Goal: Task Accomplishment & Management: Use online tool/utility

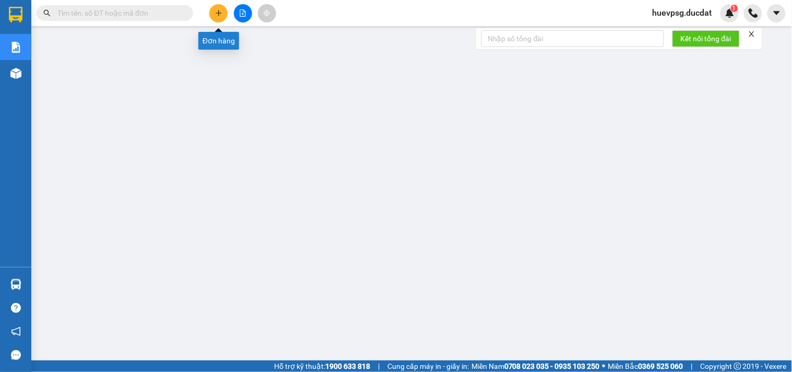
click at [214, 7] on button at bounding box center [218, 13] width 18 height 18
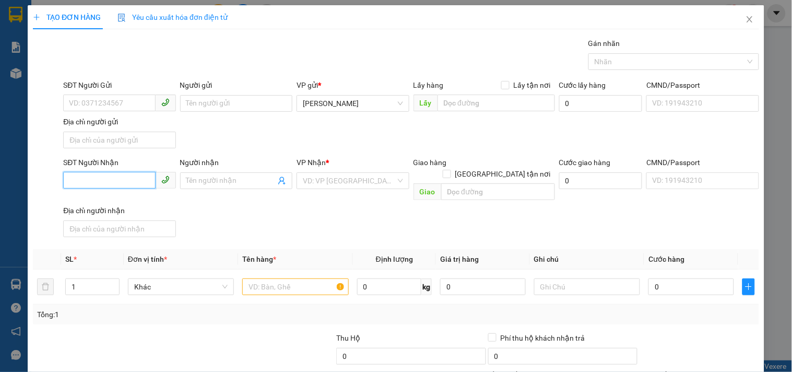
click at [146, 180] on input "SĐT Người Nhận" at bounding box center [109, 180] width 92 height 17
type input "0905313814"
click at [316, 181] on input "search" at bounding box center [349, 181] width 92 height 16
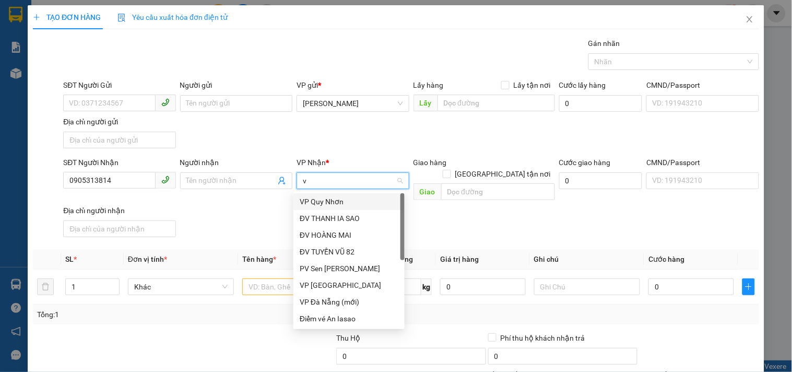
type input "vp"
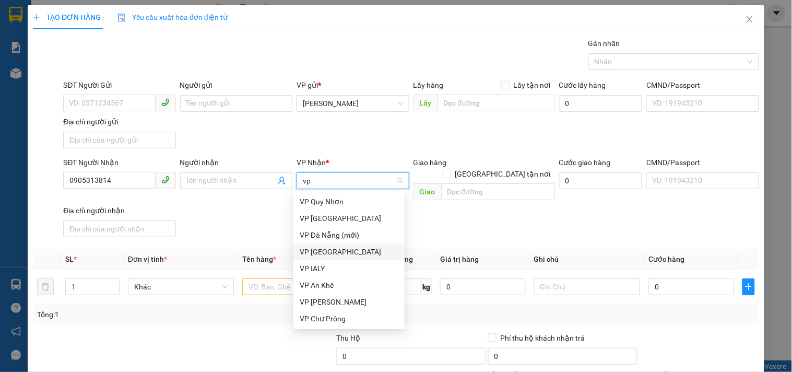
click at [324, 250] on div "VP [GEOGRAPHIC_DATA]" at bounding box center [349, 251] width 99 height 11
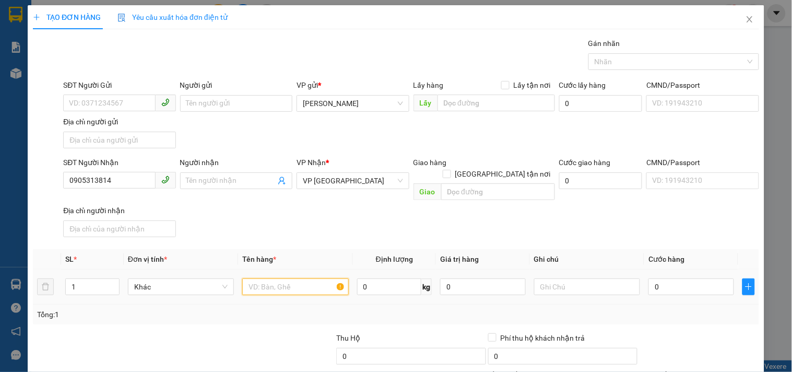
click at [305, 278] on input "text" at bounding box center [295, 286] width 106 height 17
type input "1 BAO"
click at [679, 278] on input "0" at bounding box center [691, 286] width 86 height 17
type input "5"
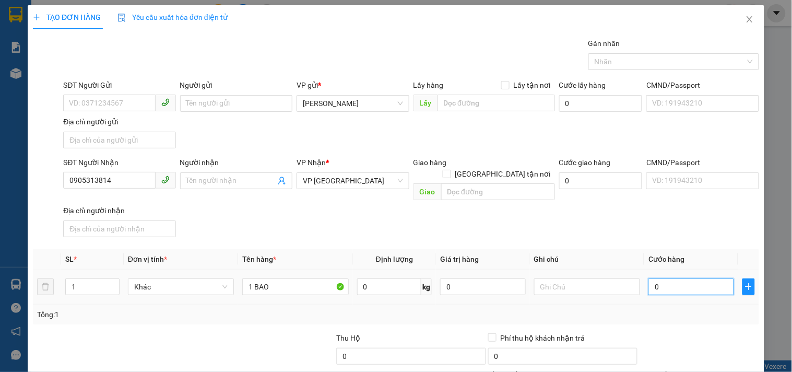
type input "5"
type input "50"
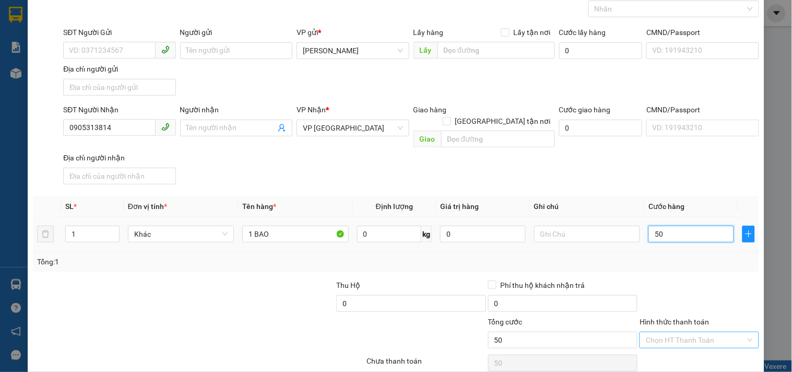
scroll to position [87, 0]
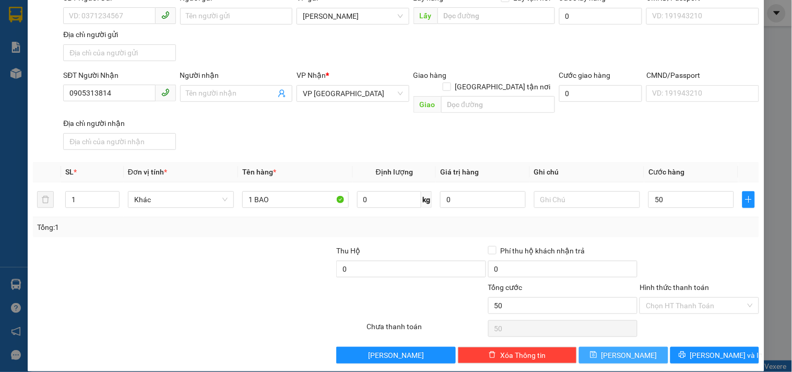
type input "50.000"
click at [640, 347] on button "Lưu" at bounding box center [623, 354] width 89 height 17
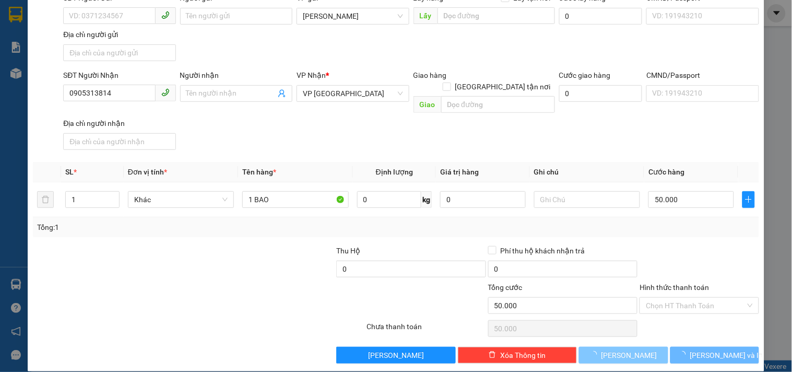
type input "0"
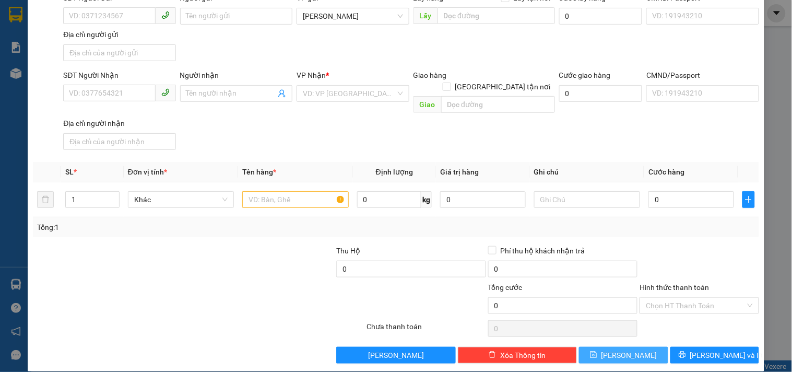
click at [628, 349] on span "Lưu" at bounding box center [629, 354] width 56 height 11
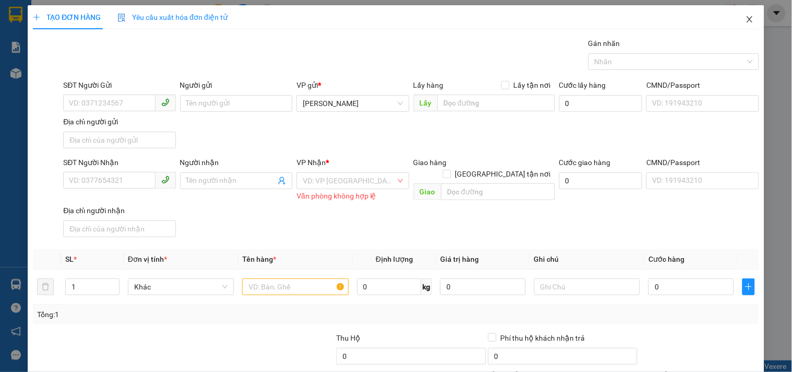
click at [745, 16] on icon "close" at bounding box center [749, 19] width 8 height 8
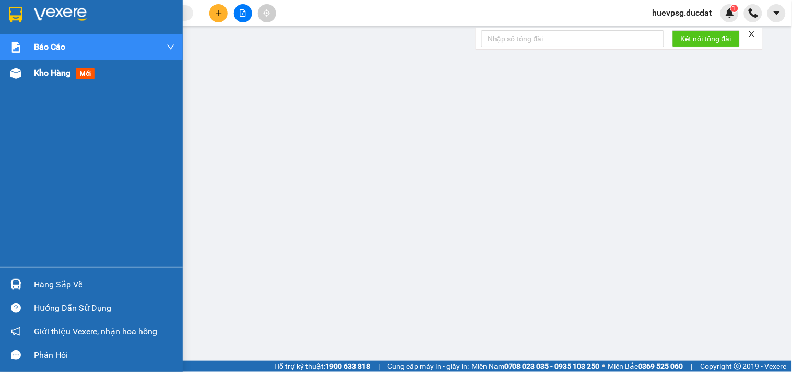
click at [57, 70] on span "Kho hàng" at bounding box center [52, 73] width 37 height 10
click at [57, 69] on span "Kho hàng" at bounding box center [52, 73] width 37 height 10
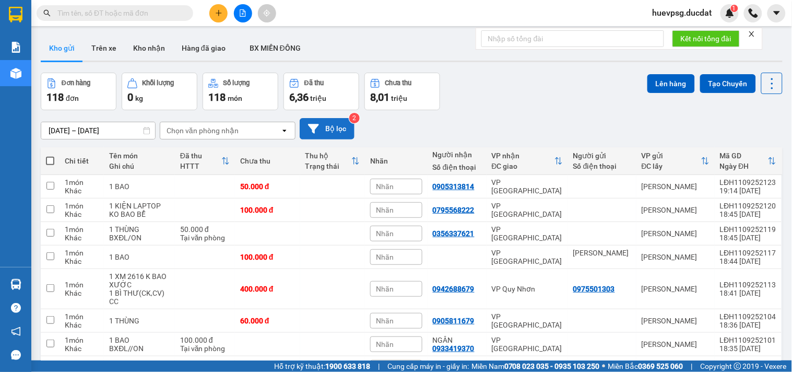
click at [337, 125] on button "Bộ lọc" at bounding box center [327, 128] width 55 height 21
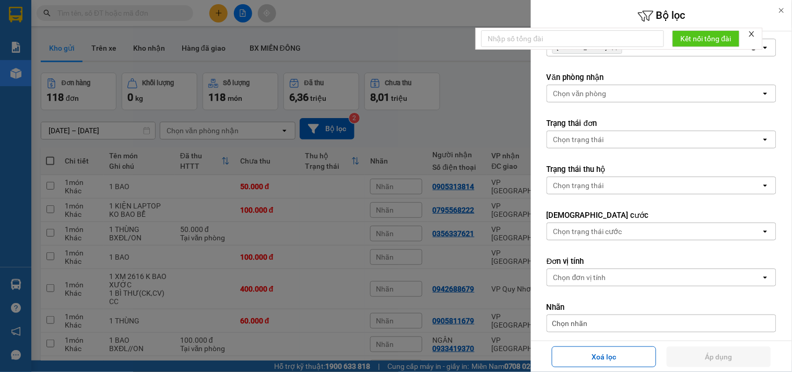
scroll to position [116, 0]
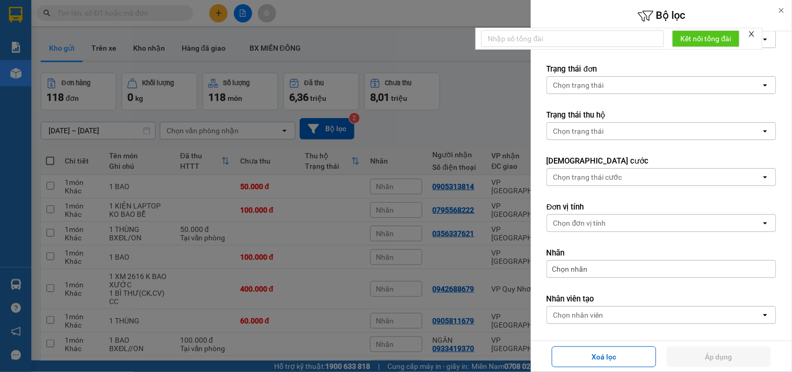
click at [578, 316] on div "Chọn nhân viên" at bounding box center [578, 314] width 50 height 10
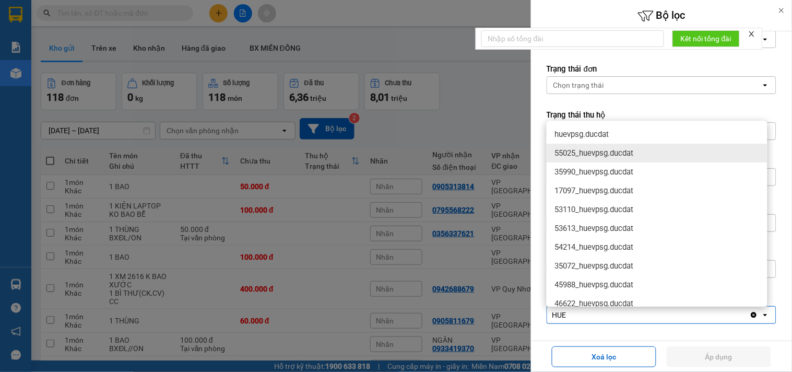
type input "HUE"
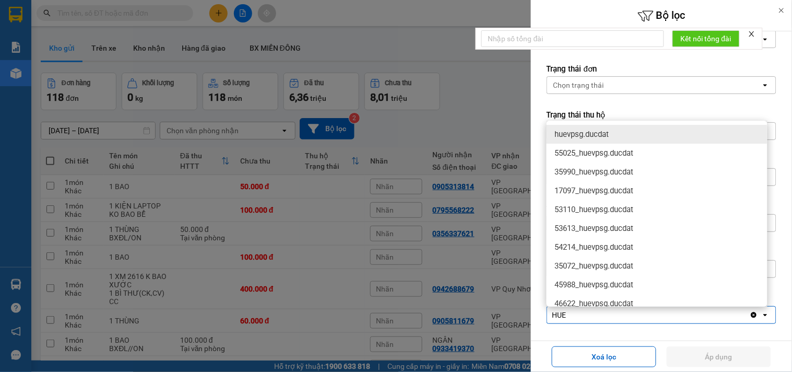
click at [596, 129] on span "huevpsg.ducdat" at bounding box center [582, 134] width 54 height 10
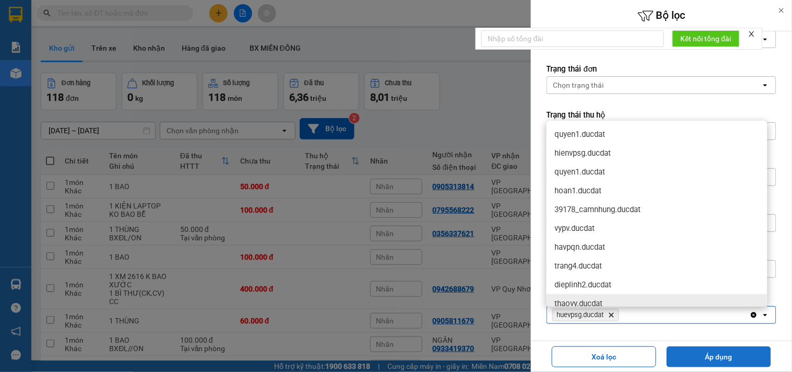
click at [695, 355] on button "Áp dụng" at bounding box center [718, 356] width 104 height 21
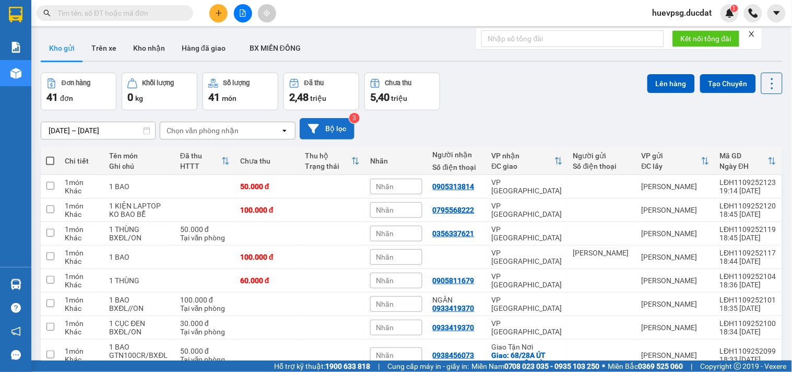
click at [347, 133] on button "Bộ lọc" at bounding box center [327, 128] width 55 height 21
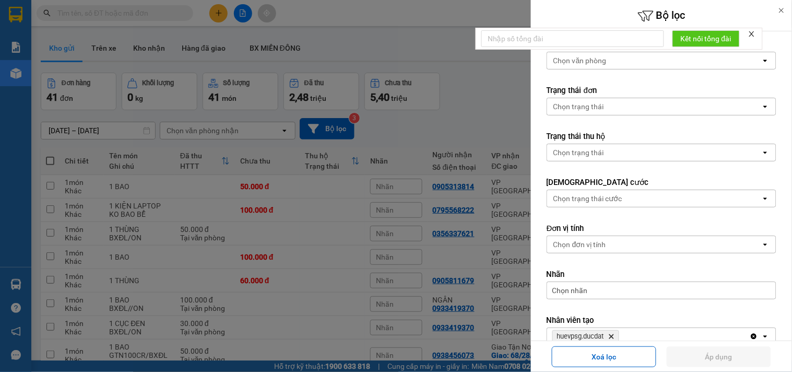
scroll to position [157, 0]
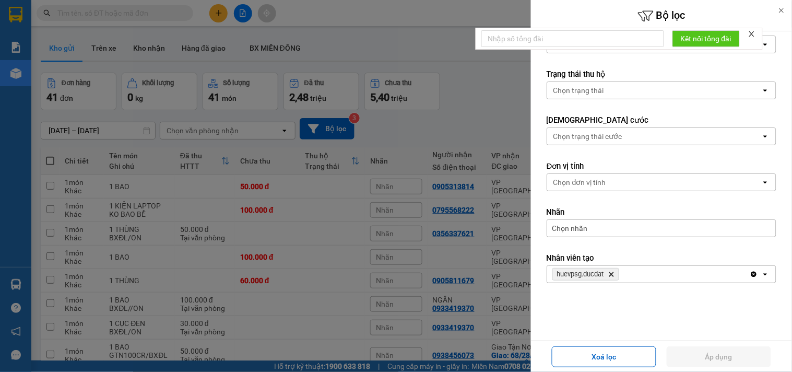
click at [480, 102] on div at bounding box center [396, 186] width 792 height 372
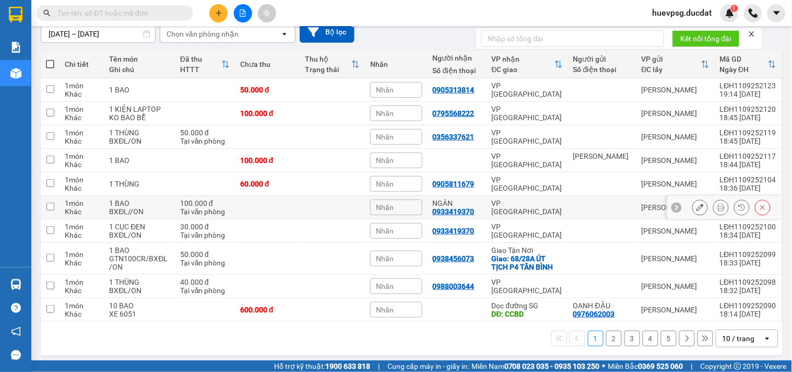
scroll to position [101, 0]
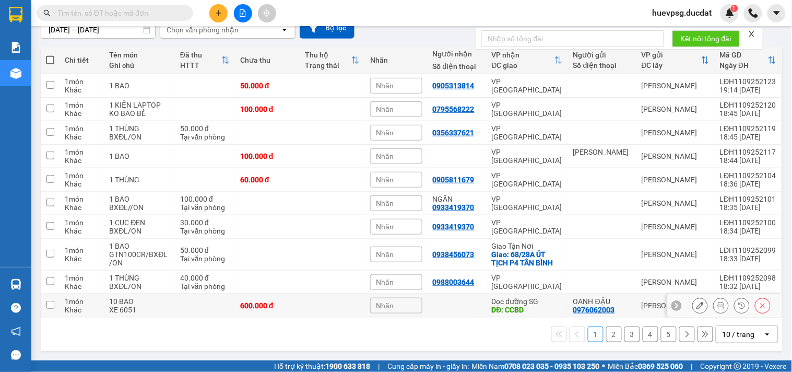
click at [759, 303] on icon at bounding box center [762, 305] width 7 height 7
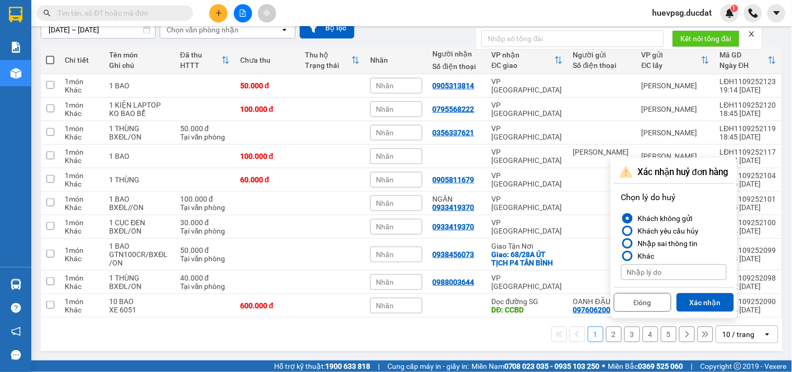
click at [628, 243] on div at bounding box center [627, 243] width 7 height 7
click at [621, 243] on input "Nhập sai thông tin" at bounding box center [621, 243] width 0 height 0
click at [697, 299] on button "Xác nhận" at bounding box center [704, 302] width 57 height 19
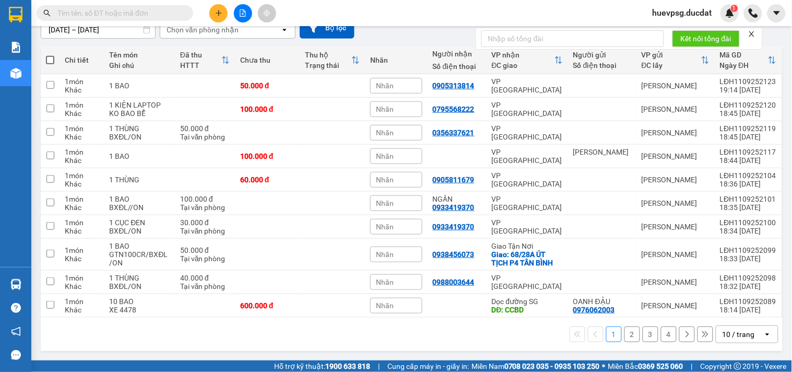
click at [215, 332] on div "1 2 3 4 10 / trang open" at bounding box center [411, 334] width 733 height 18
click at [306, 288] on td at bounding box center [332, 281] width 65 height 23
checkbox input "true"
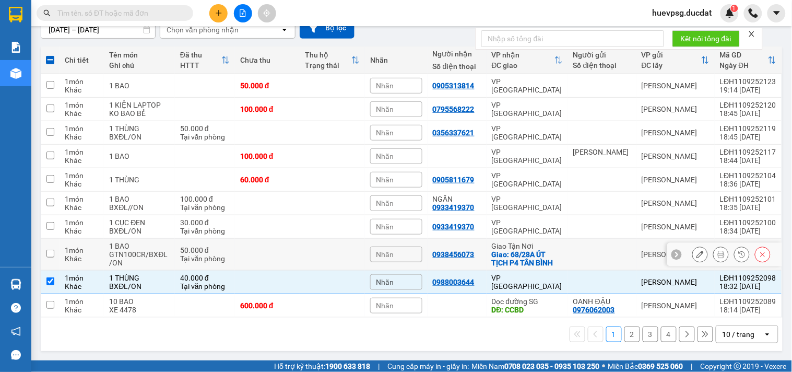
click at [306, 256] on td at bounding box center [332, 254] width 65 height 32
checkbox input "true"
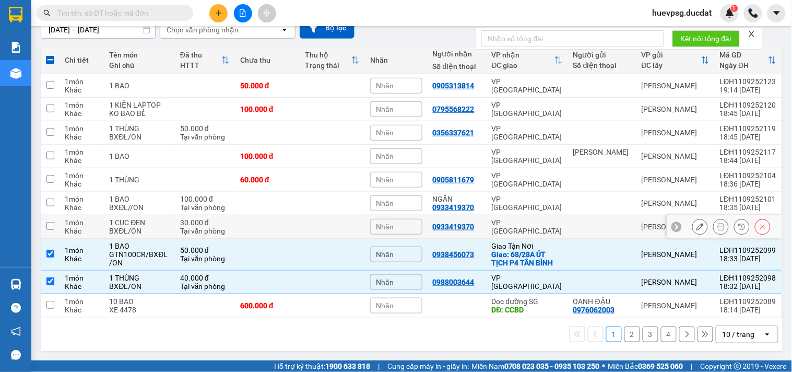
click at [255, 230] on td at bounding box center [267, 226] width 65 height 23
checkbox input "true"
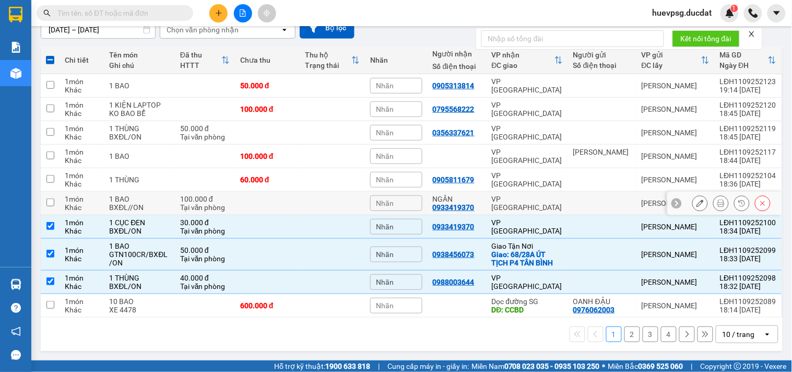
click at [257, 209] on td at bounding box center [267, 202] width 65 height 23
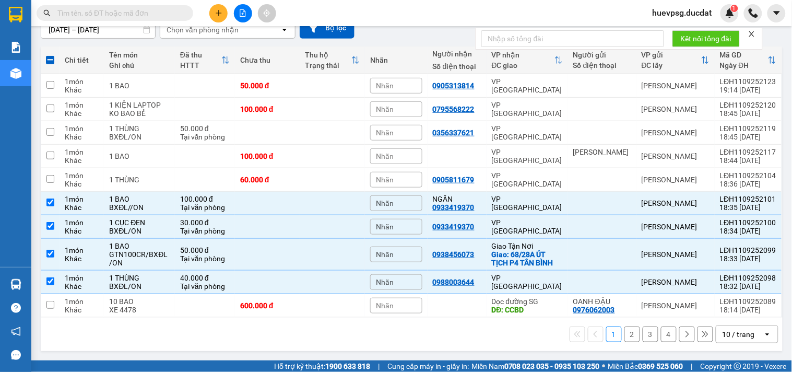
click at [735, 338] on div "10 / trang" at bounding box center [738, 334] width 32 height 10
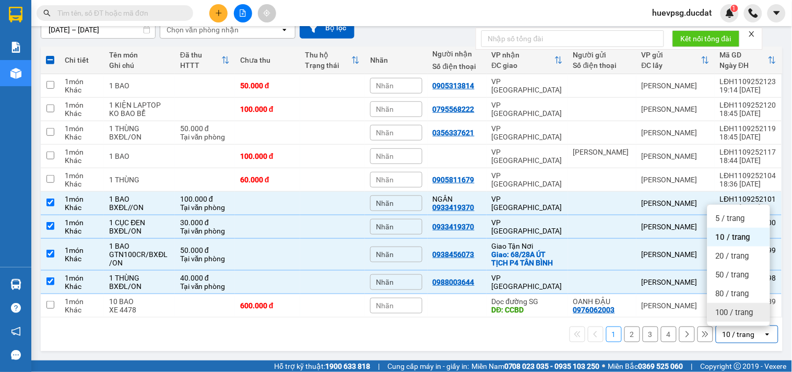
click at [734, 312] on span "100 / trang" at bounding box center [734, 312] width 38 height 10
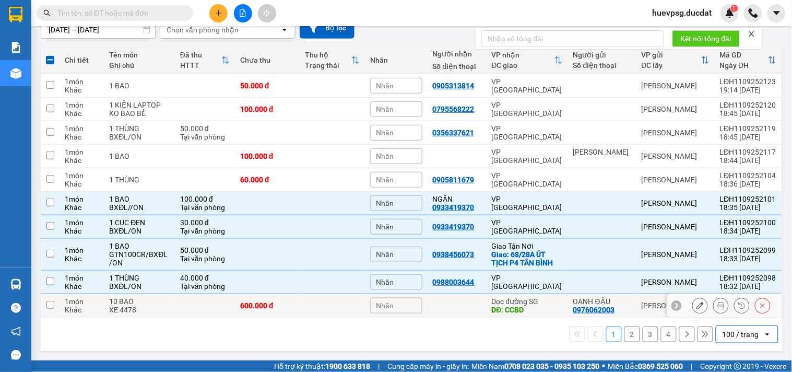
checkbox input "false"
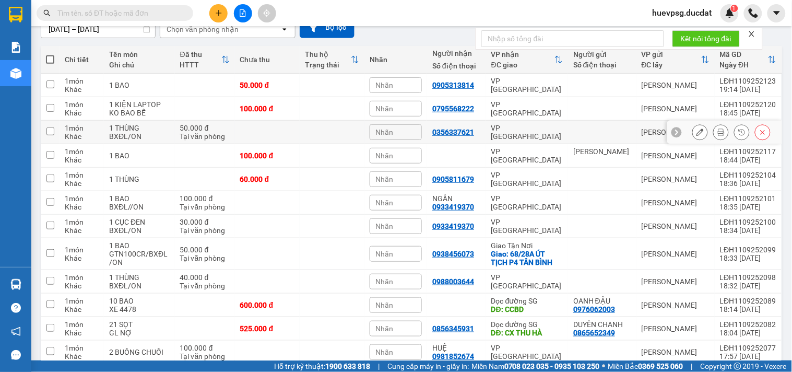
click at [312, 136] on td at bounding box center [332, 132] width 65 height 23
checkbox input "true"
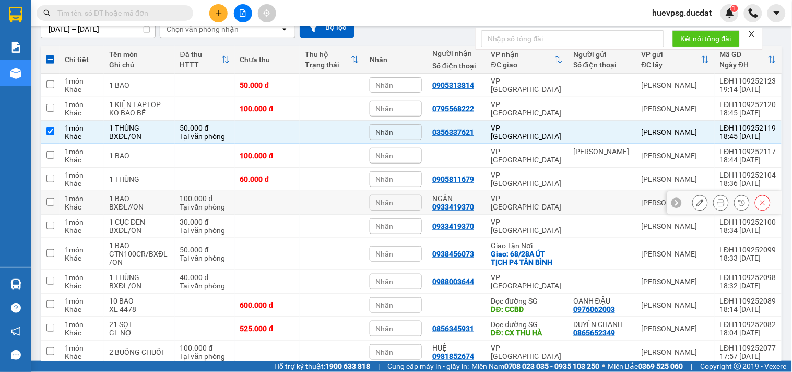
click at [272, 206] on td at bounding box center [267, 202] width 65 height 23
checkbox input "true"
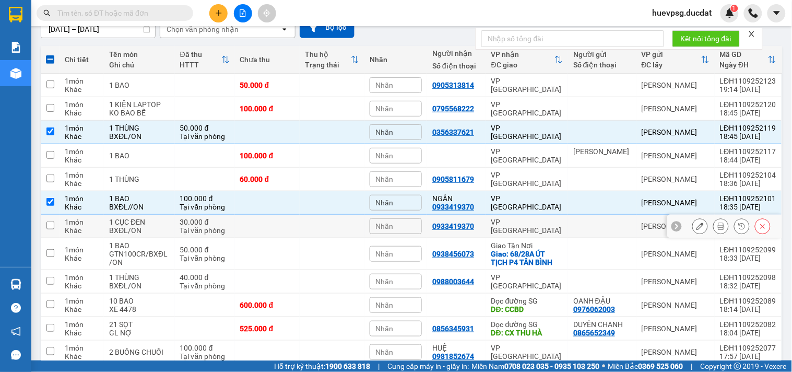
click at [272, 222] on td at bounding box center [267, 225] width 65 height 23
checkbox input "true"
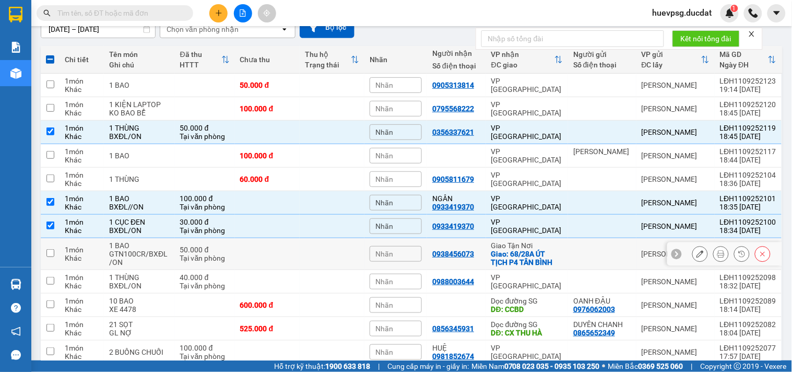
click at [261, 253] on td at bounding box center [267, 254] width 65 height 32
checkbox input "true"
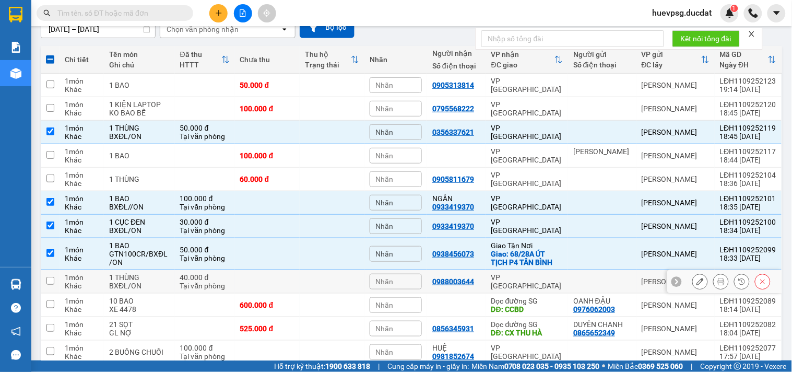
click at [251, 289] on td at bounding box center [267, 281] width 65 height 23
checkbox input "true"
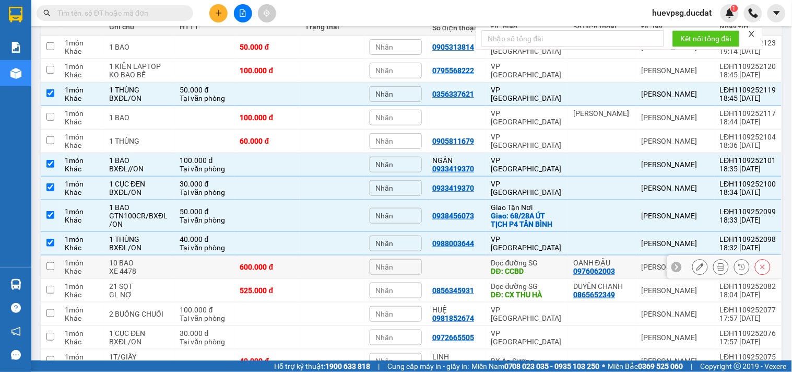
scroll to position [159, 0]
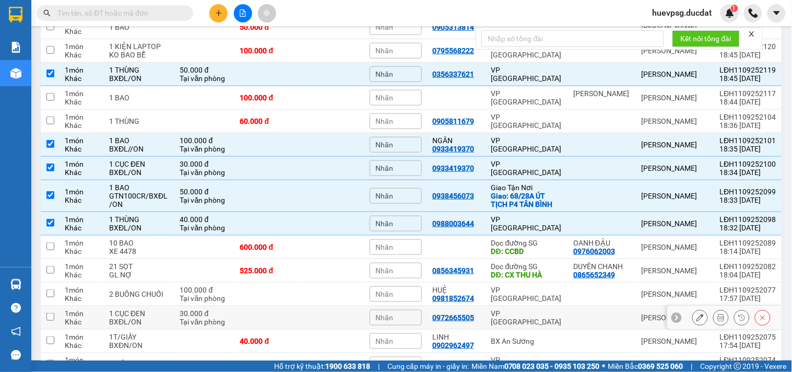
click at [256, 320] on td at bounding box center [267, 317] width 65 height 23
checkbox input "true"
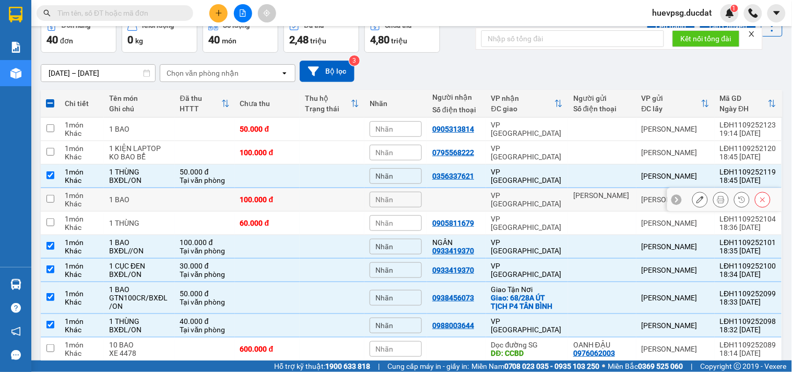
scroll to position [58, 0]
click at [51, 97] on th at bounding box center [50, 103] width 19 height 28
click at [49, 99] on span at bounding box center [50, 103] width 8 height 8
click at [50, 98] on input "checkbox" at bounding box center [50, 98] width 0 height 0
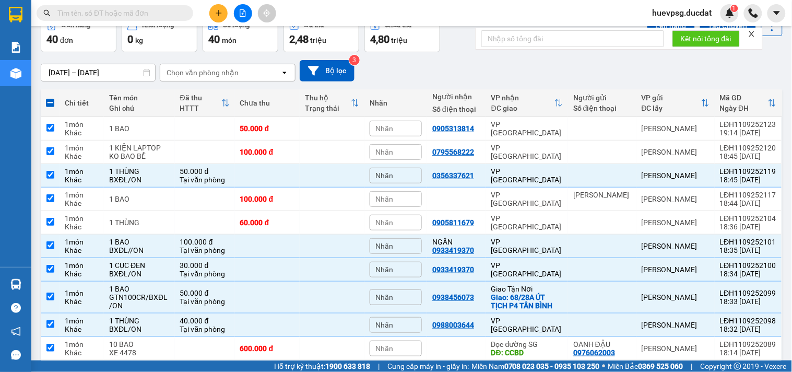
checkbox input "true"
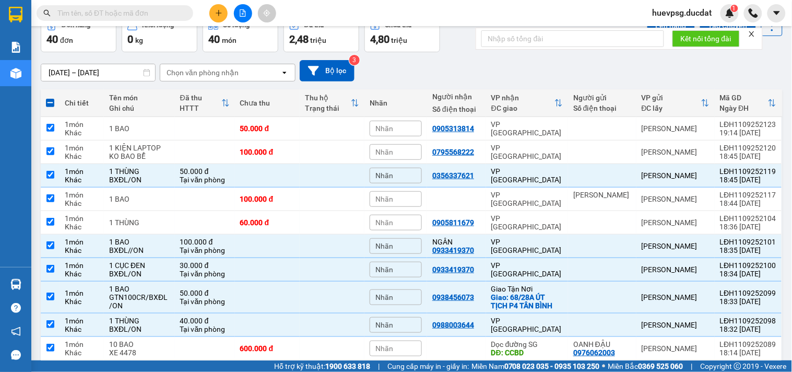
checkbox input "true"
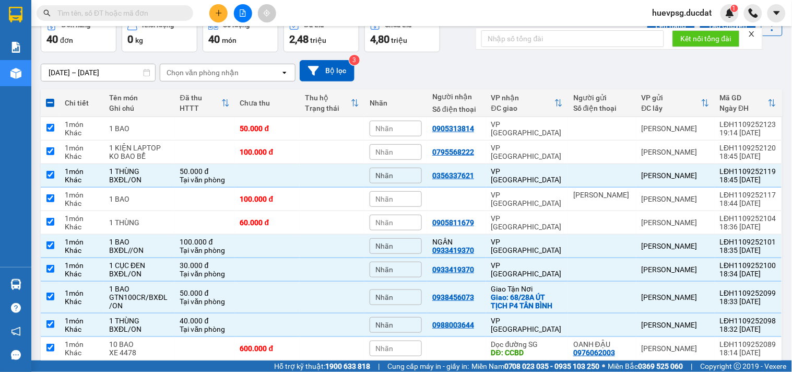
checkbox input "true"
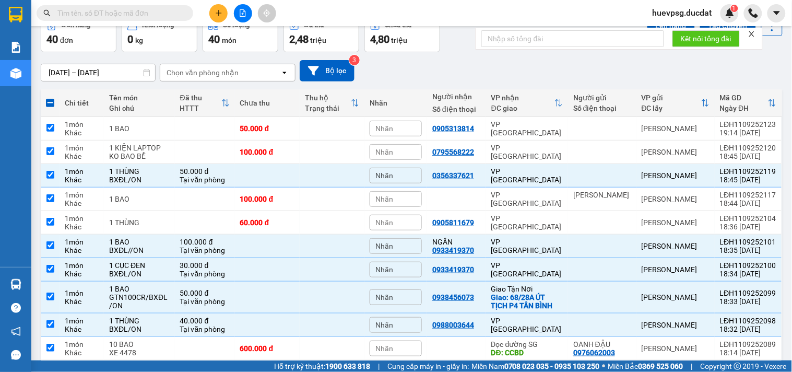
checkbox input "true"
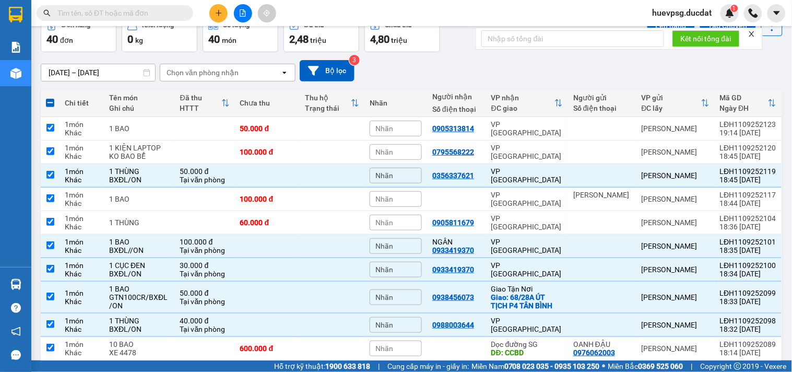
checkbox input "true"
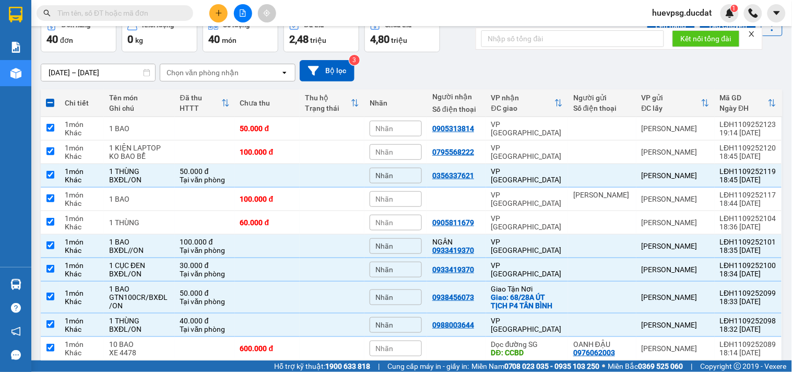
checkbox input "true"
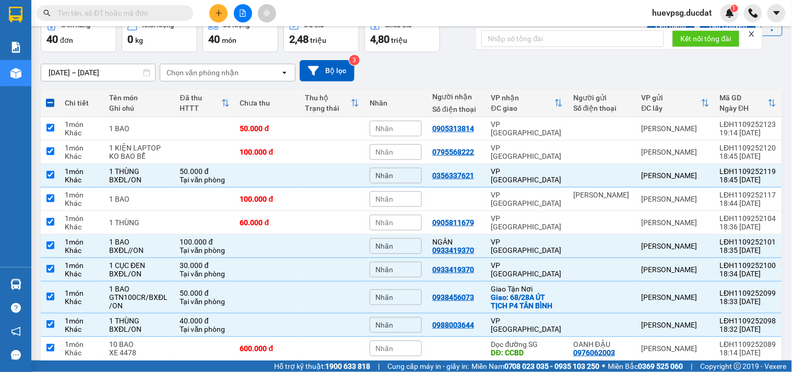
checkbox input "true"
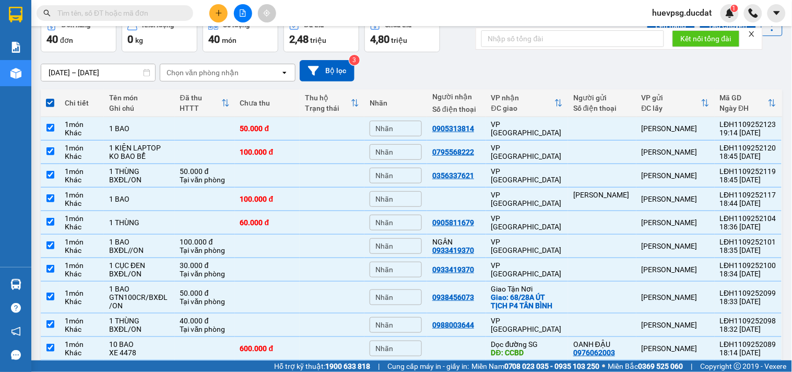
click at [49, 99] on span at bounding box center [50, 103] width 8 height 8
click at [50, 98] on input "checkbox" at bounding box center [50, 98] width 0 height 0
checkbox input "false"
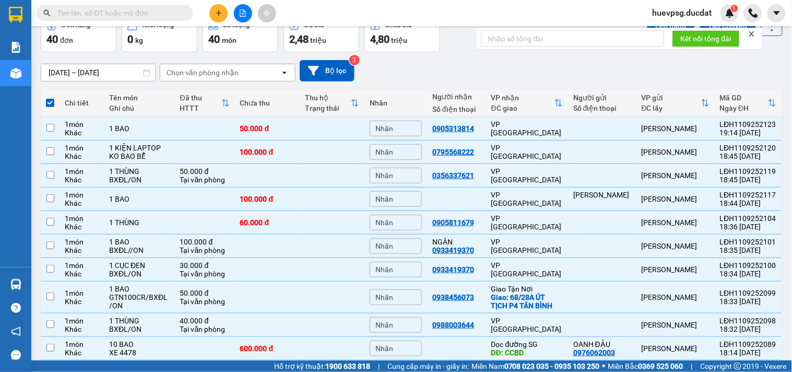
checkbox input "false"
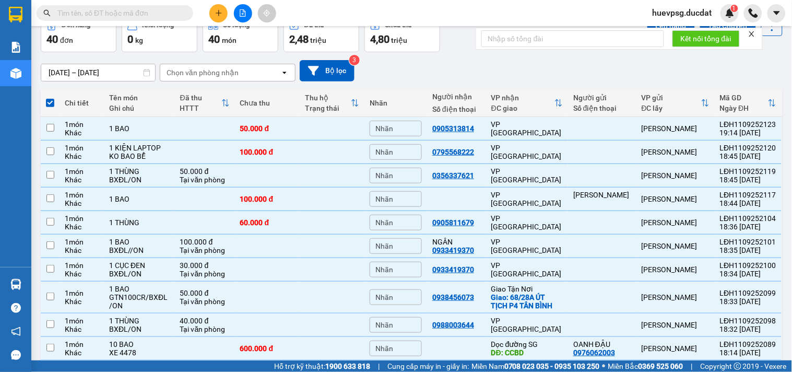
checkbox input "false"
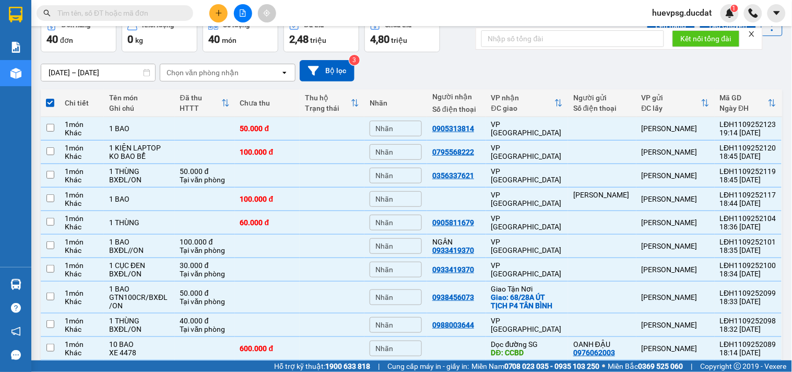
checkbox input "false"
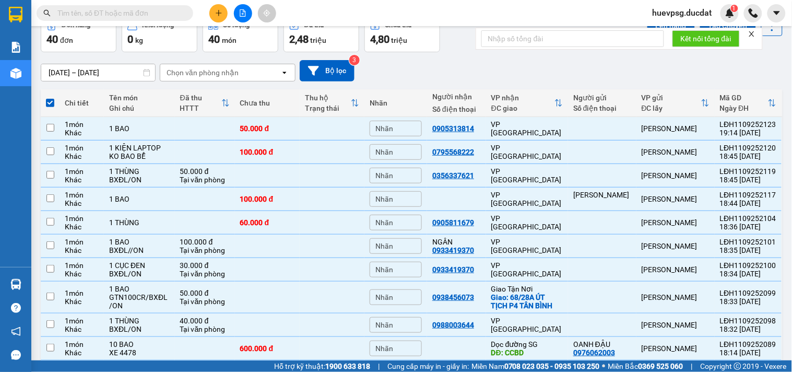
checkbox input "false"
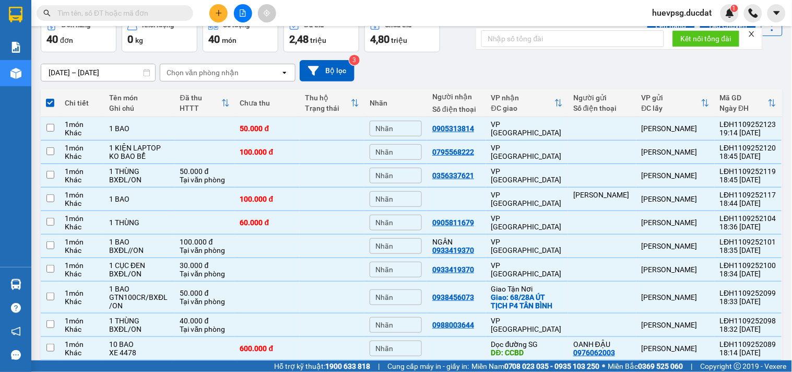
checkbox input "false"
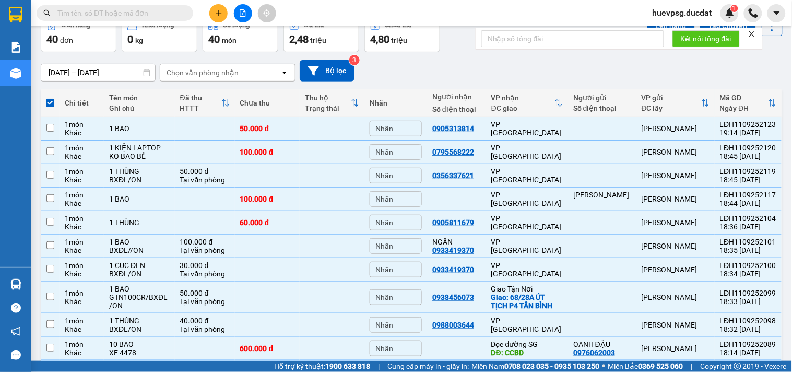
checkbox input "false"
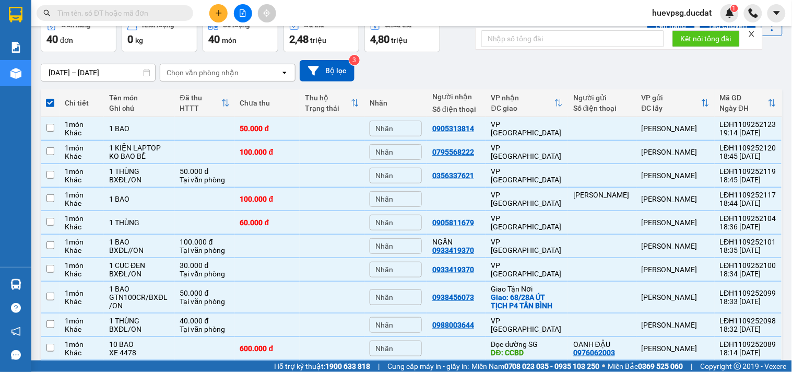
checkbox input "false"
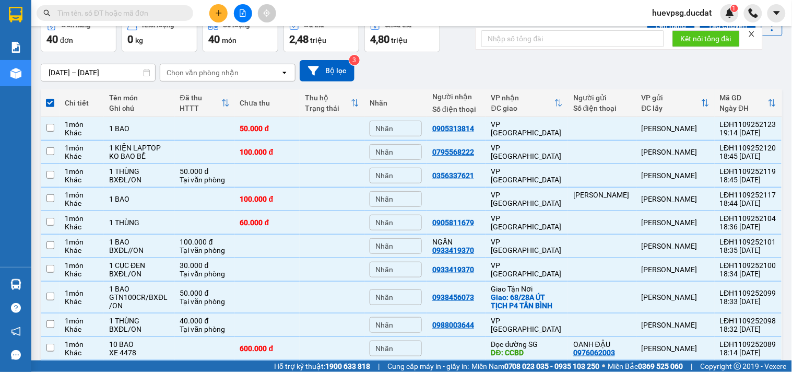
checkbox input "false"
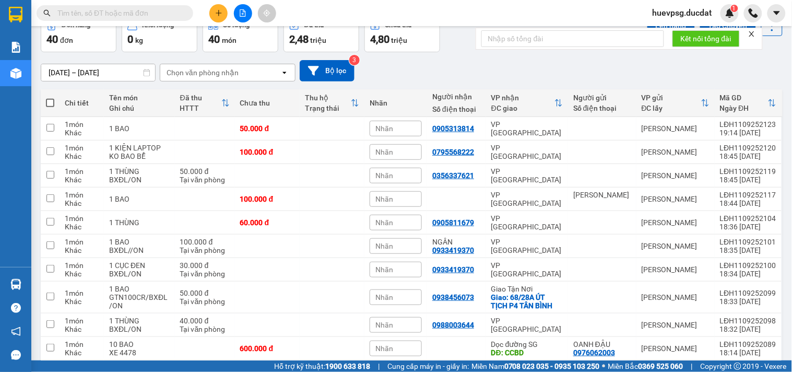
click at [426, 61] on div "[DATE] – [DATE] Press the down arrow key to interact with the calendar and sele…" at bounding box center [411, 70] width 741 height 21
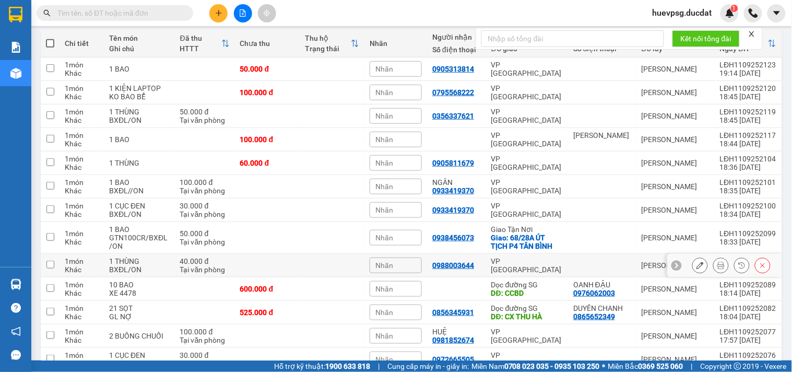
scroll to position [232, 0]
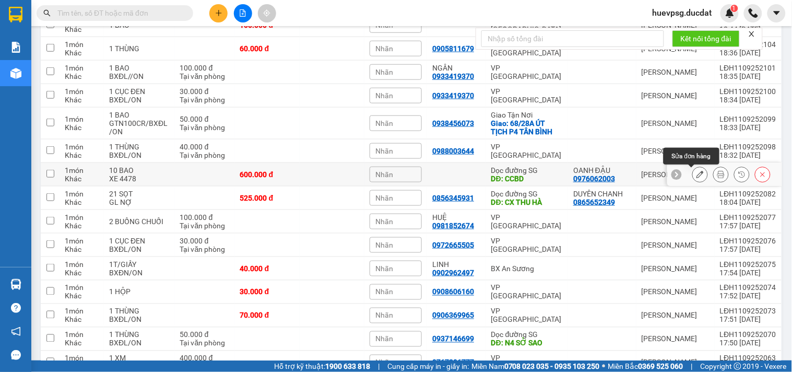
click at [696, 173] on icon at bounding box center [699, 174] width 7 height 7
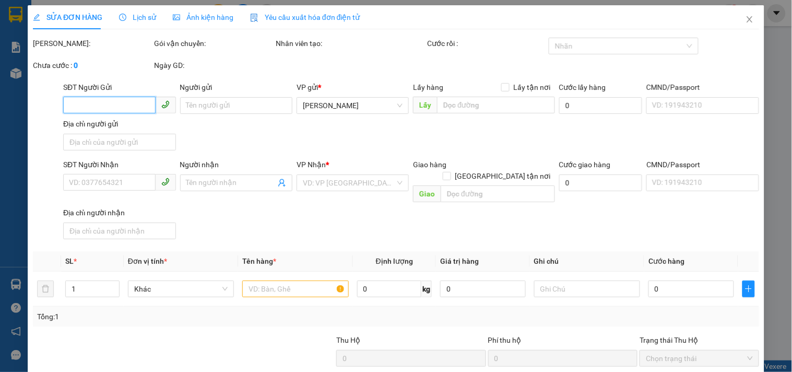
type input "0976062003"
type input "OANH ĐẬU"
type input "CCBD"
type input "600.000"
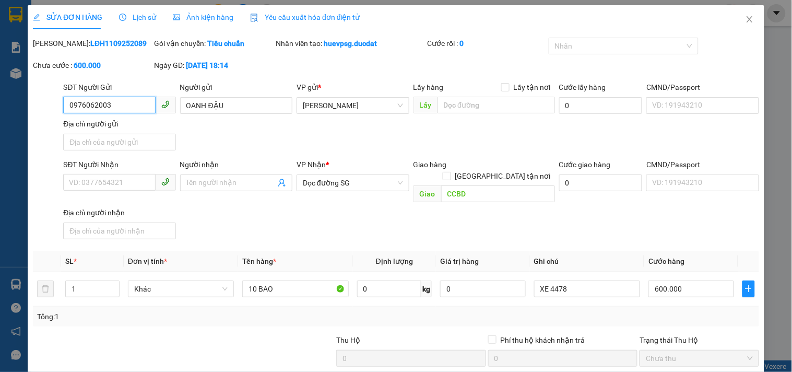
scroll to position [90, 0]
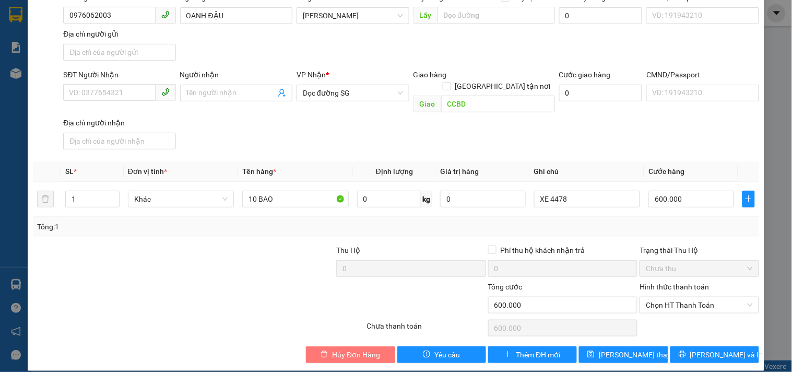
click at [368, 349] on span "Hủy Đơn Hàng" at bounding box center [356, 354] width 48 height 11
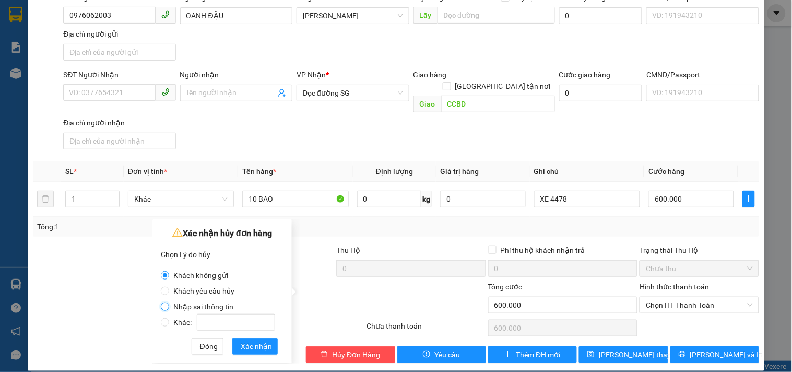
click at [163, 305] on input "Nhập sai thông tin" at bounding box center [165, 306] width 8 height 8
radio input "true"
radio input "false"
click at [250, 342] on span "Xác nhận" at bounding box center [256, 345] width 31 height 11
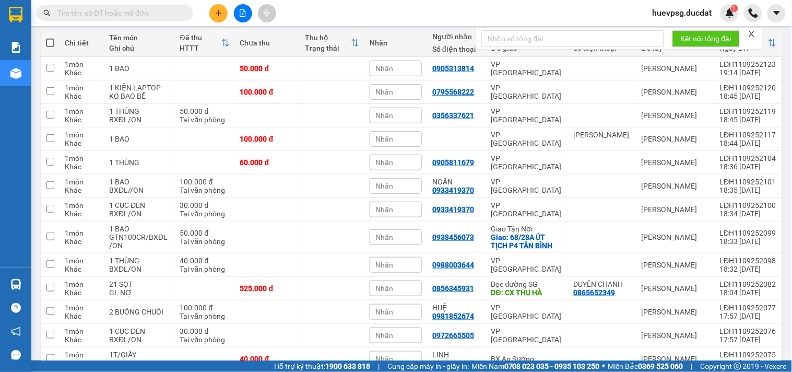
scroll to position [60, 0]
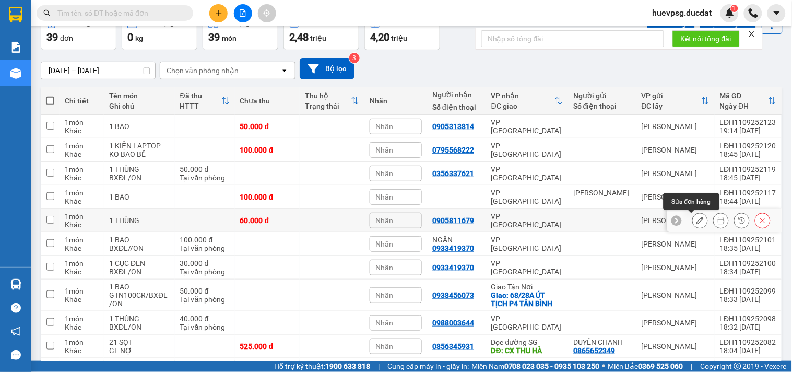
click at [692, 219] on button at bounding box center [699, 220] width 15 height 18
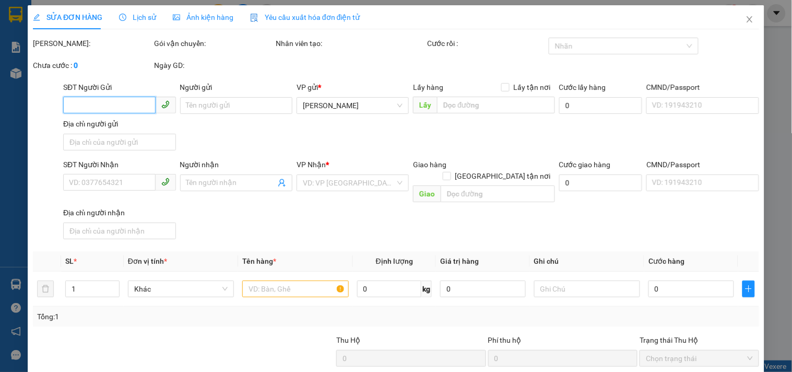
type input "0905811679"
type input "60.000"
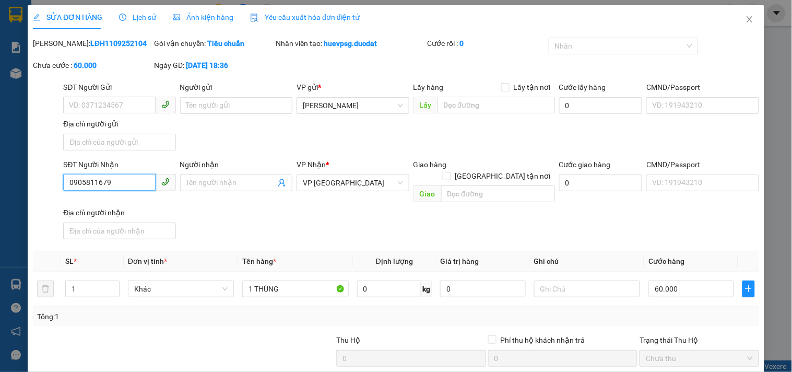
click at [97, 182] on input "0905811679" at bounding box center [109, 182] width 92 height 17
click at [745, 21] on icon "close" at bounding box center [749, 19] width 8 height 8
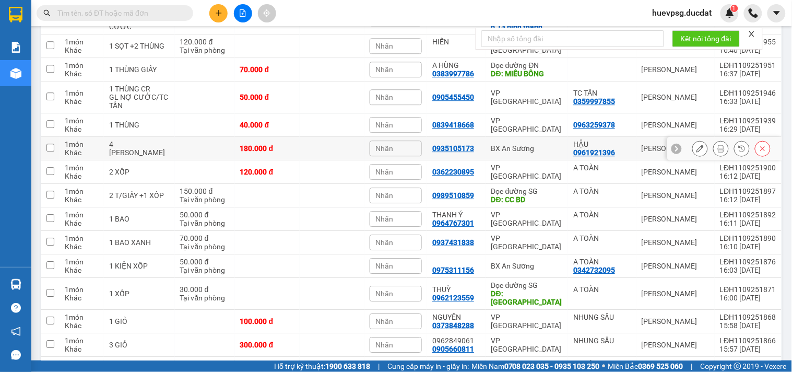
scroll to position [753, 0]
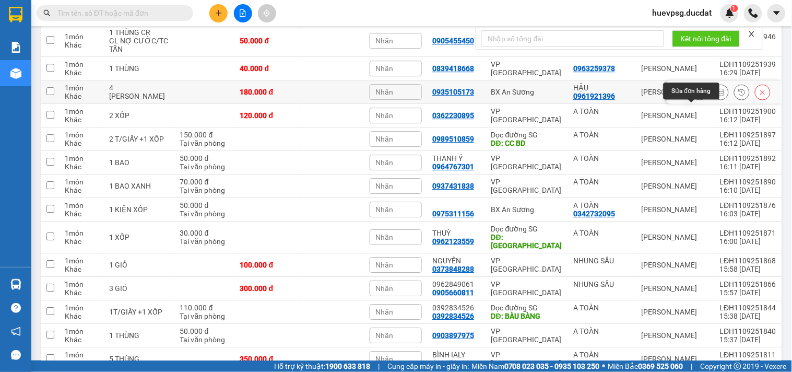
click at [696, 95] on icon at bounding box center [699, 91] width 7 height 7
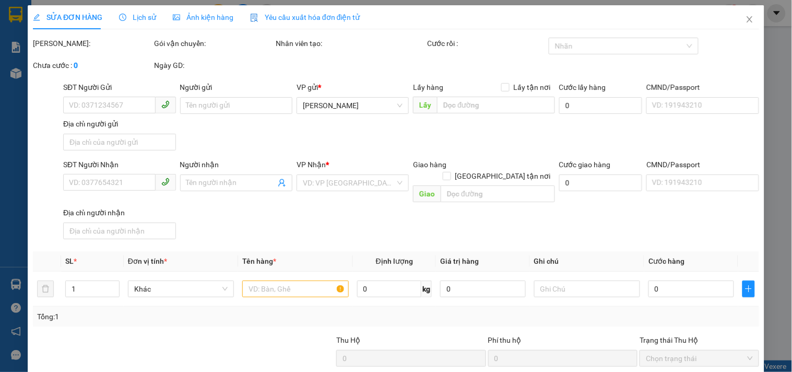
type input "0961921396"
type input "HẬU"
type input "0935105173"
type input "180.000"
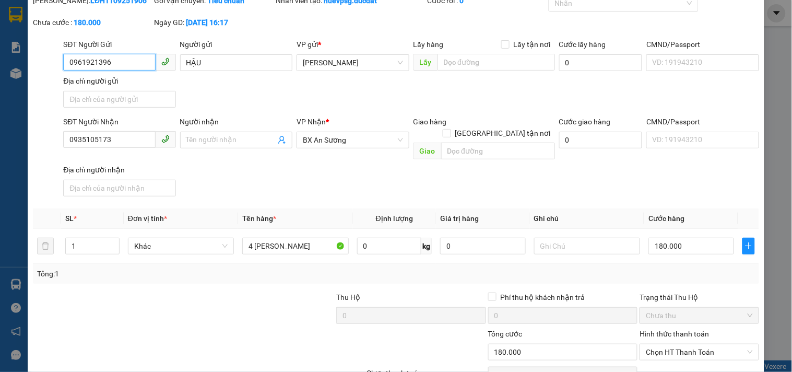
scroll to position [90, 0]
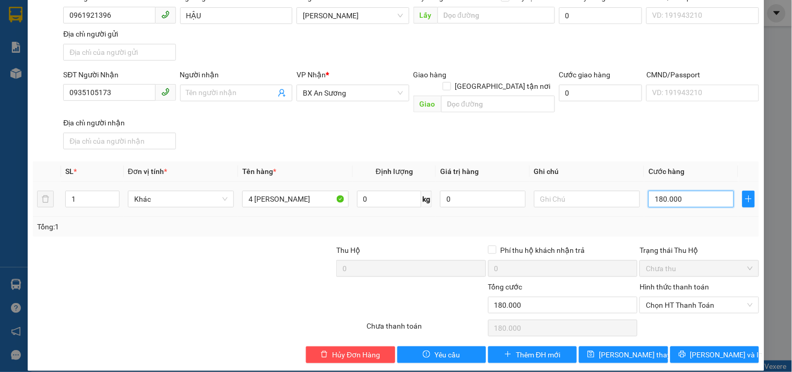
click at [698, 190] on input "180.000" at bounding box center [691, 198] width 86 height 17
type input "2"
type input "20"
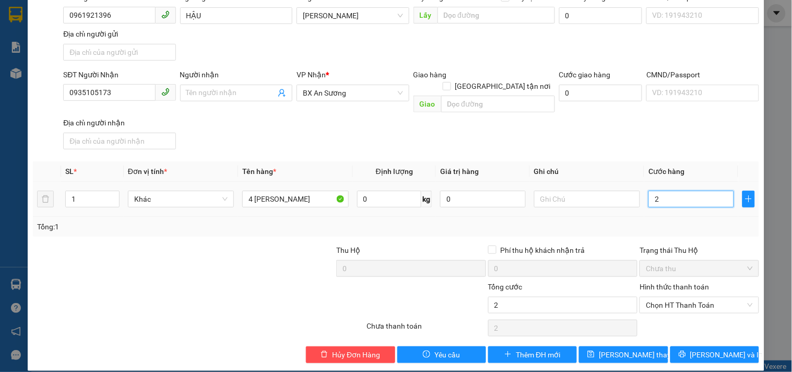
type input "20"
type input "205"
click at [673, 297] on span "Chọn HT Thanh Toán" at bounding box center [698, 305] width 106 height 16
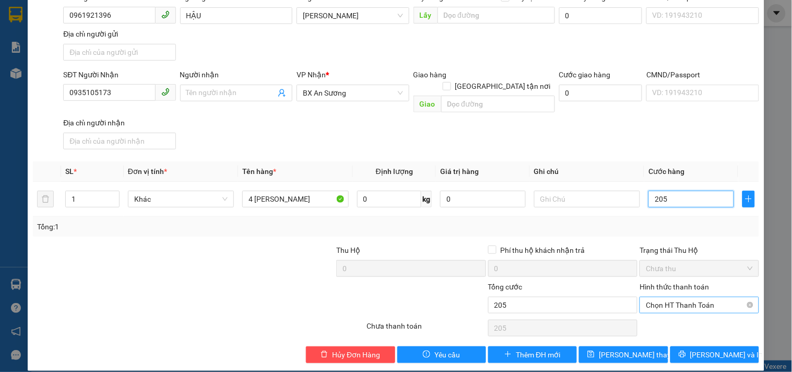
type input "205"
type input "205.000"
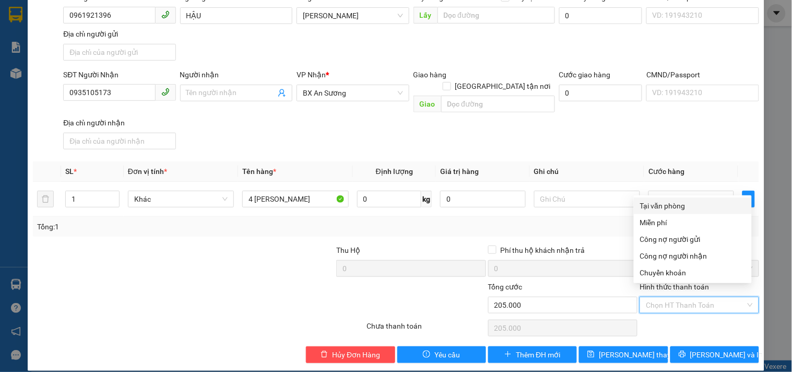
click at [678, 207] on div "Tại văn phòng" at bounding box center [692, 205] width 105 height 11
type input "0"
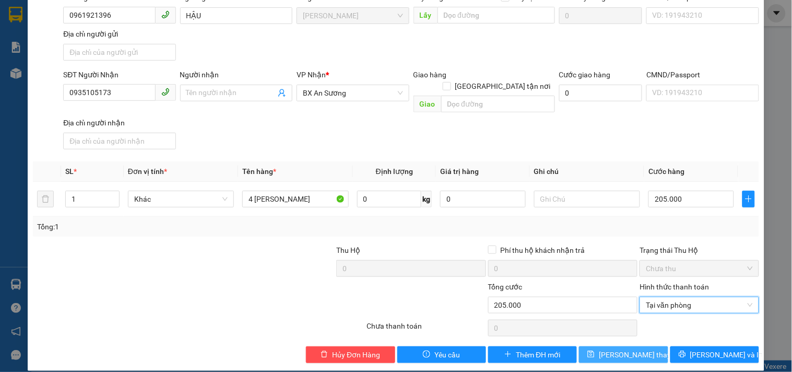
click at [626, 349] on span "[PERSON_NAME] thay đổi" at bounding box center [639, 354] width 83 height 11
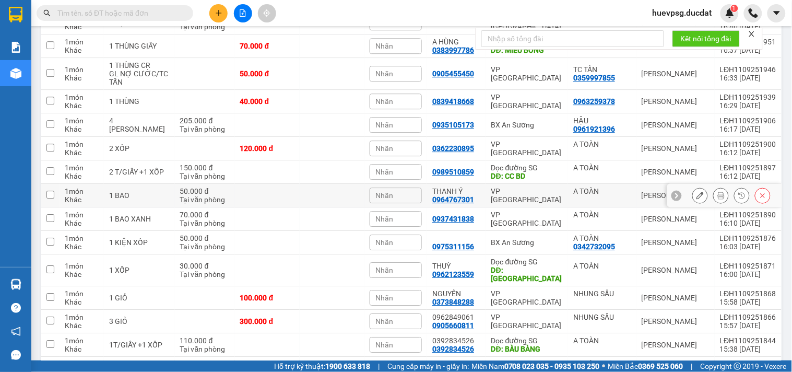
scroll to position [826, 0]
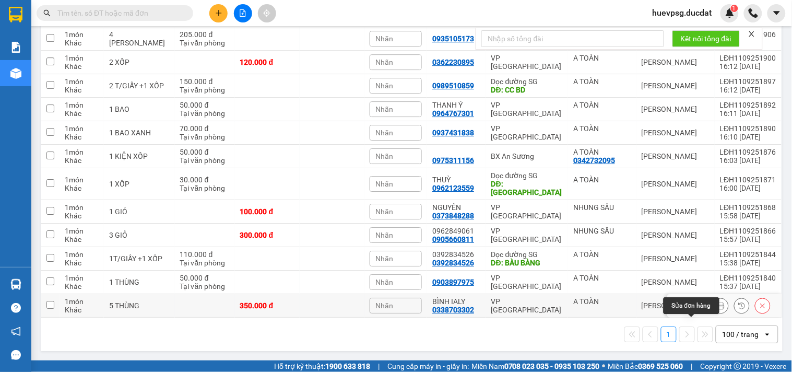
click at [696, 305] on icon at bounding box center [699, 305] width 7 height 7
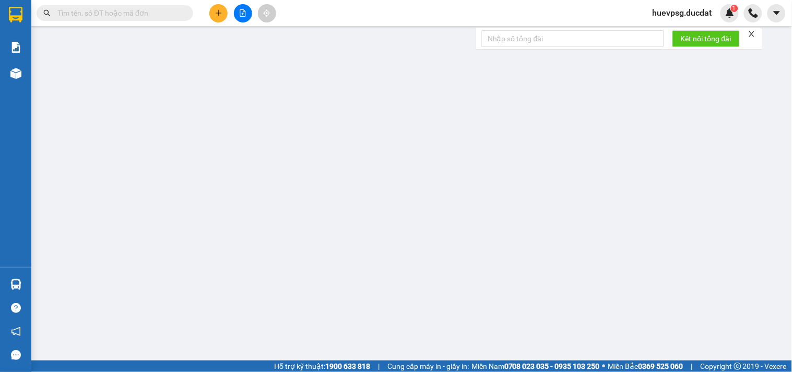
type input "A TOÀN"
type input "0338703302"
type input "BÌNH IALY"
type input "350.000"
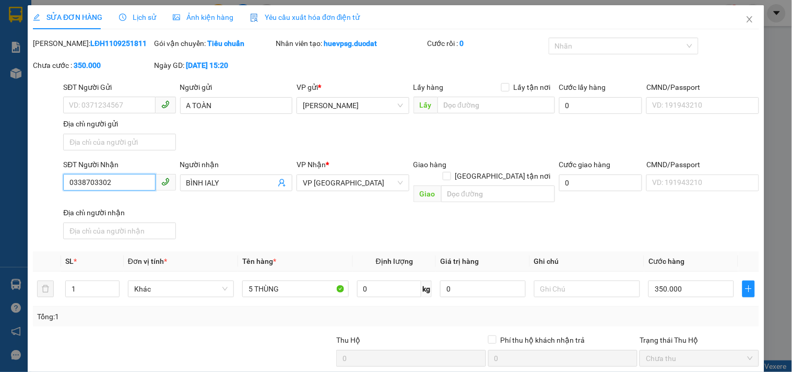
click at [95, 177] on input "0338703302" at bounding box center [109, 182] width 92 height 17
click at [745, 20] on icon "close" at bounding box center [749, 19] width 8 height 8
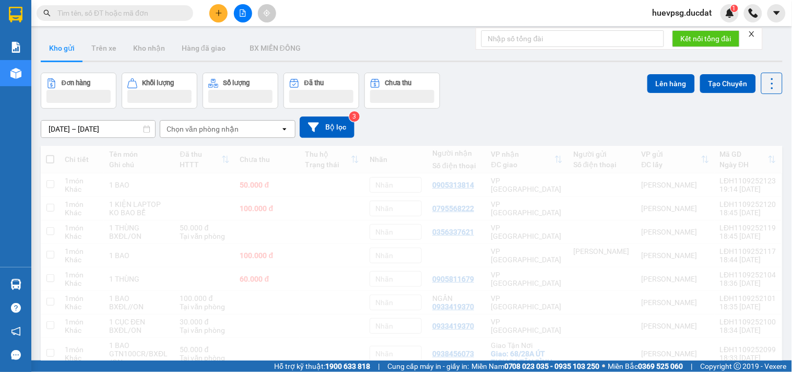
click at [740, 20] on div "huevpsg.ducdat 1" at bounding box center [718, 13] width 148 height 18
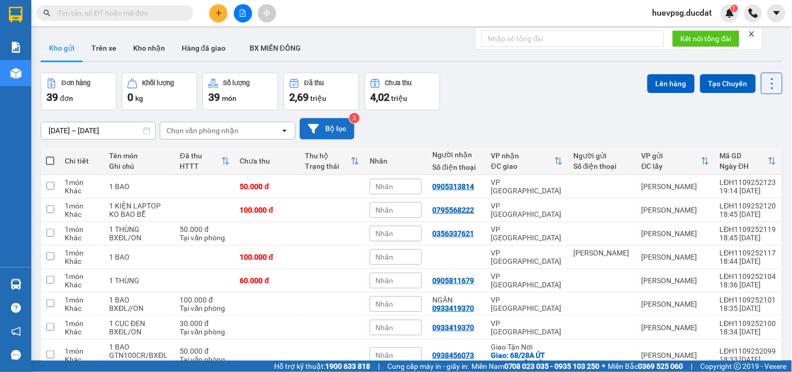
click at [338, 134] on button "Bộ lọc" at bounding box center [327, 128] width 55 height 21
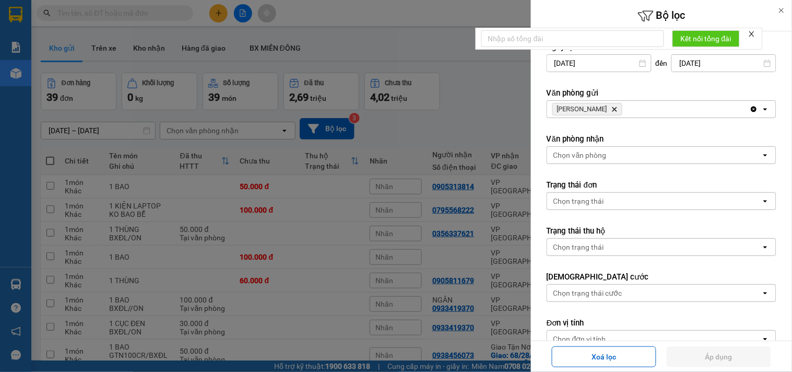
click at [612, 109] on icon "Lê Đại Hành, close by backspace" at bounding box center [614, 109] width 5 height 5
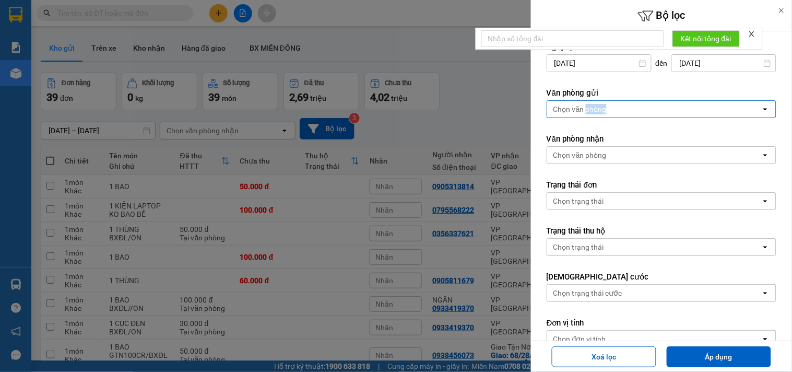
click at [602, 109] on div "Chọn văn phòng" at bounding box center [579, 109] width 53 height 10
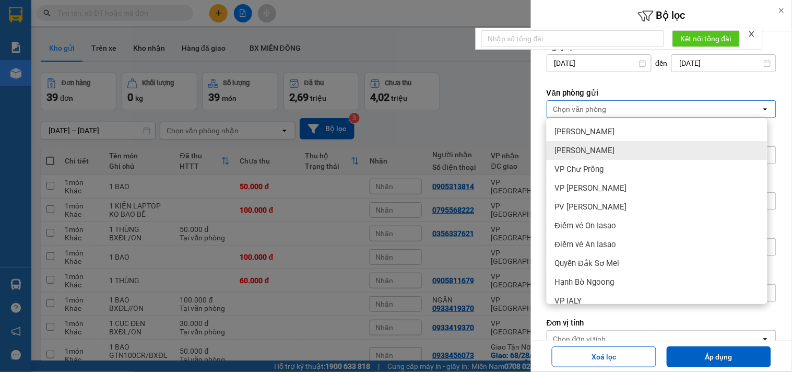
click at [595, 151] on span "[PERSON_NAME]" at bounding box center [585, 150] width 60 height 10
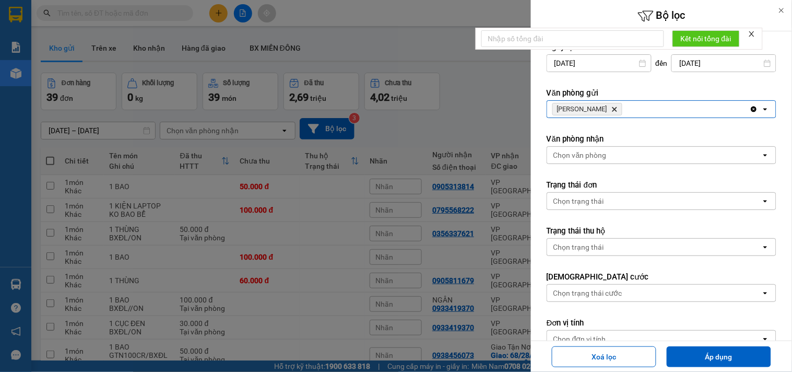
click at [612, 111] on icon "Lê Đại Hành, close by backspace" at bounding box center [614, 109] width 5 height 5
click at [602, 111] on div "Chọn văn phòng" at bounding box center [579, 109] width 53 height 10
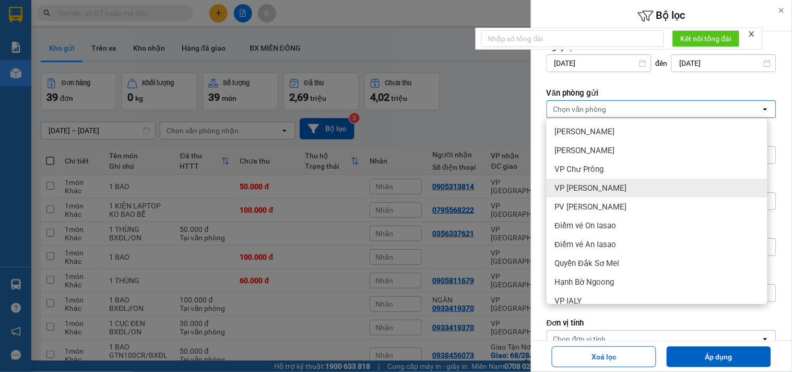
click at [586, 188] on span "VP [PERSON_NAME]" at bounding box center [591, 188] width 72 height 10
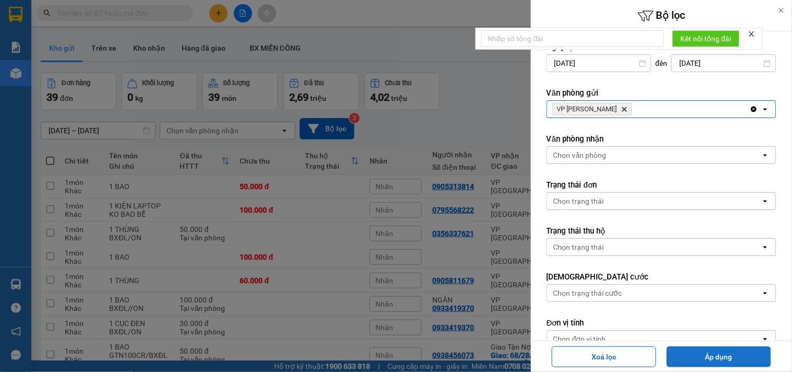
click at [684, 357] on button "Áp dụng" at bounding box center [718, 356] width 104 height 21
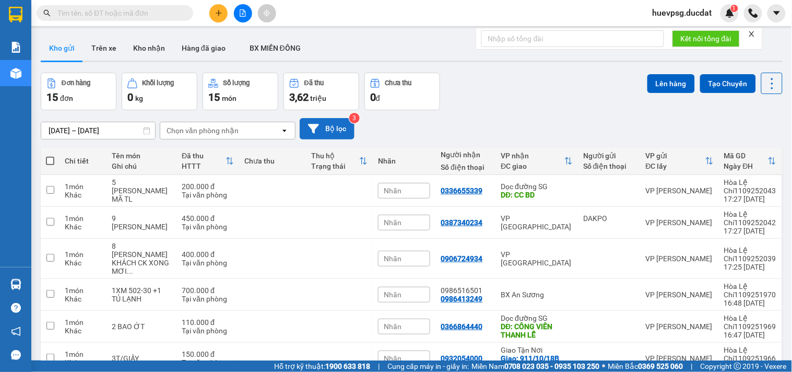
click at [341, 129] on button "Bộ lọc" at bounding box center [327, 128] width 55 height 21
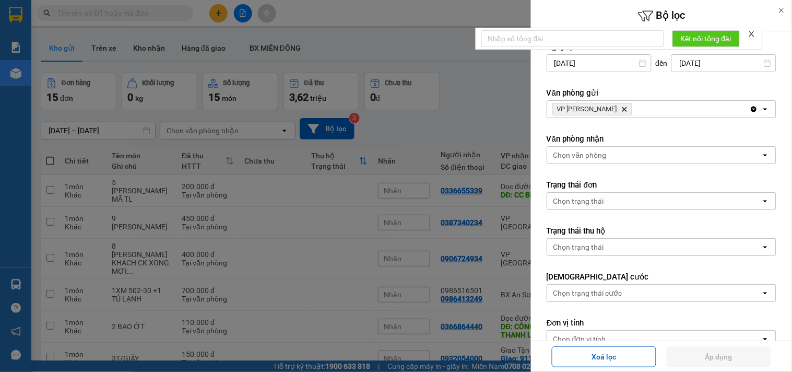
click at [622, 110] on icon "VP Hòa Lệ Chí, close by backspace" at bounding box center [624, 109] width 5 height 5
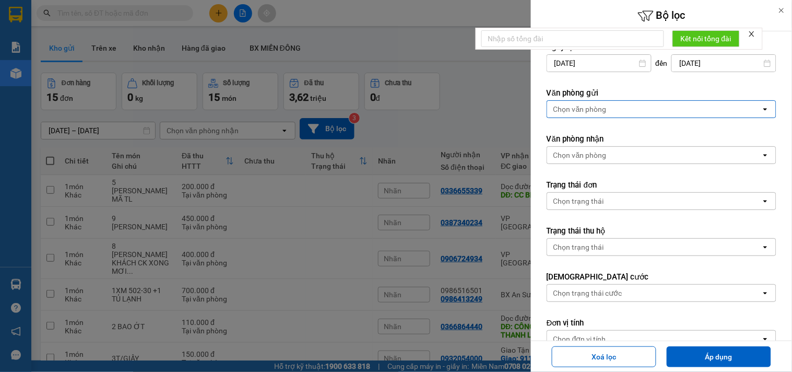
click at [608, 110] on div "Chọn văn phòng" at bounding box center [654, 109] width 214 height 17
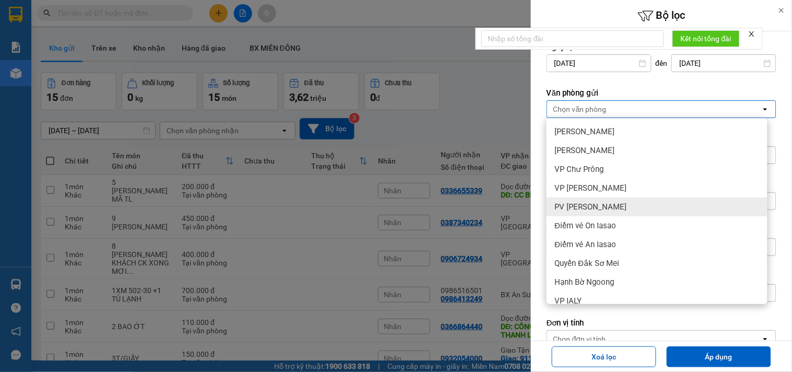
click at [577, 201] on span "PV [PERSON_NAME]" at bounding box center [591, 206] width 72 height 10
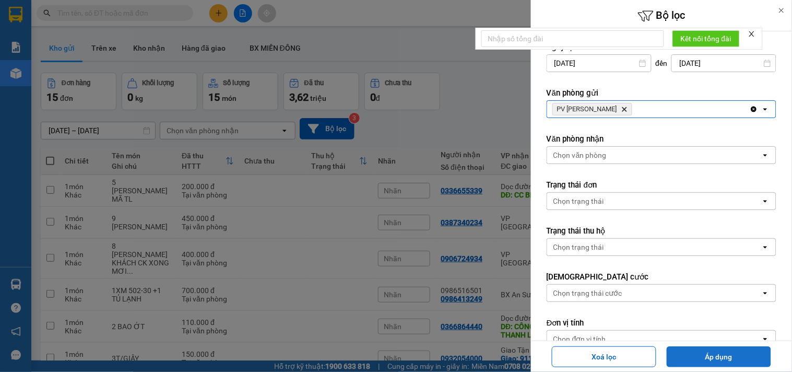
click at [686, 356] on button "Áp dụng" at bounding box center [718, 356] width 104 height 21
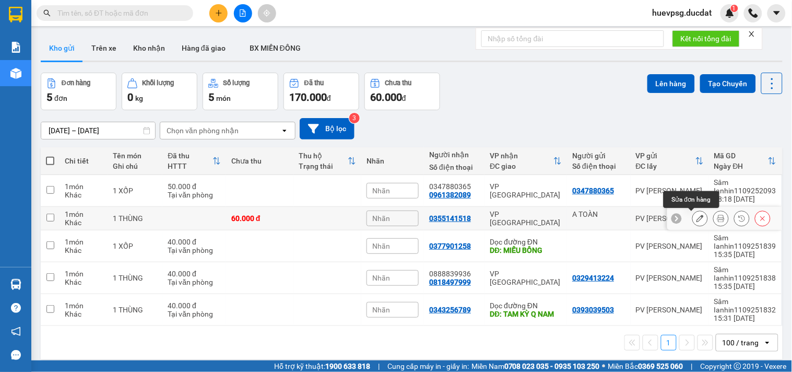
click at [696, 221] on icon at bounding box center [699, 217] width 7 height 7
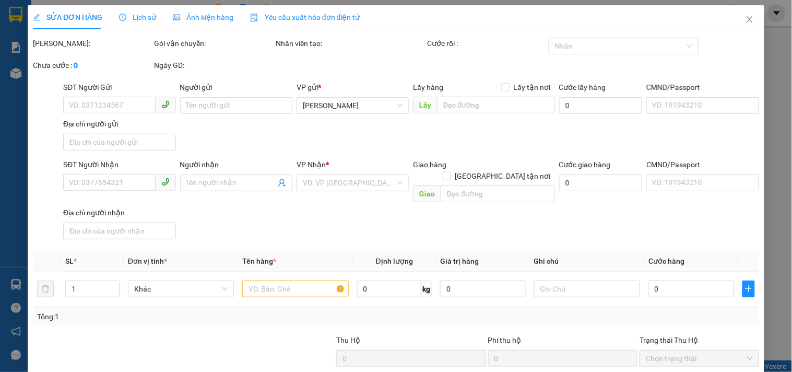
type input "A TOÀN"
type input "0355141518"
type input "60.000"
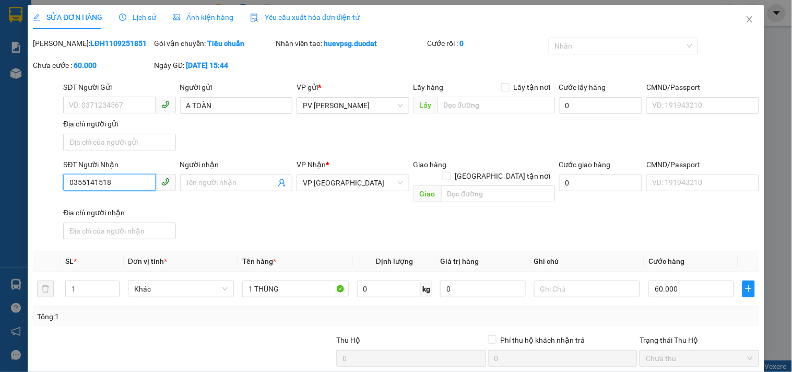
click at [91, 186] on input "0355141518" at bounding box center [109, 182] width 92 height 17
click at [740, 14] on span "Close" at bounding box center [749, 19] width 29 height 29
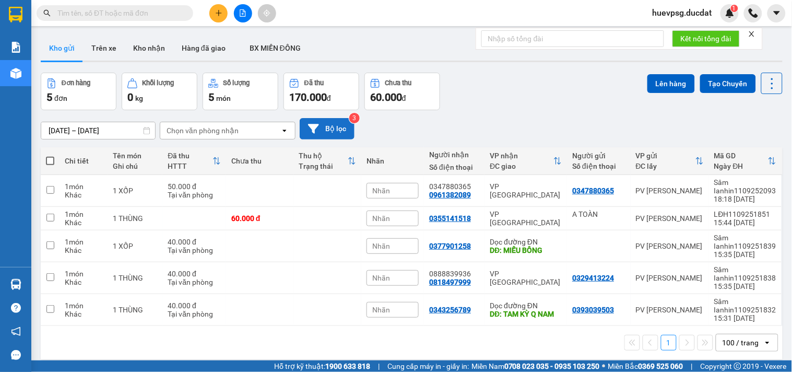
click at [337, 134] on button "Bộ lọc" at bounding box center [327, 128] width 55 height 21
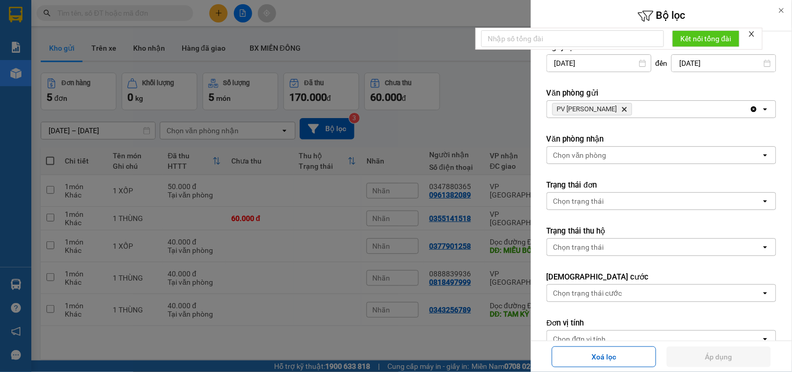
click at [621, 107] on icon "Delete" at bounding box center [624, 109] width 6 height 6
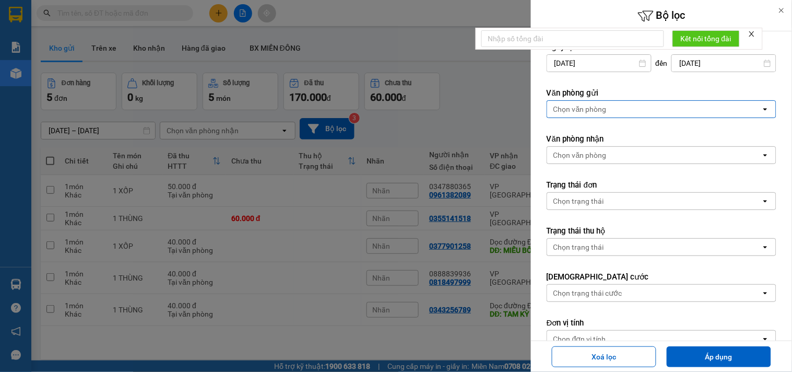
click at [608, 107] on div "Chọn văn phòng" at bounding box center [654, 109] width 214 height 17
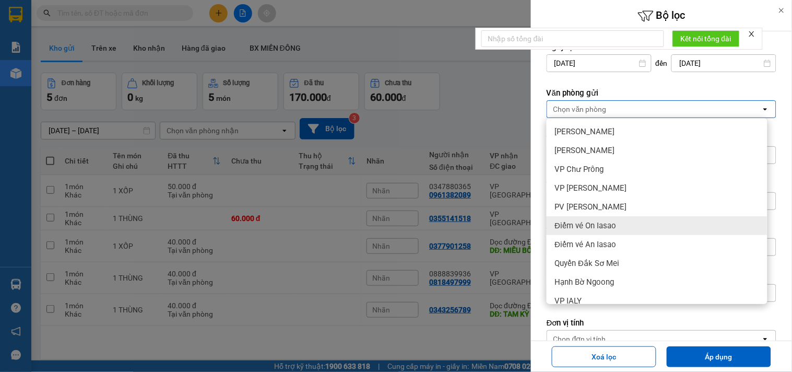
click at [588, 224] on span "Điểm vé On Iasao" at bounding box center [586, 225] width 62 height 10
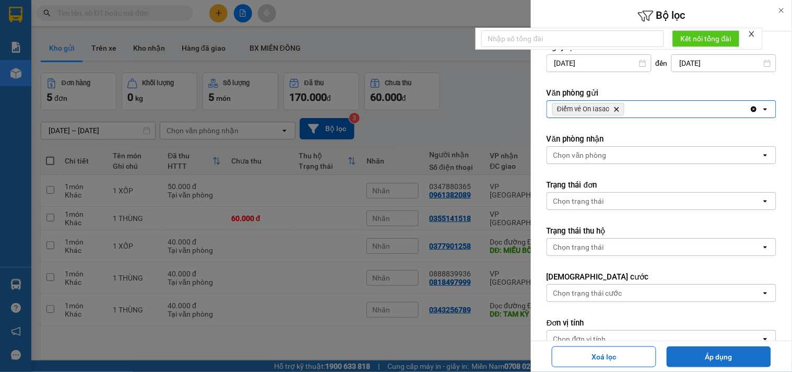
click at [679, 358] on button "Áp dụng" at bounding box center [718, 356] width 104 height 21
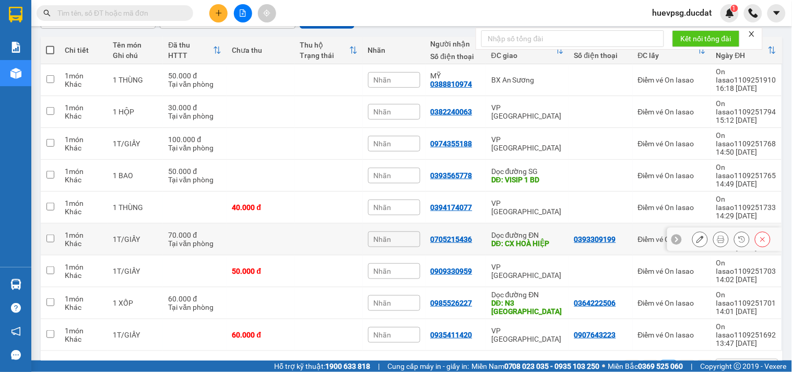
scroll to position [116, 0]
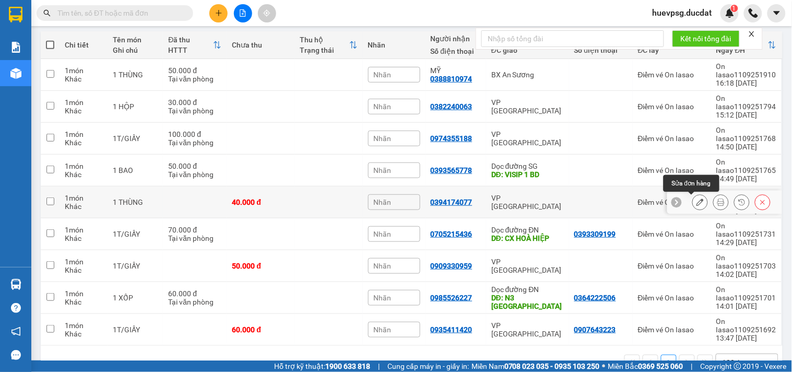
click at [696, 201] on icon at bounding box center [699, 201] width 7 height 7
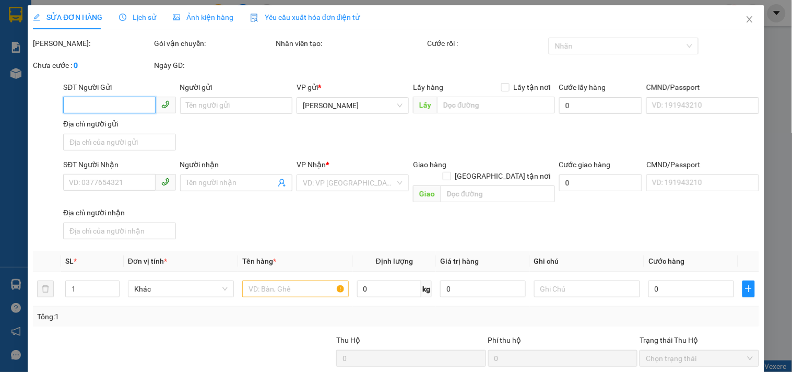
type input "0394174077"
type input "40.000"
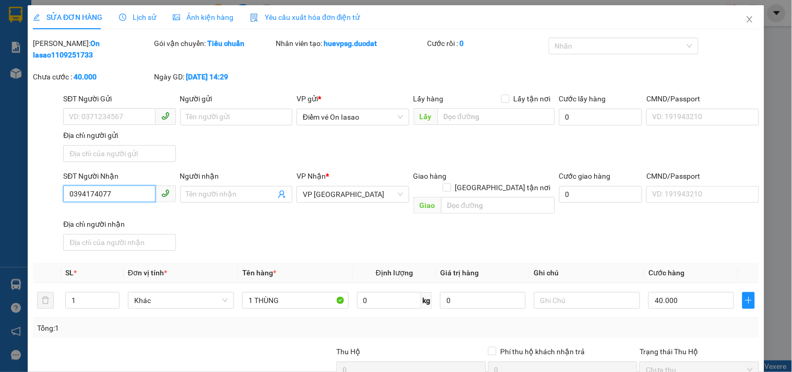
click at [85, 185] on input "0394174077" at bounding box center [109, 193] width 92 height 17
click at [746, 18] on icon "close" at bounding box center [749, 19] width 6 height 6
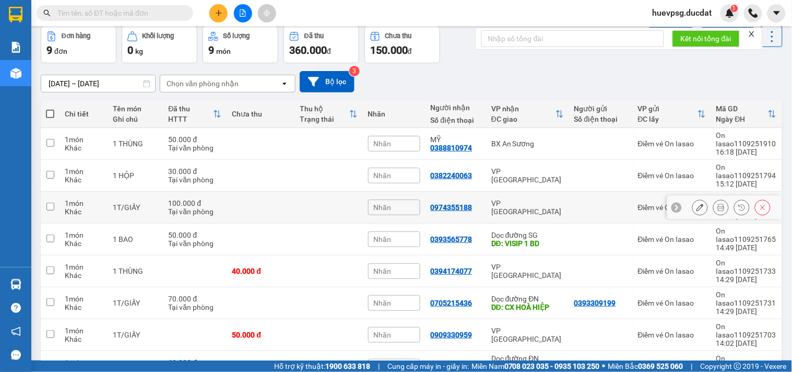
scroll to position [145, 0]
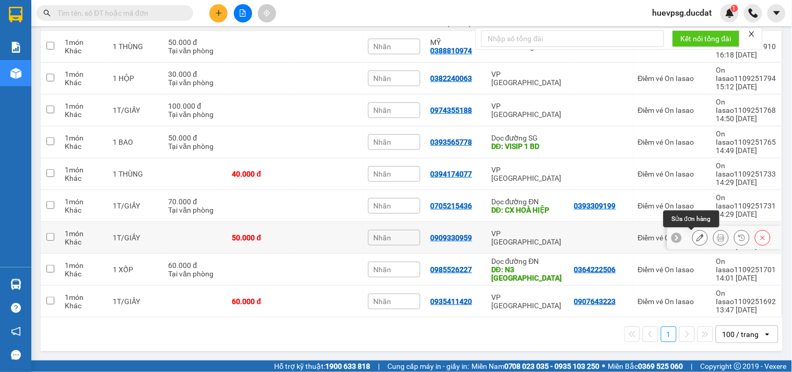
click at [696, 236] on icon at bounding box center [699, 237] width 7 height 7
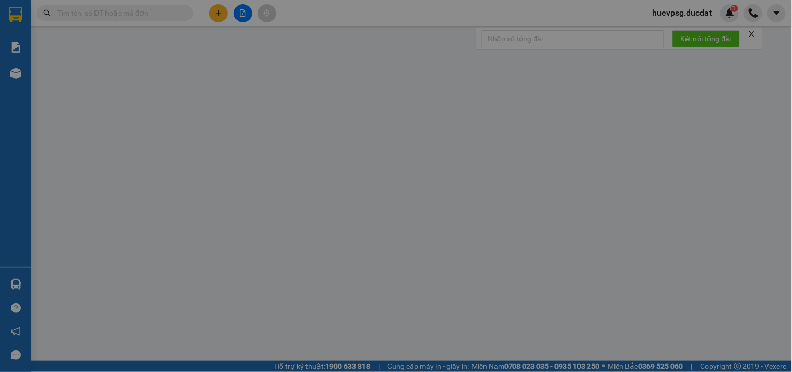
type input "0909330959"
type input "50.000"
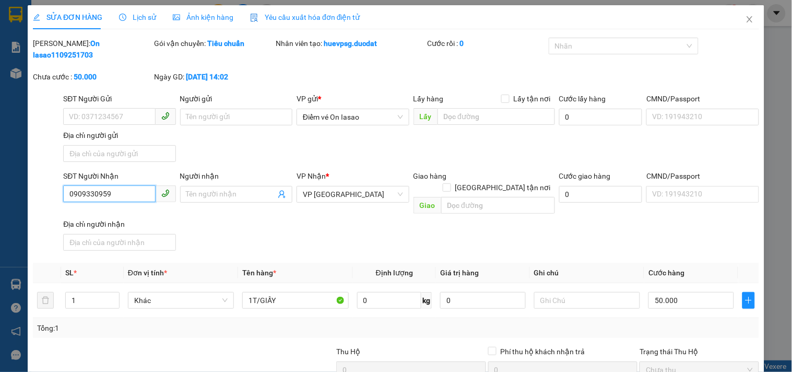
click at [95, 185] on input "0909330959" at bounding box center [109, 193] width 92 height 17
click at [94, 185] on input "0909330959" at bounding box center [109, 193] width 92 height 17
click at [745, 19] on icon "close" at bounding box center [749, 19] width 8 height 8
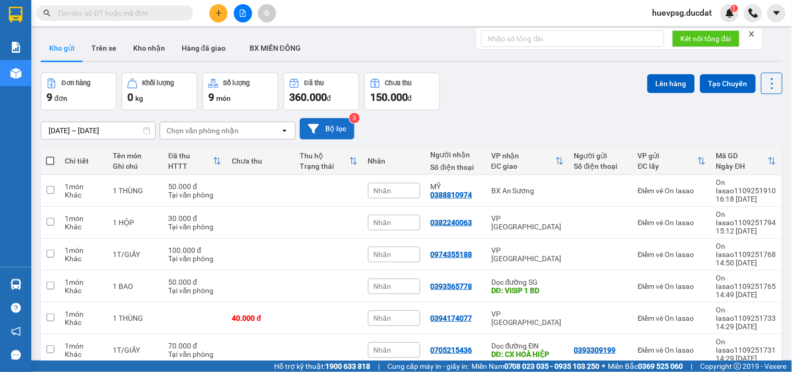
click at [335, 122] on button "Bộ lọc" at bounding box center [327, 128] width 55 height 21
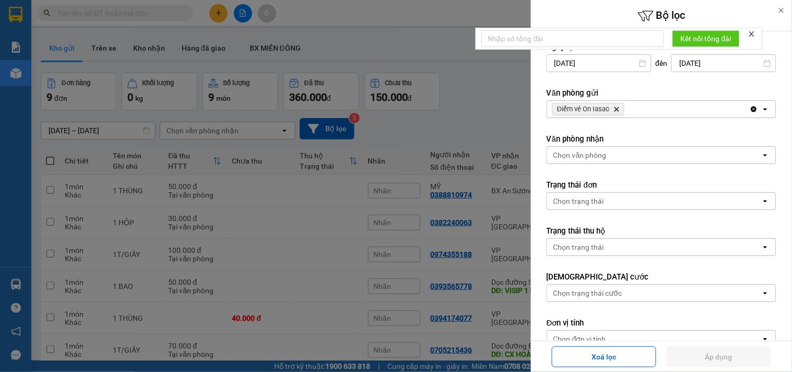
click at [616, 107] on icon "Điểm vé On Iasao, close by backspace" at bounding box center [616, 109] width 5 height 5
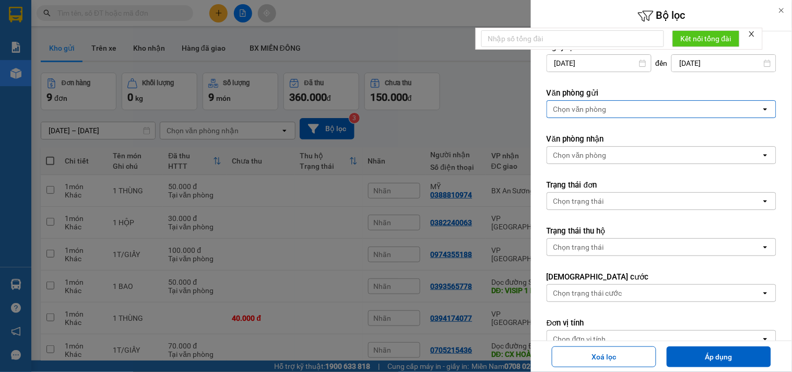
click at [616, 107] on div "Chọn văn phòng" at bounding box center [654, 109] width 214 height 17
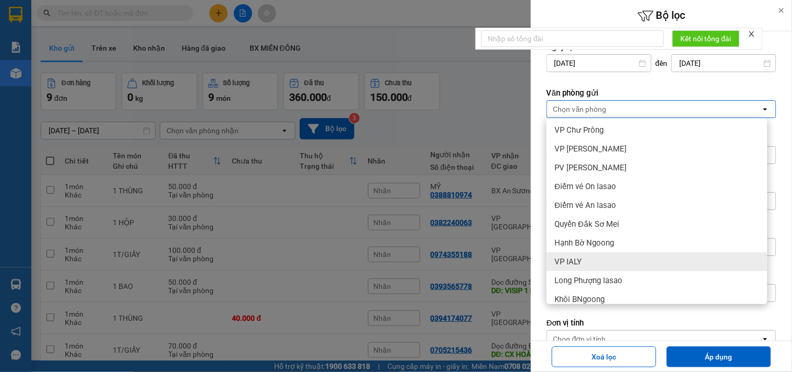
scroll to position [58, 0]
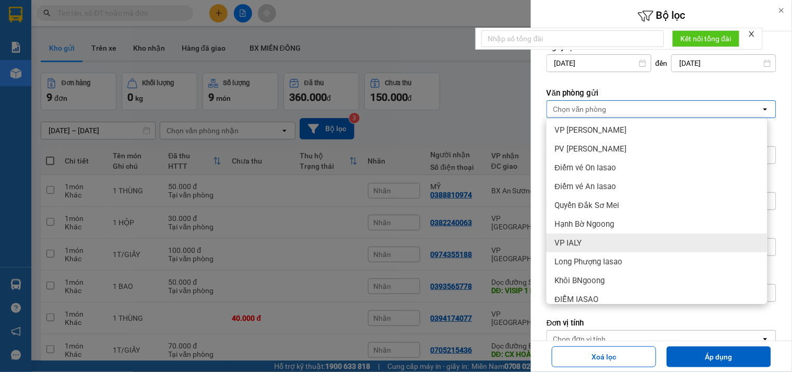
click at [590, 242] on div "VP IALY" at bounding box center [656, 242] width 221 height 19
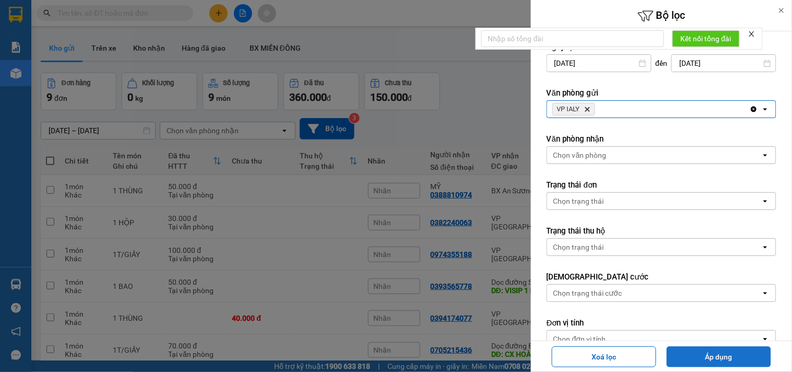
click at [695, 359] on button "Áp dụng" at bounding box center [718, 356] width 104 height 21
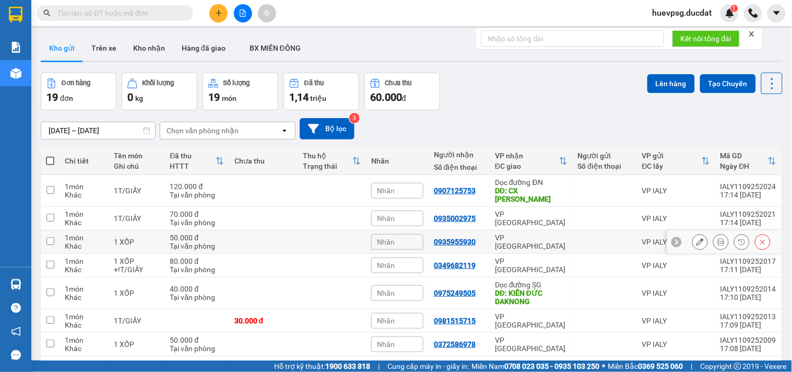
scroll to position [116, 0]
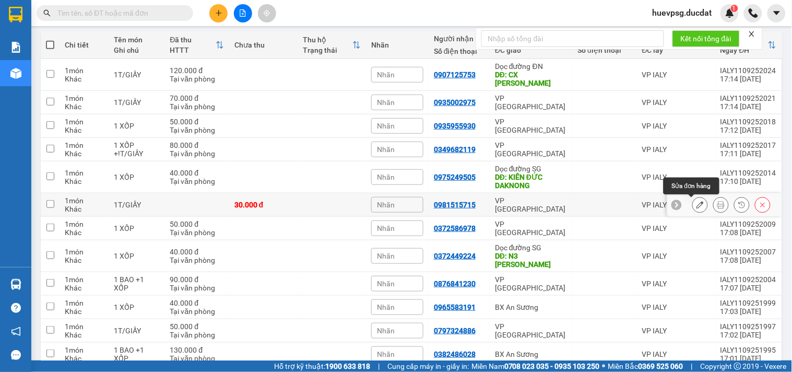
click at [695, 201] on button at bounding box center [699, 205] width 15 height 18
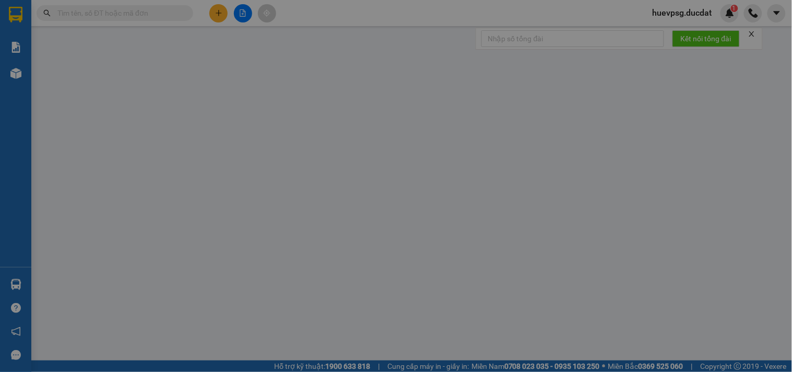
type input "0981515715"
type input "30.000"
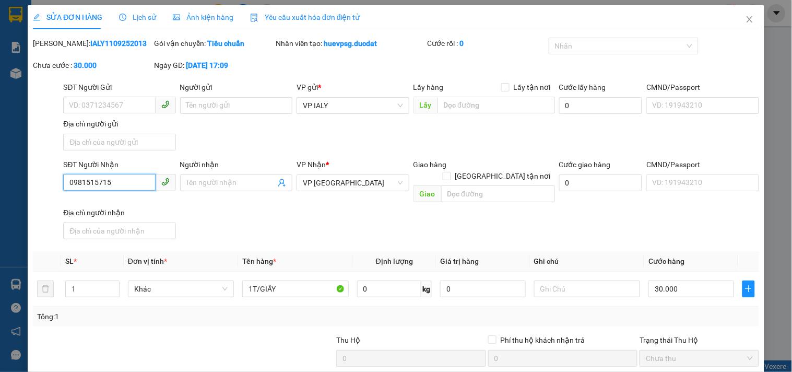
click at [94, 183] on input "0981515715" at bounding box center [109, 182] width 92 height 17
click at [746, 19] on icon "close" at bounding box center [749, 19] width 6 height 6
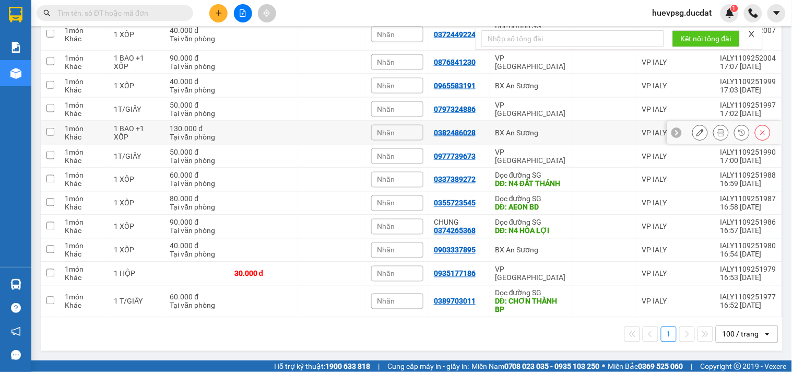
scroll to position [346, 0]
click at [696, 272] on icon at bounding box center [699, 273] width 7 height 7
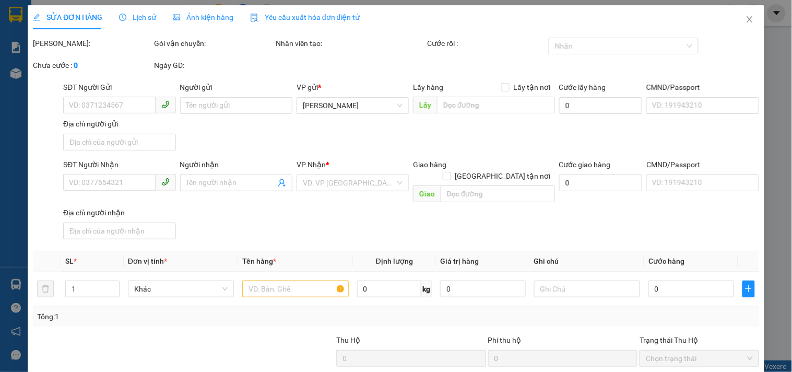
type input "0935177186"
type input "30.000"
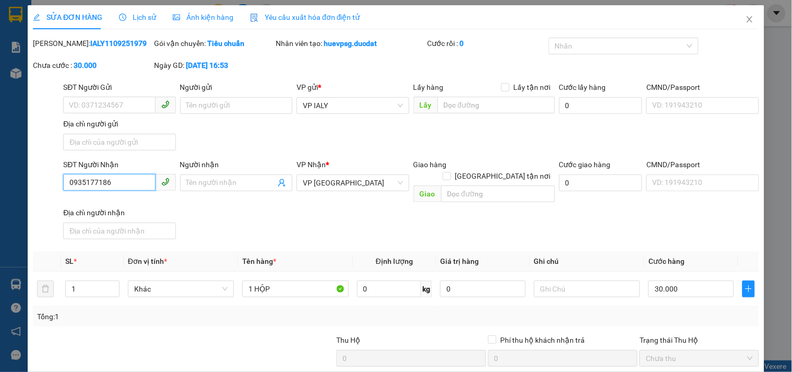
click at [96, 177] on input "0935177186" at bounding box center [109, 182] width 92 height 17
click at [96, 178] on input "0935177186" at bounding box center [109, 182] width 92 height 17
click at [745, 20] on icon "close" at bounding box center [749, 19] width 8 height 8
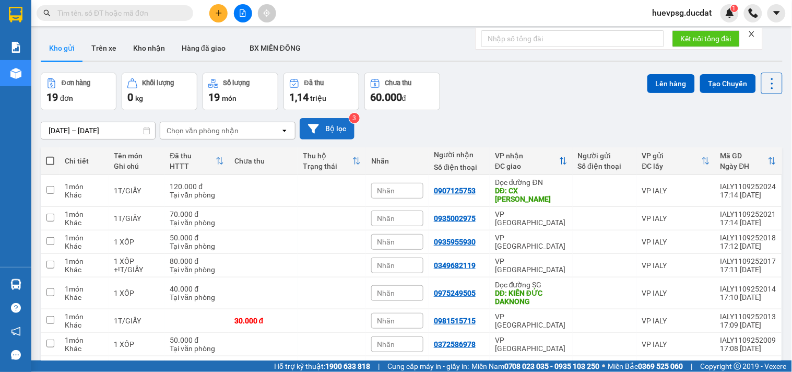
click at [330, 135] on button "Bộ lọc" at bounding box center [327, 128] width 55 height 21
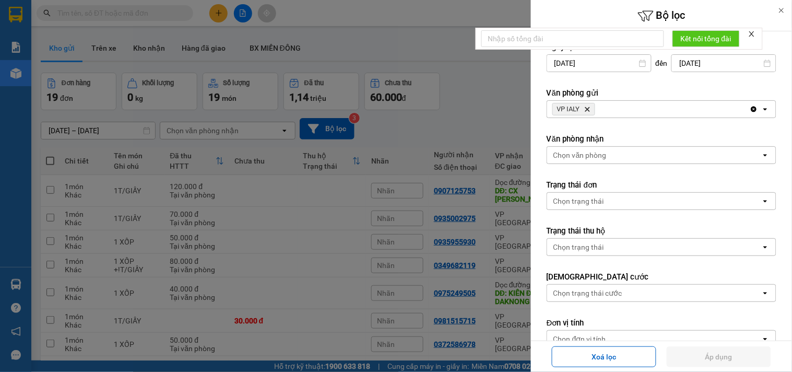
click at [588, 111] on icon "Delete" at bounding box center [587, 109] width 6 height 6
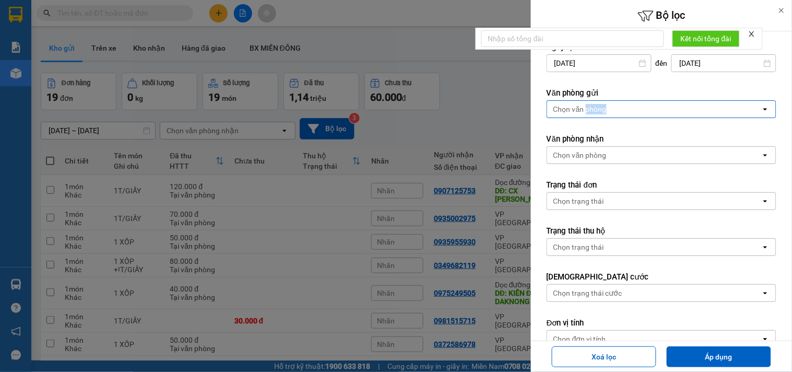
click at [588, 111] on div "Chọn văn phòng" at bounding box center [579, 109] width 53 height 10
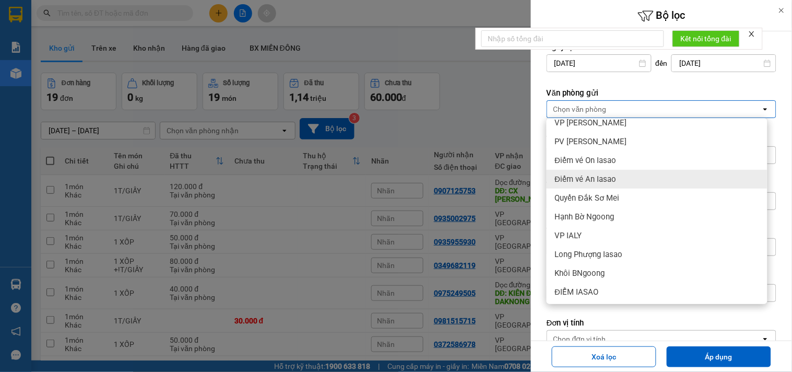
scroll to position [174, 0]
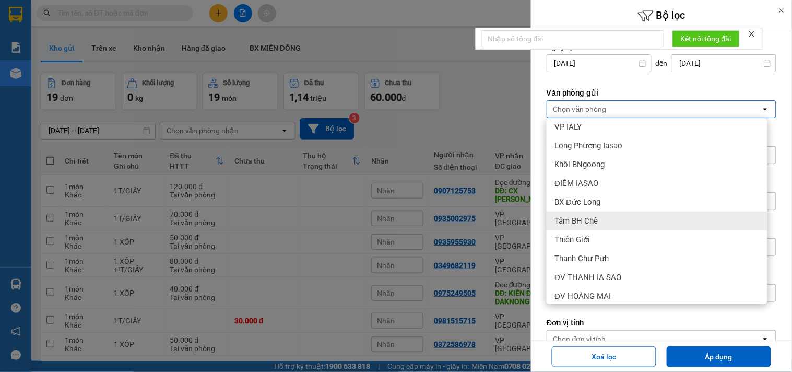
click at [592, 220] on span "Tâm BH Chè" at bounding box center [576, 221] width 43 height 10
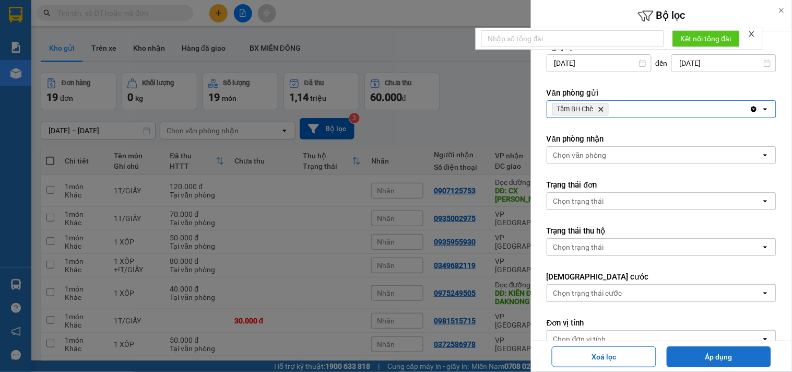
click at [701, 346] on button "Áp dụng" at bounding box center [718, 356] width 104 height 21
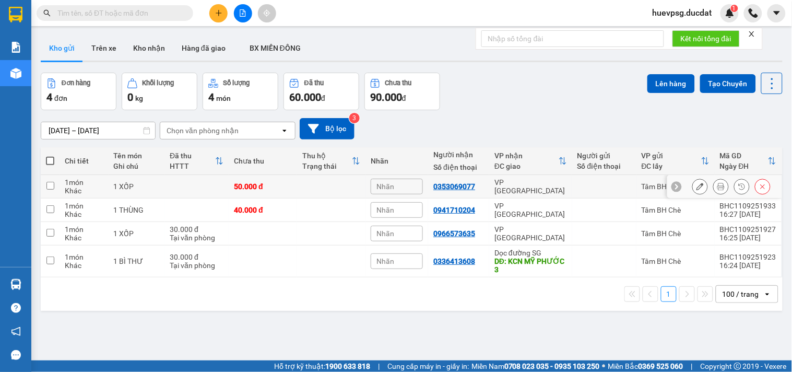
click at [692, 188] on button at bounding box center [699, 186] width 15 height 18
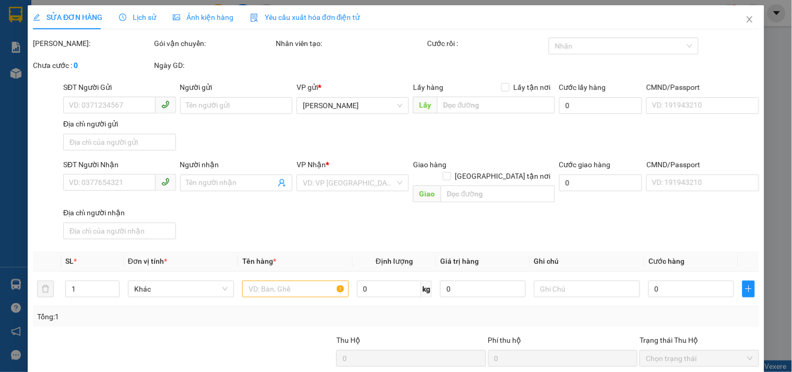
type input "0353069077"
type input "50.000"
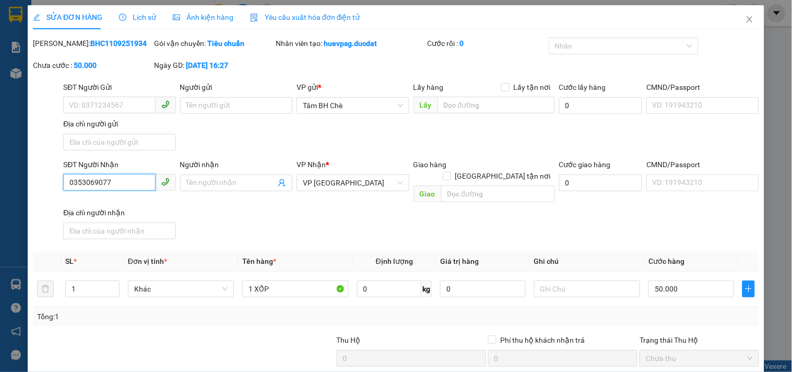
click at [68, 179] on input "0353069077" at bounding box center [109, 182] width 92 height 17
click at [745, 22] on icon "close" at bounding box center [749, 19] width 8 height 8
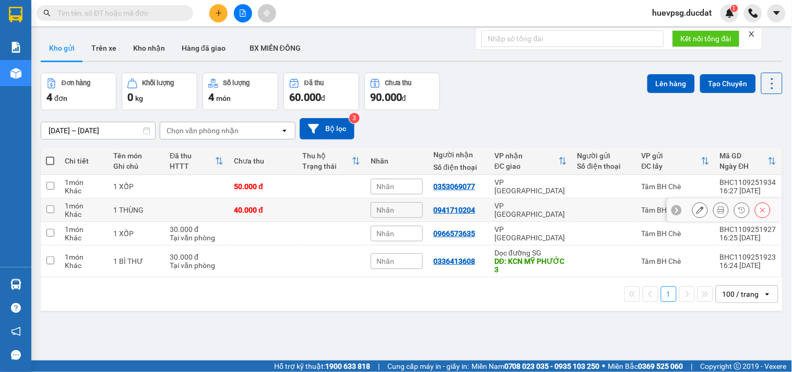
click at [692, 211] on button at bounding box center [699, 210] width 15 height 18
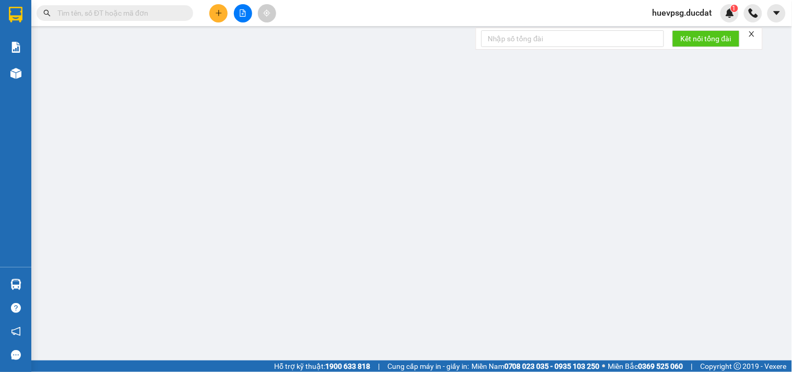
type input "0941710204"
type input "40.000"
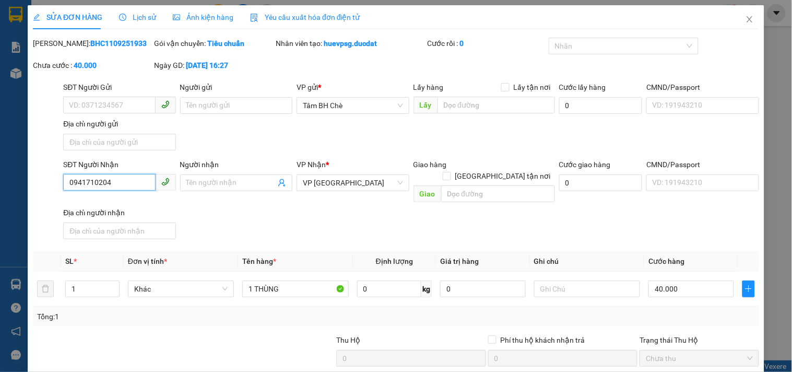
click at [97, 184] on input "0941710204" at bounding box center [109, 182] width 92 height 17
click at [97, 183] on input "0941710204" at bounding box center [109, 182] width 92 height 17
click at [746, 18] on icon "close" at bounding box center [749, 19] width 6 height 6
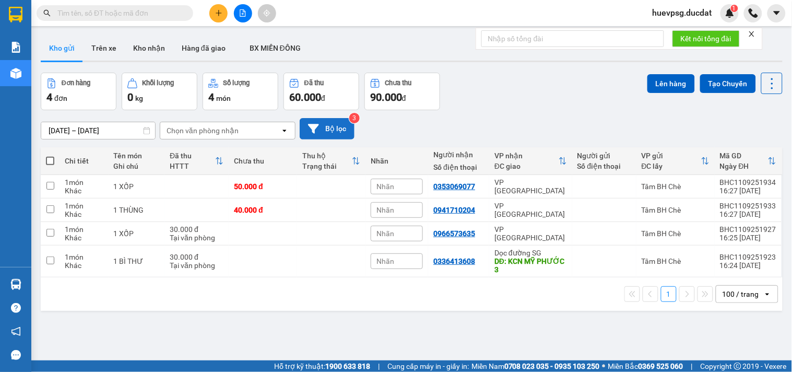
click at [338, 124] on button "Bộ lọc" at bounding box center [327, 128] width 55 height 21
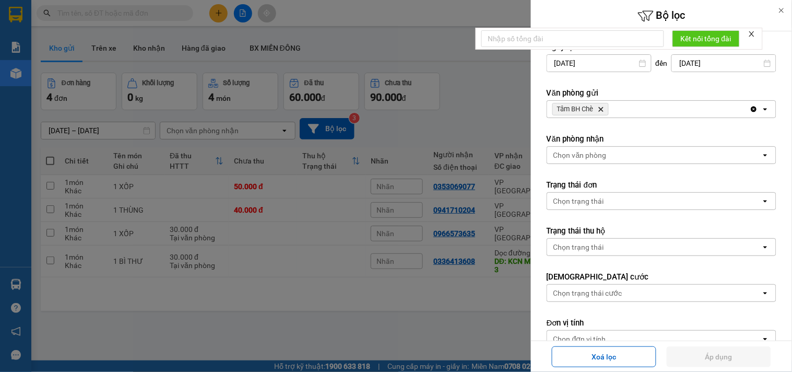
click at [602, 107] on icon "Delete" at bounding box center [600, 109] width 6 height 6
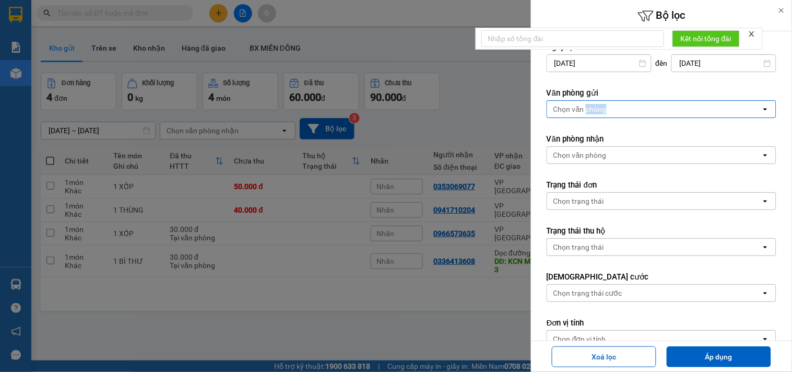
click at [602, 107] on div "Chọn văn phòng" at bounding box center [579, 109] width 53 height 10
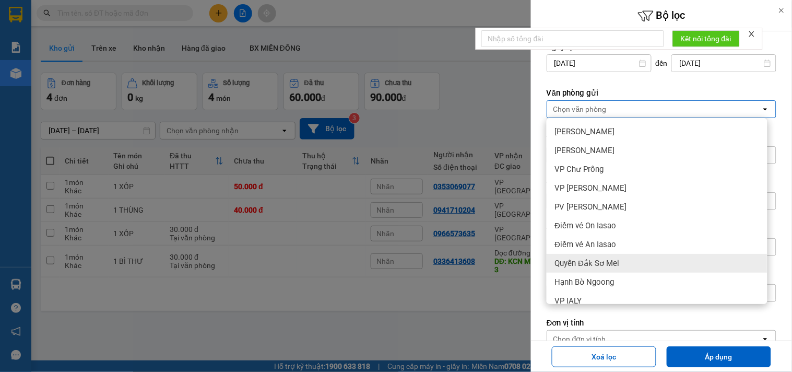
scroll to position [58, 0]
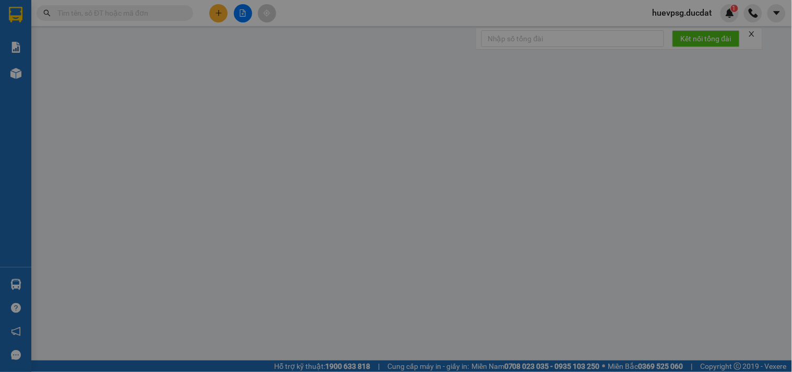
type input "0941710204"
type input "40.000"
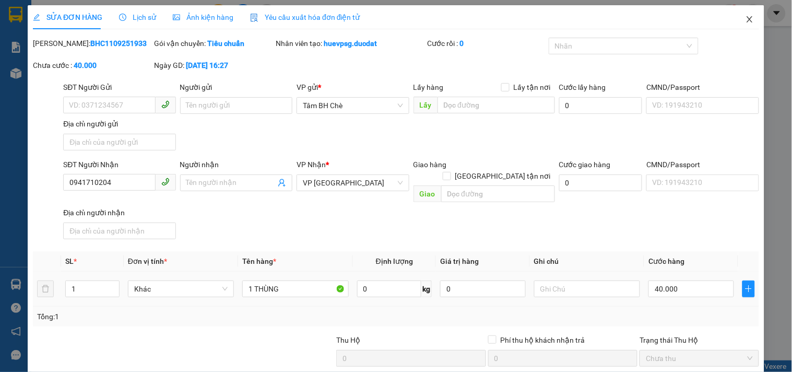
click at [745, 19] on icon "close" at bounding box center [749, 19] width 8 height 8
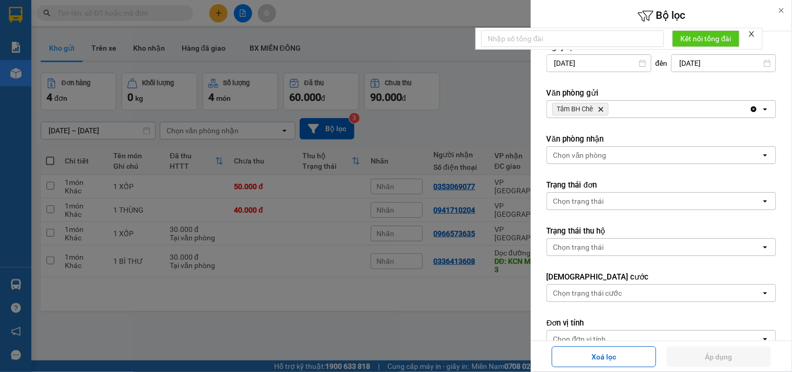
click at [601, 107] on icon "Tâm BH Chè, close by backspace" at bounding box center [600, 109] width 5 height 5
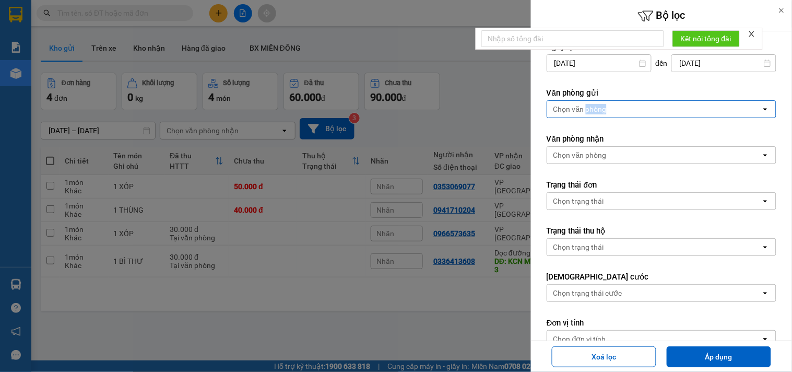
click at [601, 107] on div "Chọn văn phòng" at bounding box center [579, 109] width 53 height 10
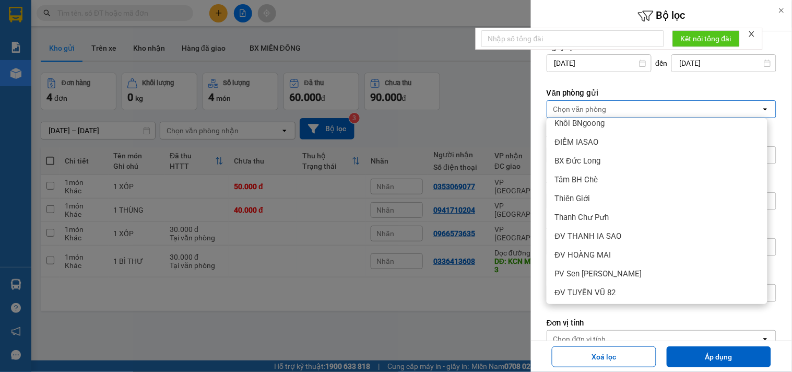
scroll to position [216, 0]
click at [617, 121] on div "Khôi BNgoong" at bounding box center [656, 122] width 221 height 19
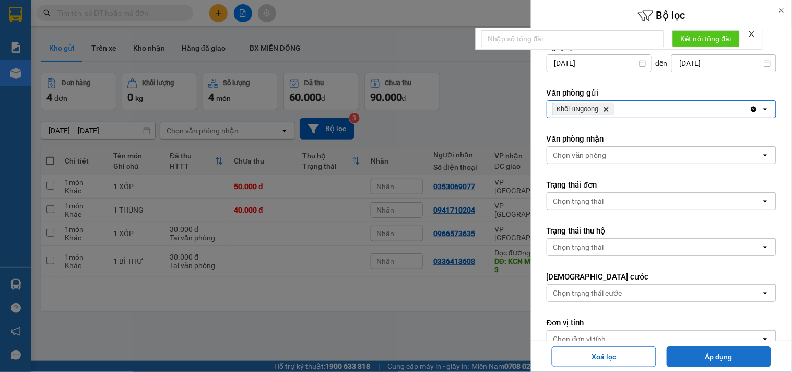
click at [691, 352] on button "Áp dụng" at bounding box center [718, 356] width 104 height 21
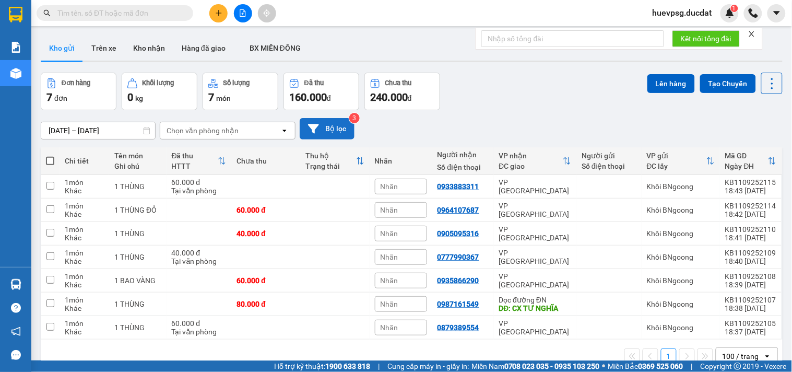
click at [341, 131] on button "Bộ lọc" at bounding box center [327, 128] width 55 height 21
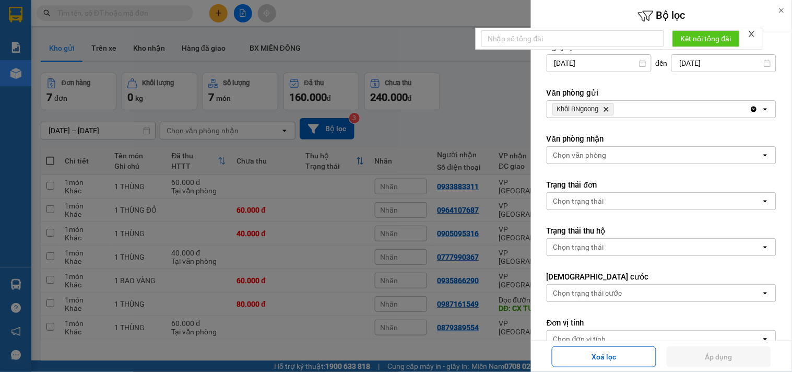
click at [608, 108] on icon "Delete" at bounding box center [606, 109] width 6 height 6
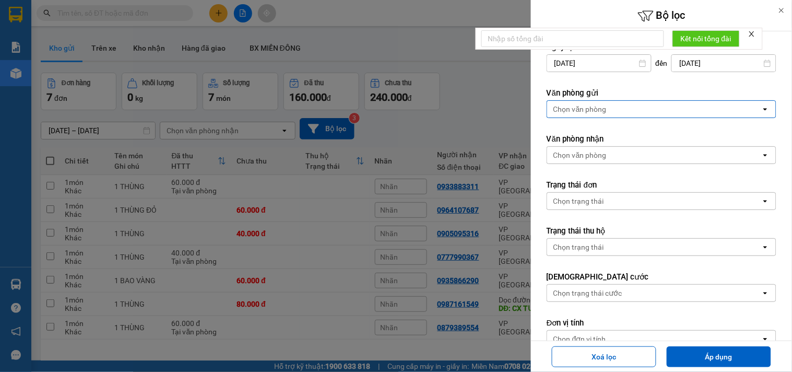
click at [607, 108] on div "Chọn văn phòng" at bounding box center [654, 109] width 214 height 17
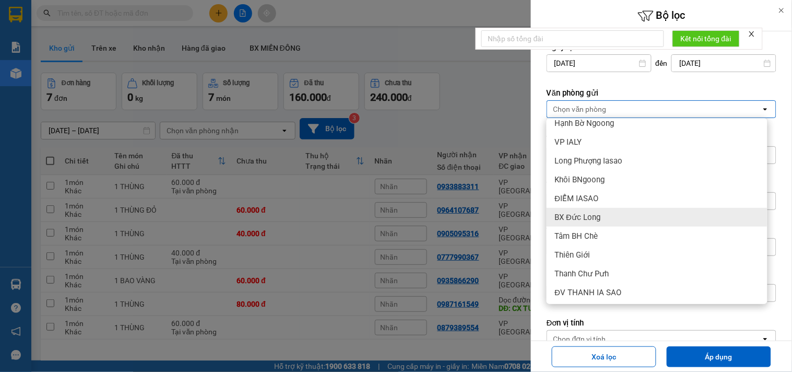
scroll to position [174, 0]
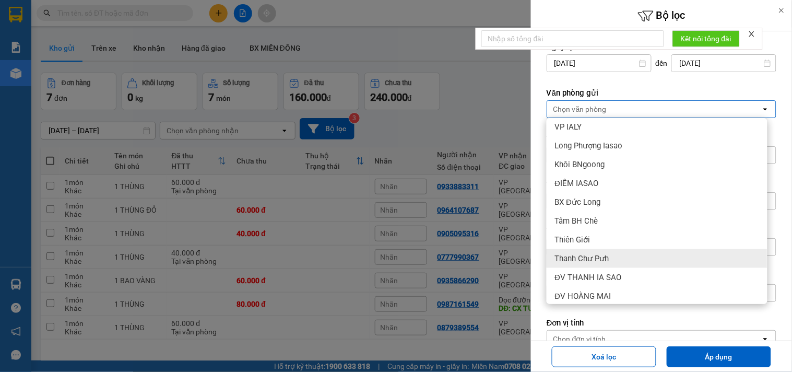
click at [624, 252] on div "Thanh Chư Pưh" at bounding box center [656, 258] width 221 height 19
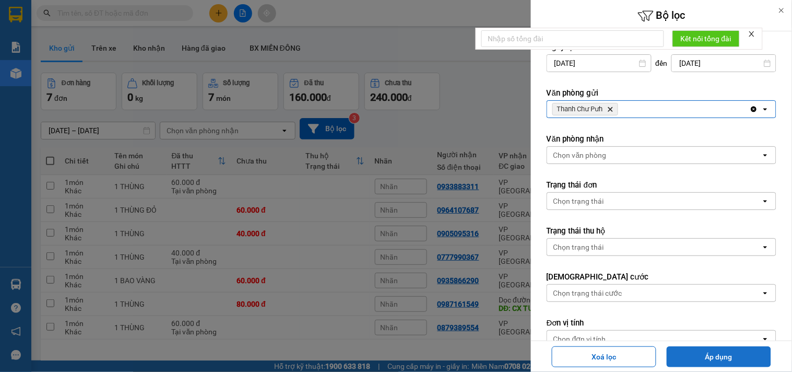
click at [691, 355] on button "Áp dụng" at bounding box center [718, 356] width 104 height 21
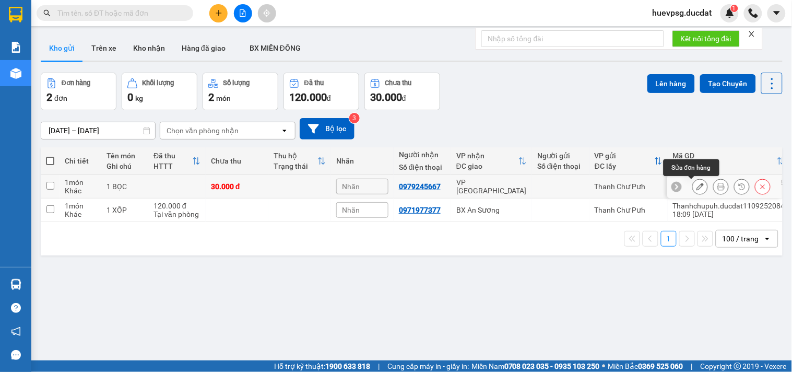
click at [696, 186] on icon at bounding box center [699, 186] width 7 height 7
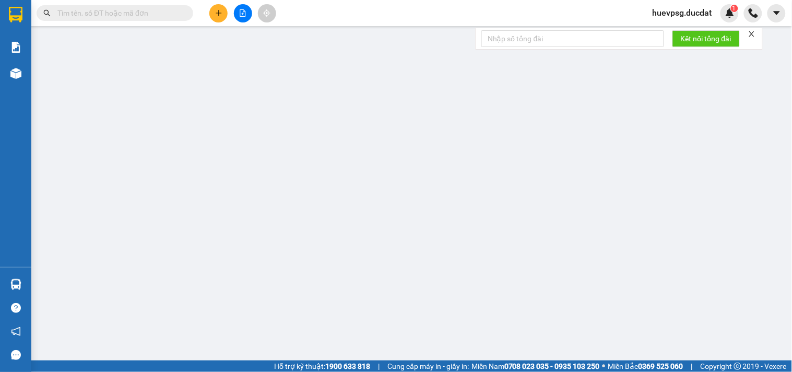
type input "0979245667"
type input "30.000"
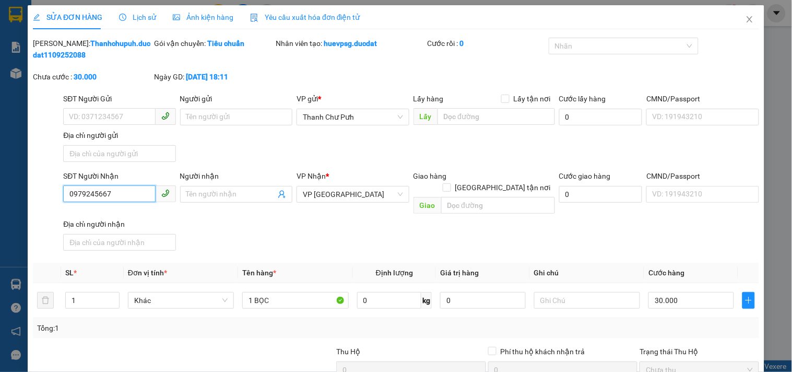
click at [83, 193] on input "0979245667" at bounding box center [109, 193] width 92 height 17
click at [746, 19] on icon "close" at bounding box center [749, 19] width 6 height 6
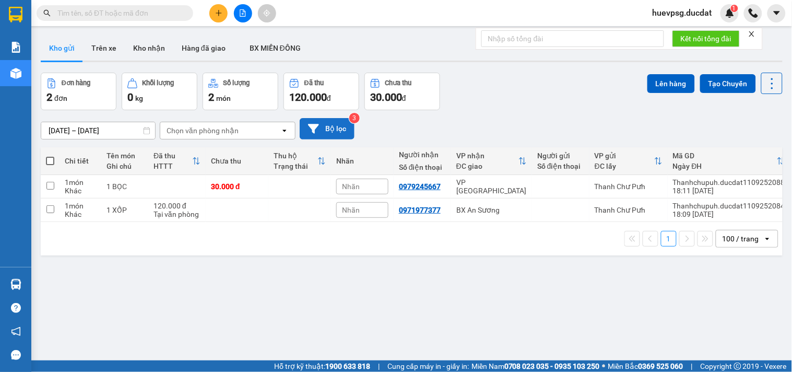
click at [331, 134] on button "Bộ lọc" at bounding box center [327, 128] width 55 height 21
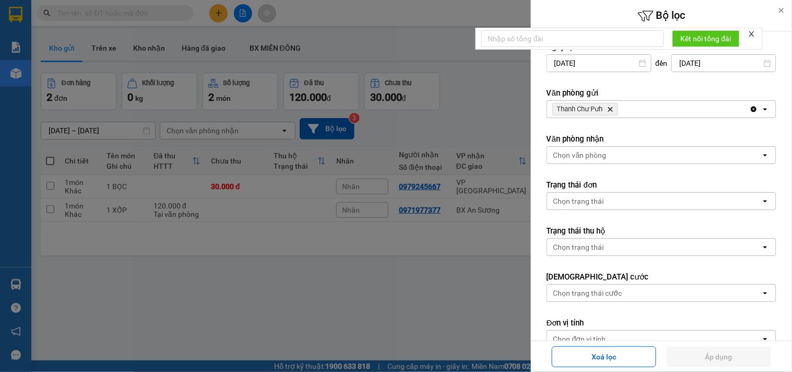
click at [611, 106] on icon "Delete" at bounding box center [610, 109] width 6 height 6
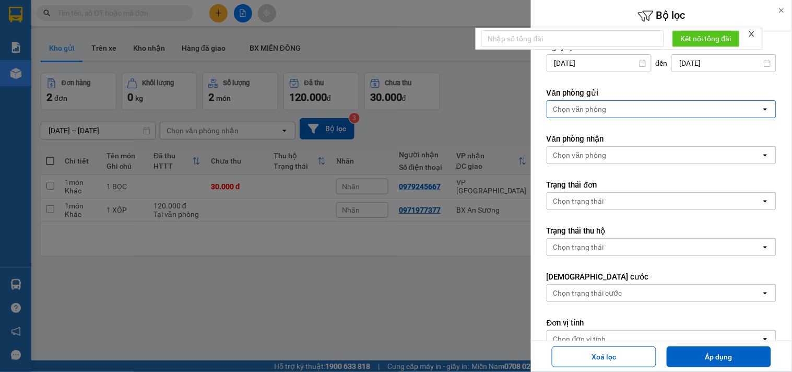
click at [609, 108] on div "Chọn văn phòng" at bounding box center [654, 109] width 214 height 17
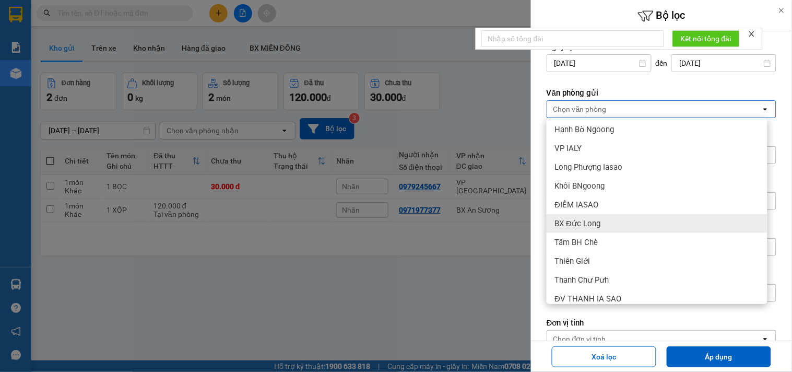
scroll to position [216, 0]
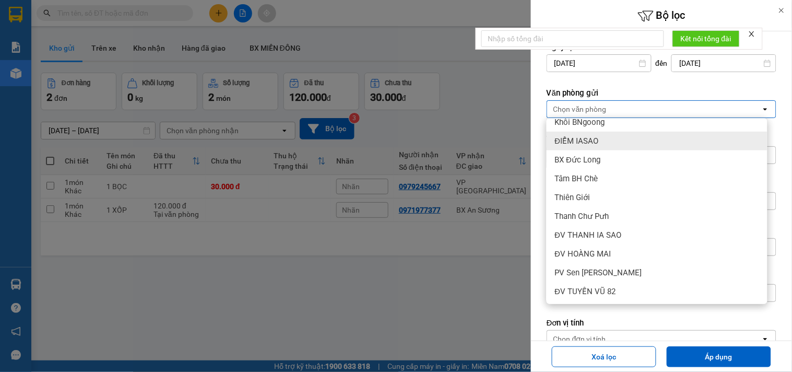
click at [628, 142] on div "ĐIỂM IASAO" at bounding box center [656, 140] width 221 height 19
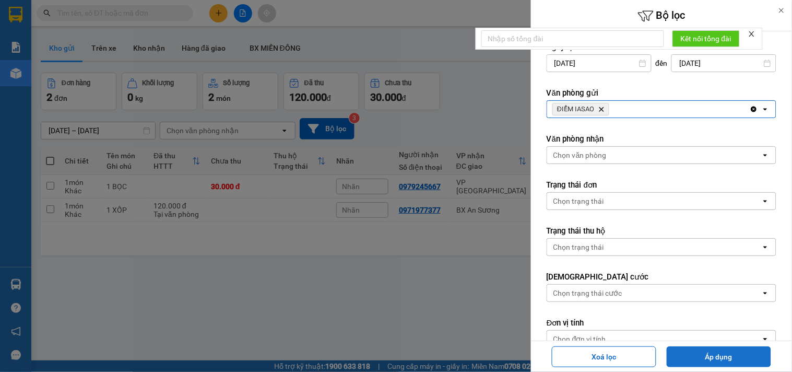
click at [698, 354] on button "Áp dụng" at bounding box center [718, 356] width 104 height 21
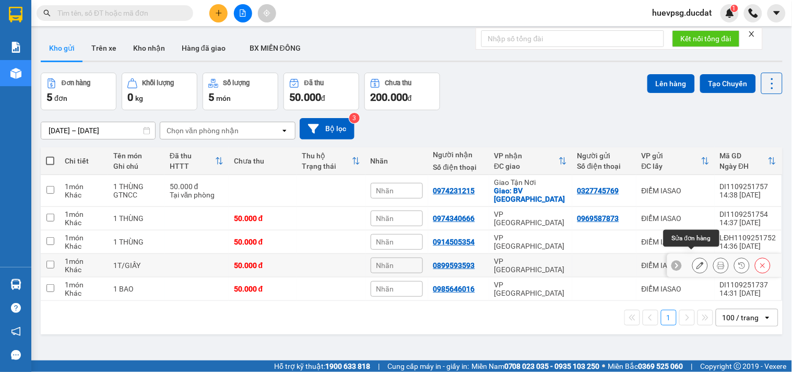
click at [696, 261] on icon at bounding box center [699, 264] width 7 height 7
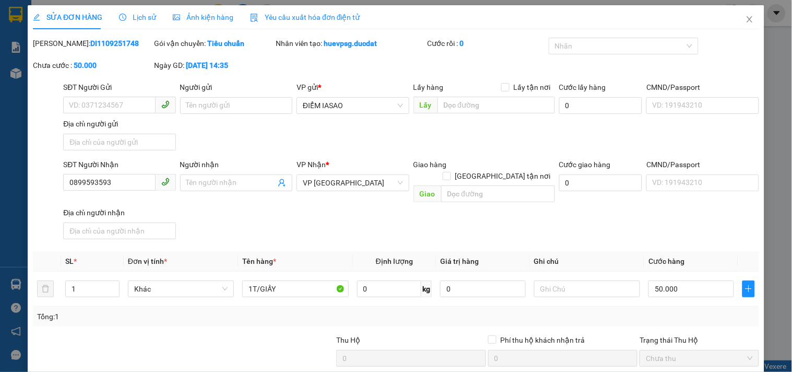
type input "0899593593"
type input "50.000"
click at [82, 183] on input "0899593593" at bounding box center [109, 182] width 92 height 17
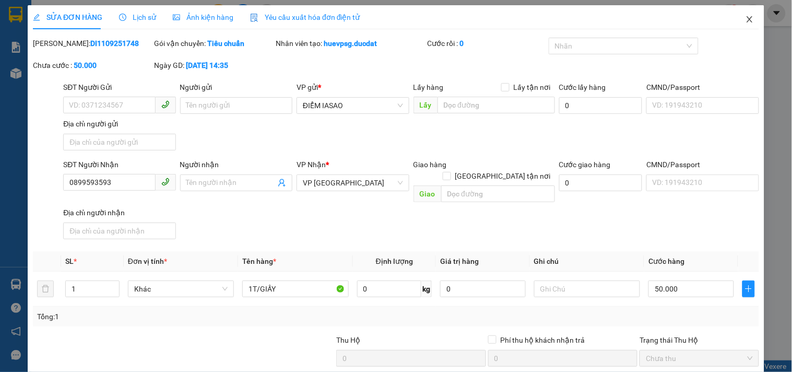
click at [746, 18] on icon "close" at bounding box center [749, 19] width 6 height 6
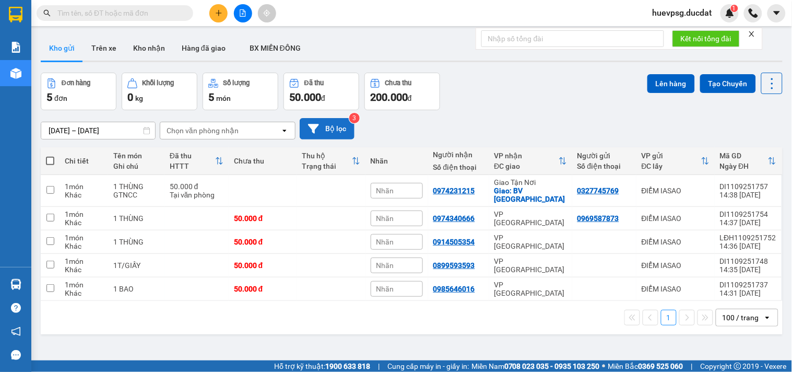
click at [336, 126] on button "Bộ lọc" at bounding box center [327, 128] width 55 height 21
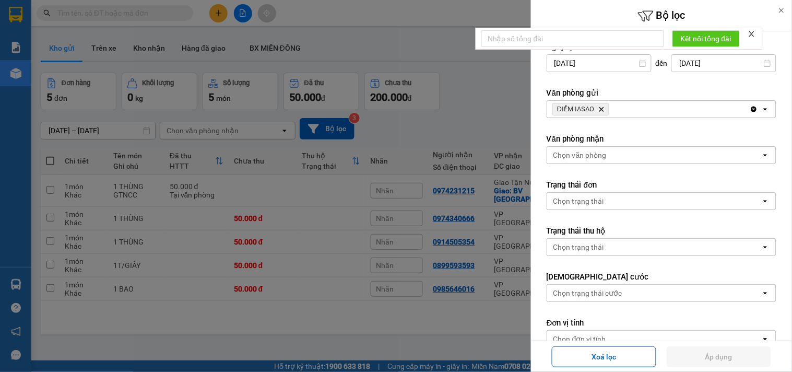
click at [439, 112] on div at bounding box center [396, 186] width 792 height 372
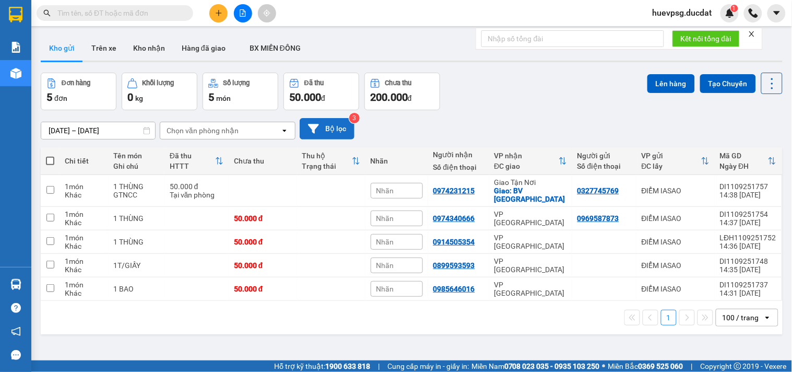
click at [338, 138] on button "Bộ lọc" at bounding box center [327, 128] width 55 height 21
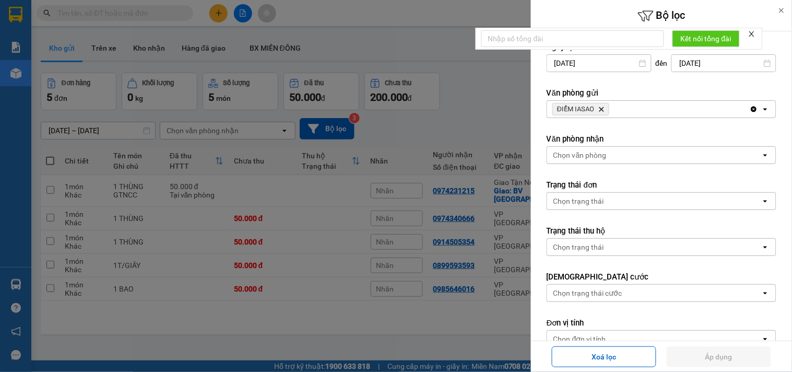
click at [337, 125] on div at bounding box center [396, 186] width 792 height 372
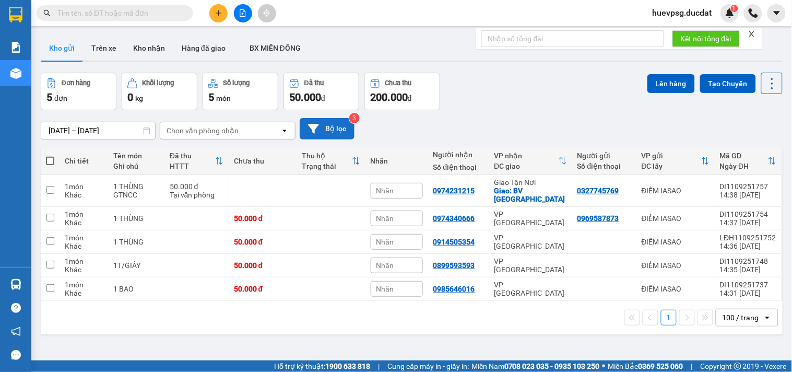
click at [336, 133] on button "Bộ lọc" at bounding box center [327, 128] width 55 height 21
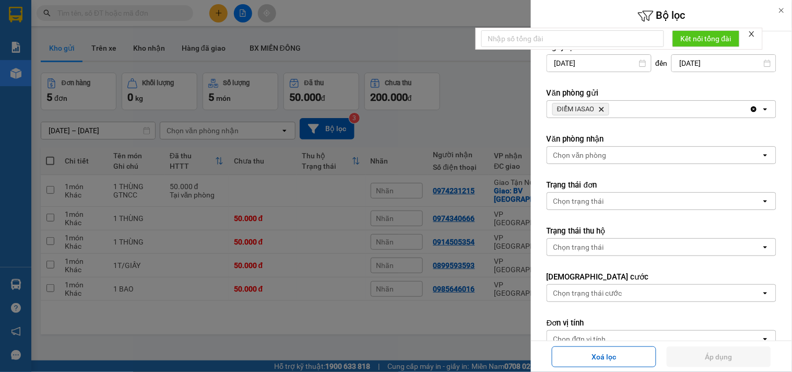
click at [602, 109] on icon "ĐIỂM IASAO, close by backspace" at bounding box center [601, 109] width 5 height 5
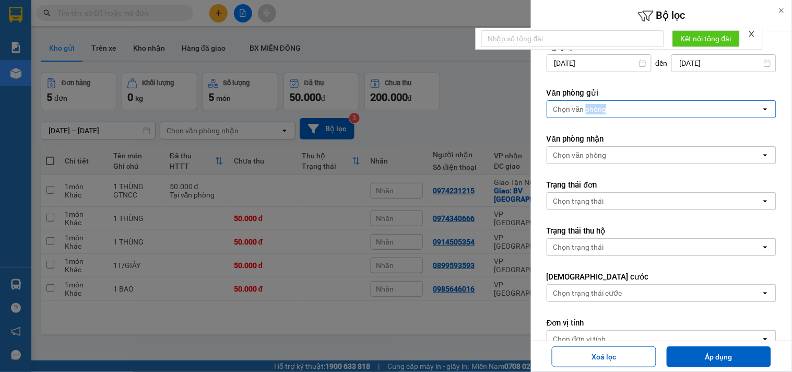
click at [602, 109] on div "Chọn văn phòng" at bounding box center [579, 109] width 53 height 10
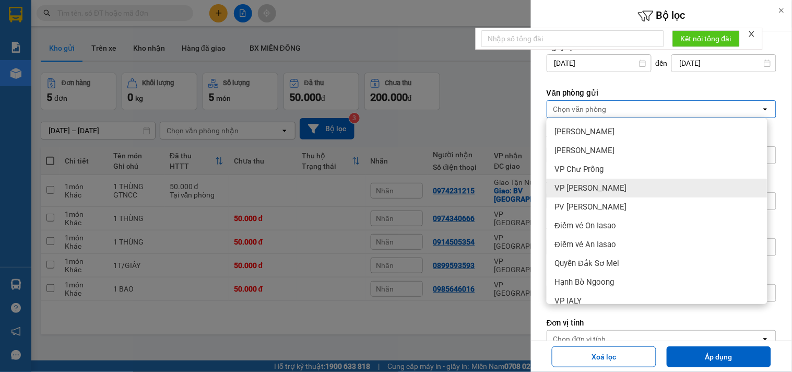
click at [601, 181] on div "VP [PERSON_NAME]" at bounding box center [656, 187] width 221 height 19
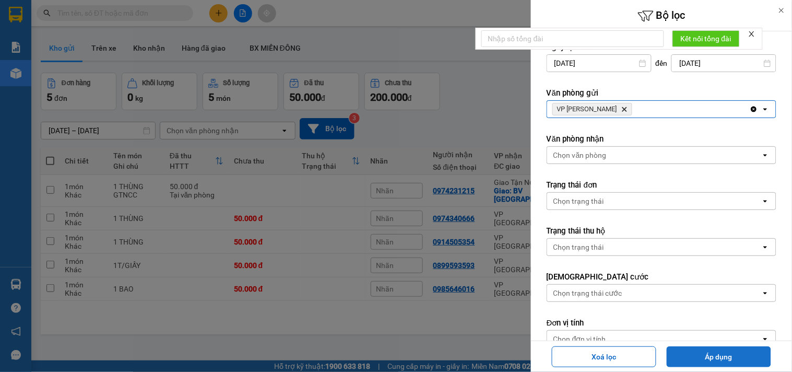
click at [707, 362] on button "Áp dụng" at bounding box center [718, 356] width 104 height 21
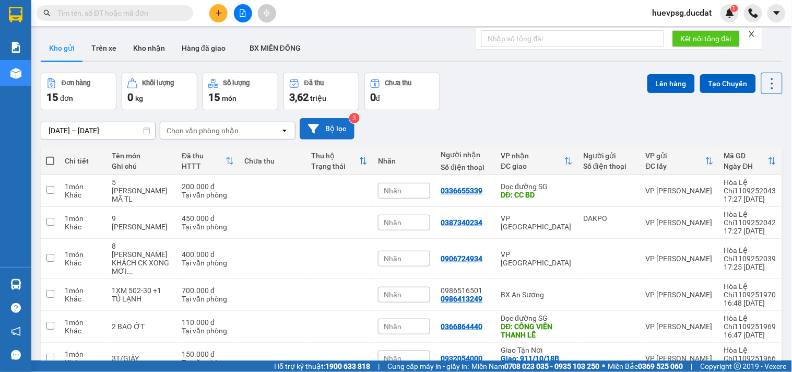
drag, startPoint x: 324, startPoint y: 129, endPoint x: 347, endPoint y: 126, distance: 23.7
click at [347, 126] on button "Bộ lọc" at bounding box center [327, 128] width 55 height 21
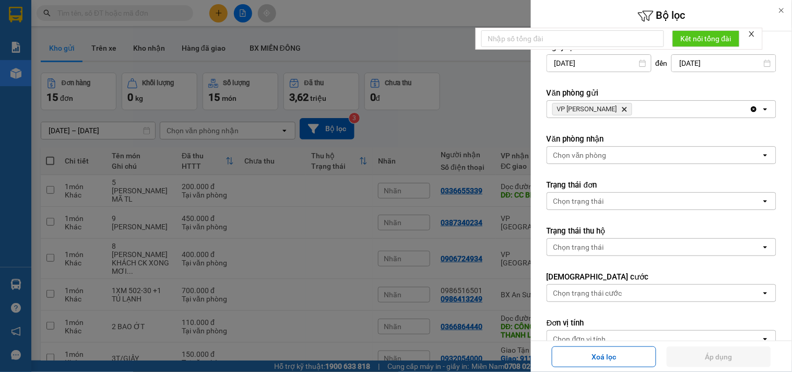
click at [437, 105] on div at bounding box center [396, 186] width 792 height 372
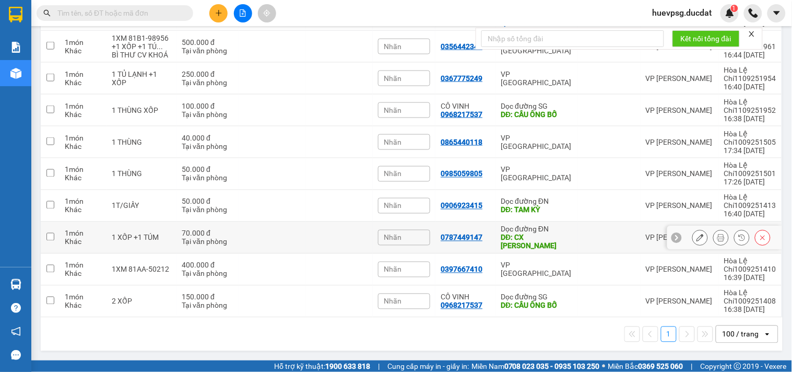
scroll to position [348, 0]
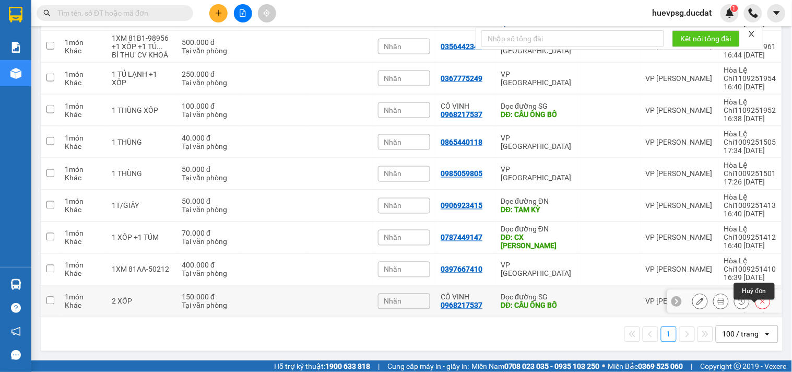
click at [759, 305] on icon at bounding box center [762, 300] width 7 height 7
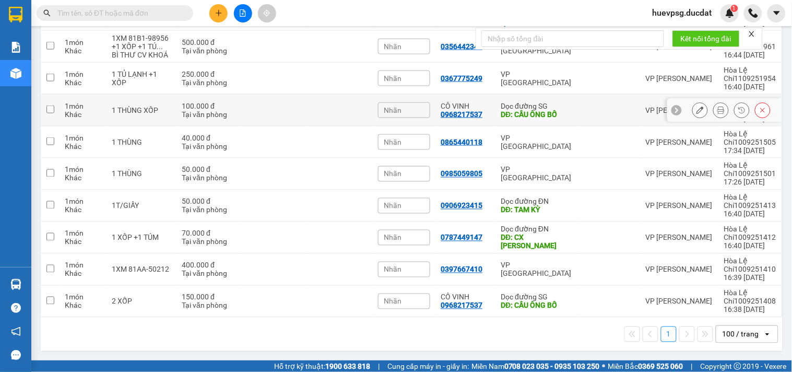
click at [618, 114] on div at bounding box center [609, 110] width 52 height 8
checkbox input "true"
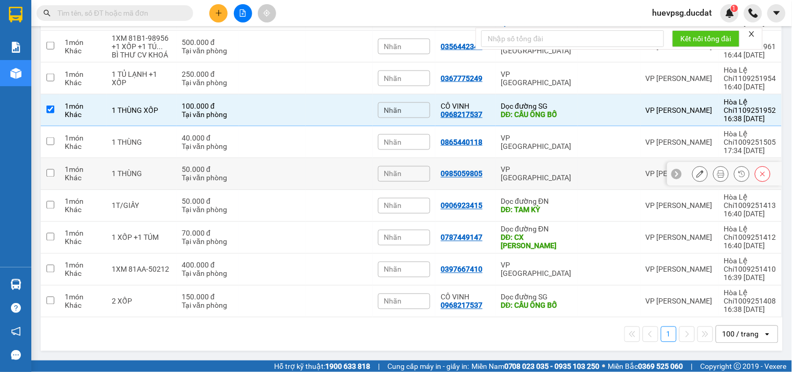
click at [608, 186] on td at bounding box center [609, 174] width 63 height 32
checkbox input "true"
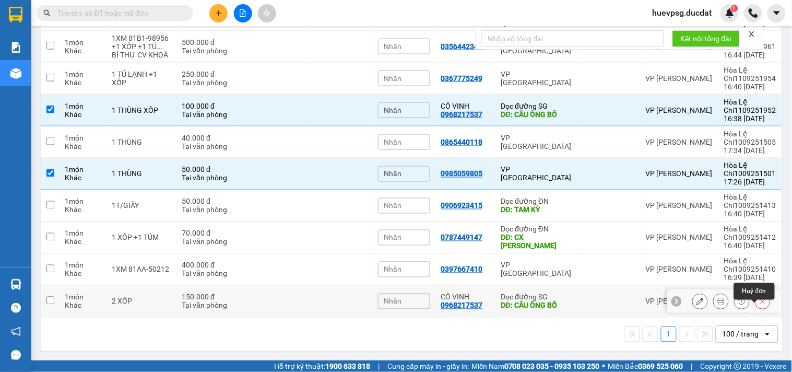
click at [755, 304] on button at bounding box center [762, 301] width 15 height 18
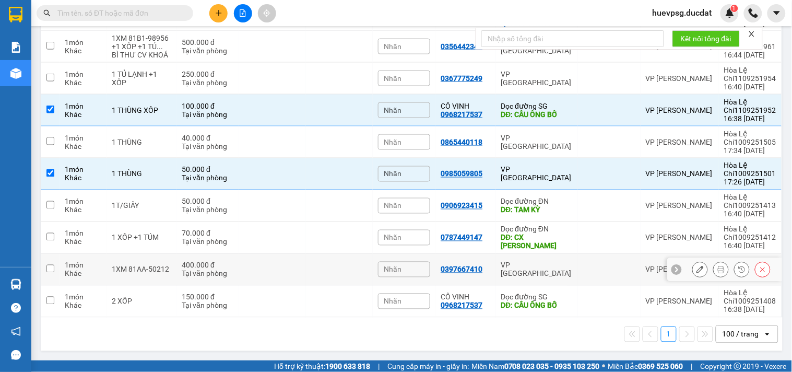
click at [602, 267] on td at bounding box center [609, 270] width 63 height 32
checkbox input "true"
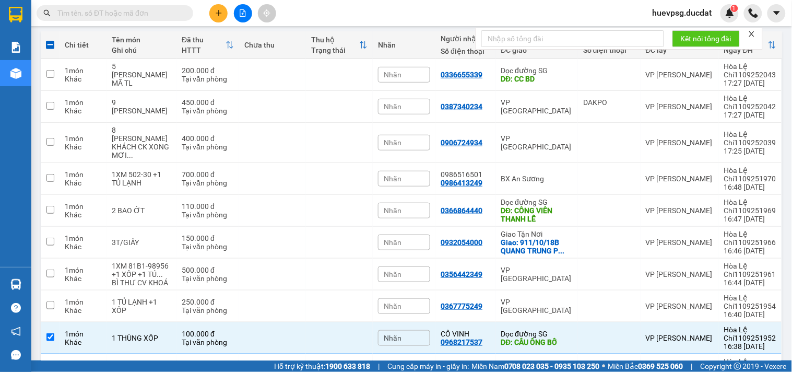
scroll to position [0, 0]
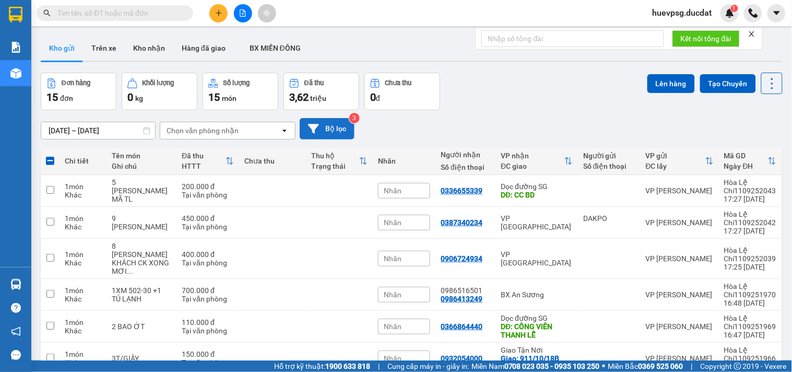
click at [337, 132] on button "Bộ lọc" at bounding box center [327, 128] width 55 height 21
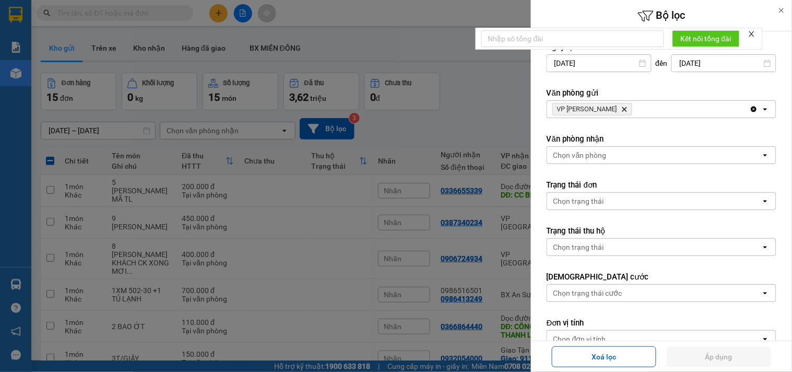
click at [621, 110] on icon "Delete" at bounding box center [624, 109] width 6 height 6
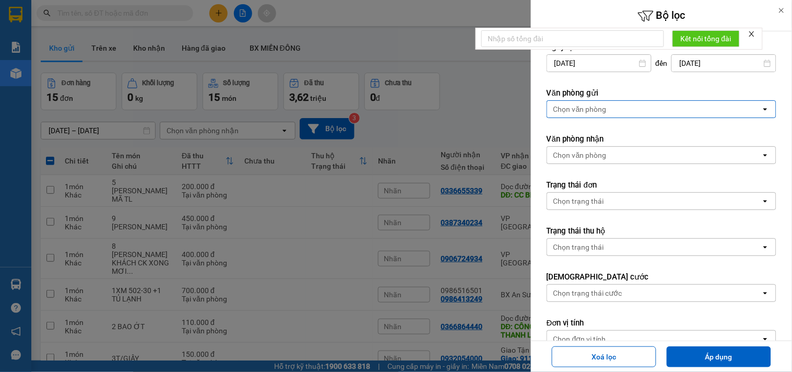
click at [609, 110] on div "Chọn văn phòng" at bounding box center [654, 109] width 214 height 17
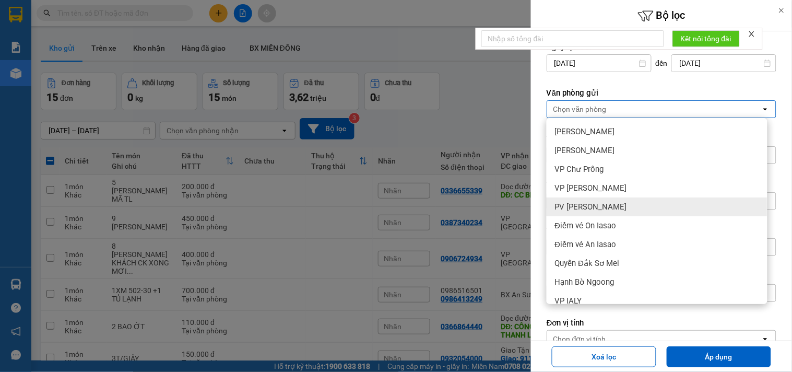
click at [582, 198] on div "PV [PERSON_NAME]" at bounding box center [656, 206] width 221 height 19
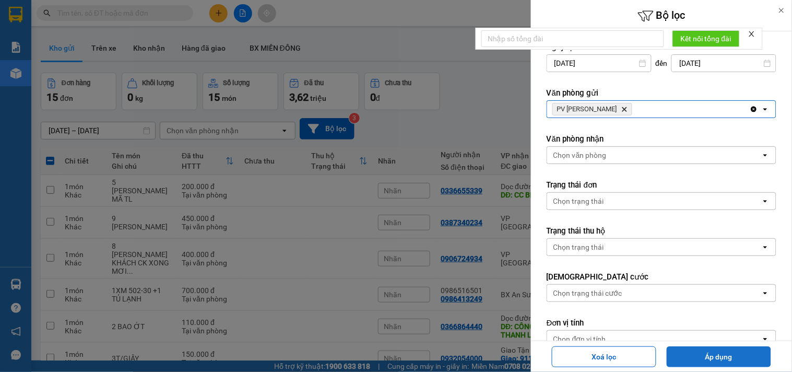
click at [678, 357] on button "Áp dụng" at bounding box center [718, 356] width 104 height 21
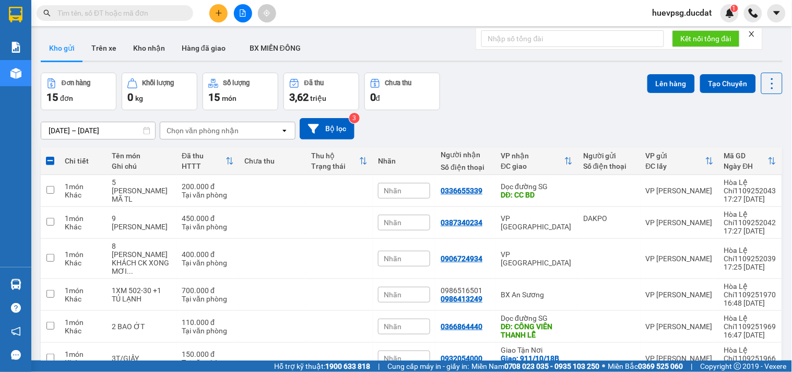
checkbox input "false"
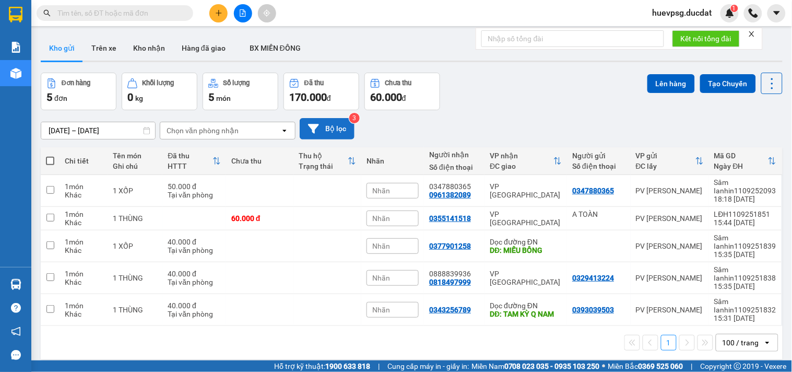
click at [325, 127] on button "Bộ lọc" at bounding box center [327, 128] width 55 height 21
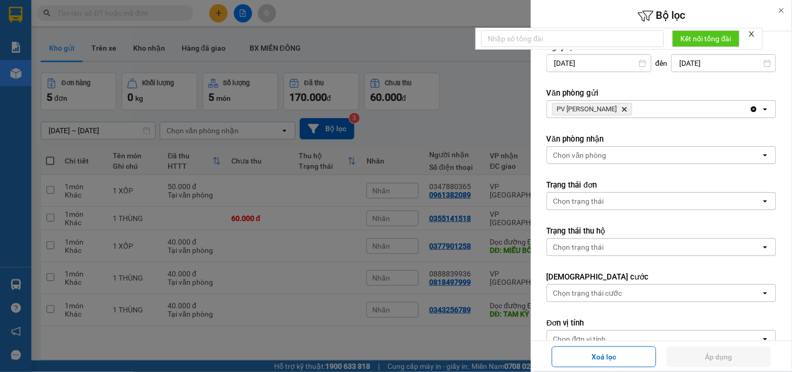
click at [621, 107] on icon "Delete" at bounding box center [624, 109] width 6 height 6
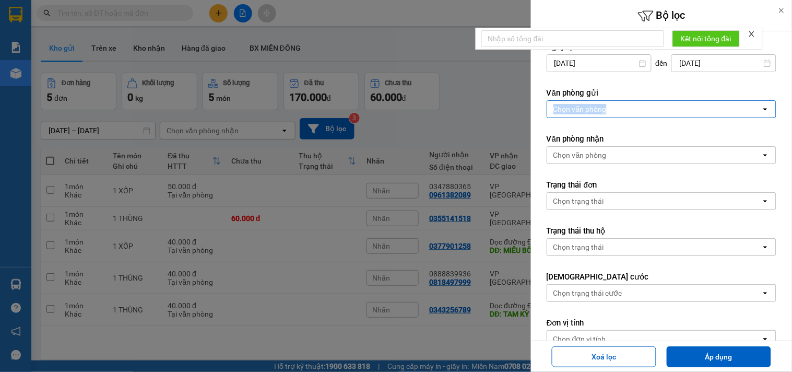
click at [609, 107] on div "Chọn văn phòng" at bounding box center [654, 109] width 214 height 17
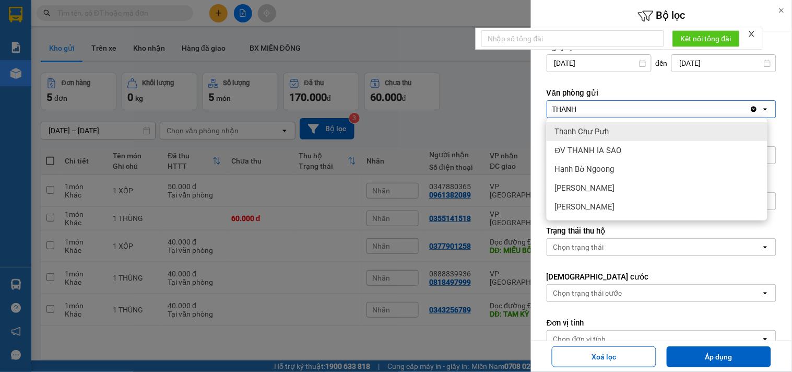
type input "THANH"
click at [593, 133] on span "Thanh Chư Pưh" at bounding box center [582, 131] width 54 height 10
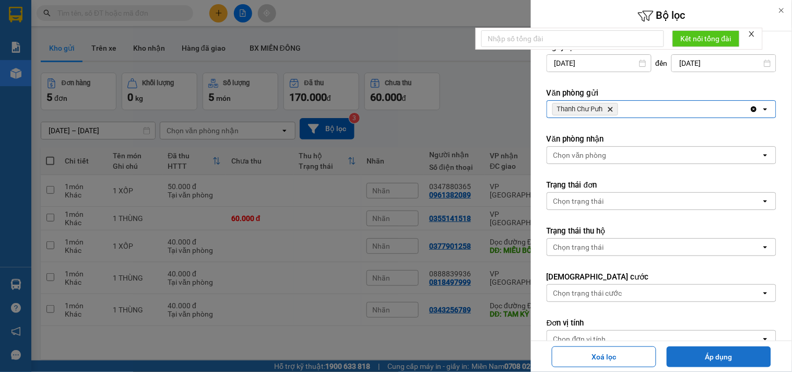
click at [689, 349] on button "Áp dụng" at bounding box center [718, 356] width 104 height 21
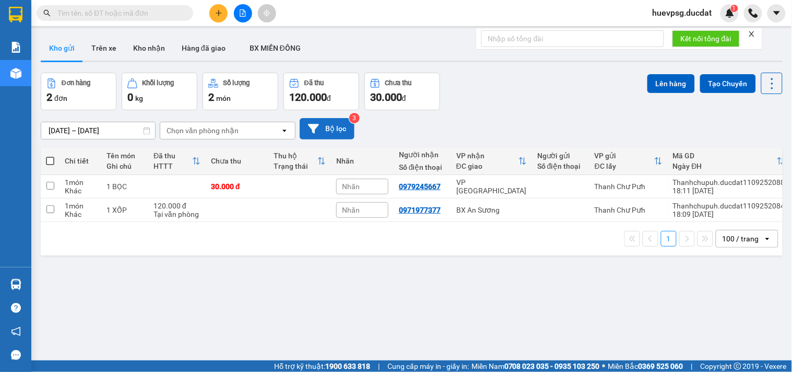
click at [321, 126] on button "Bộ lọc" at bounding box center [327, 128] width 55 height 21
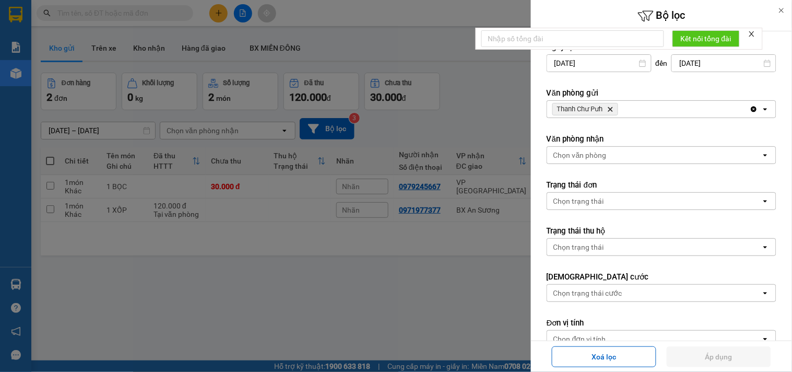
click at [611, 112] on icon "Delete" at bounding box center [610, 109] width 6 height 6
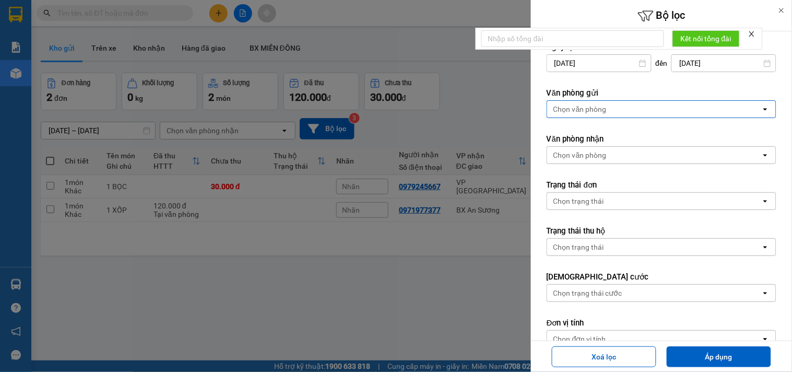
click at [612, 112] on div "Chọn văn phòng" at bounding box center [654, 109] width 214 height 17
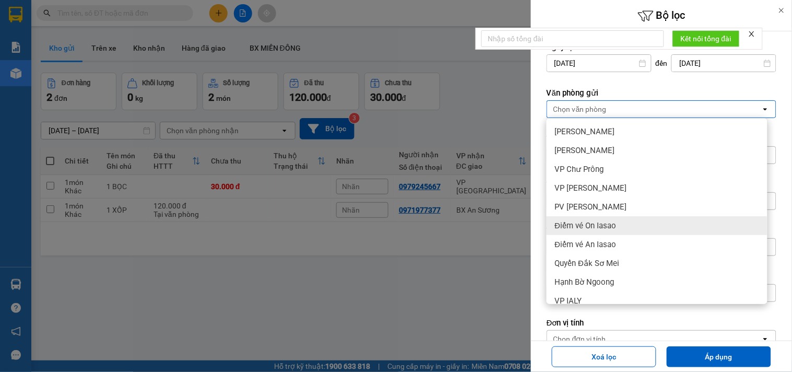
click at [590, 220] on span "Điểm vé On Iasao" at bounding box center [586, 225] width 62 height 10
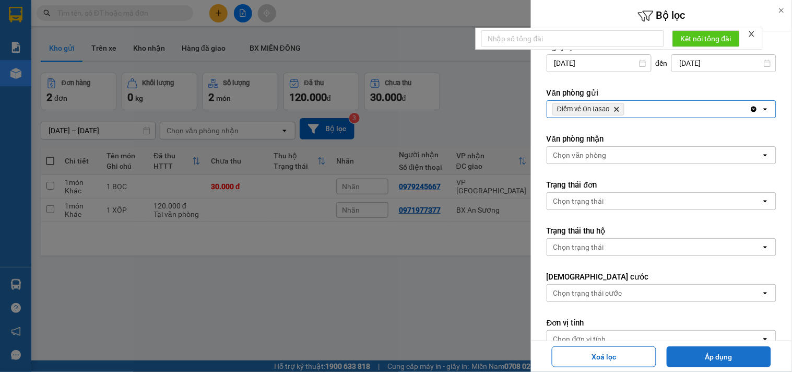
click at [685, 351] on button "Áp dụng" at bounding box center [718, 356] width 104 height 21
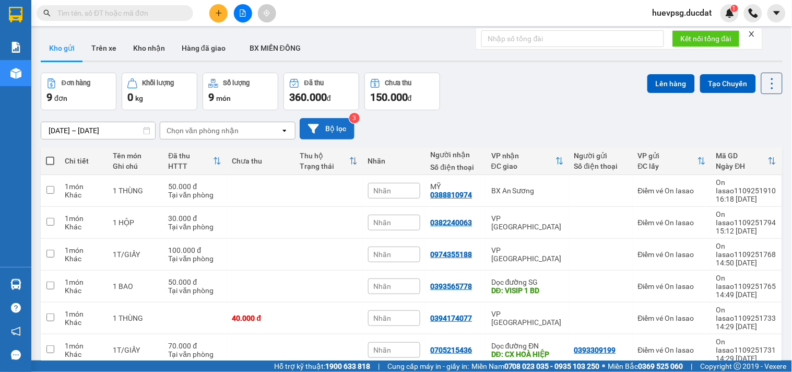
click at [324, 129] on button "Bộ lọc" at bounding box center [327, 128] width 55 height 21
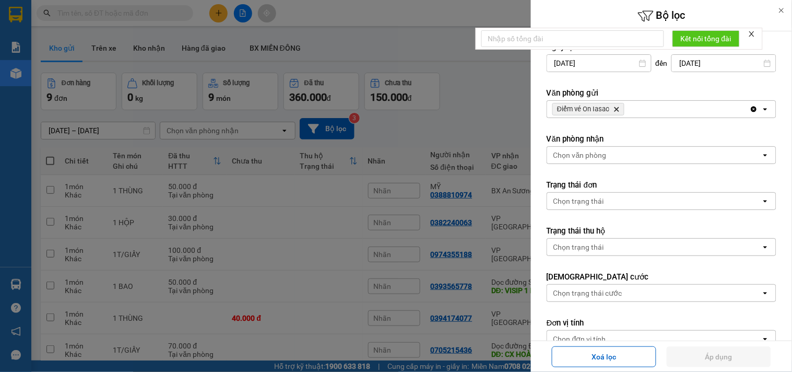
click at [616, 109] on icon "Delete" at bounding box center [616, 109] width 6 height 6
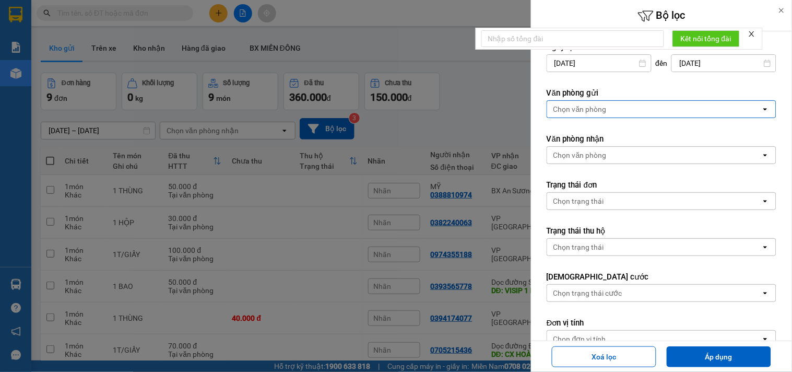
click at [616, 108] on div "Chọn văn phòng" at bounding box center [654, 109] width 214 height 17
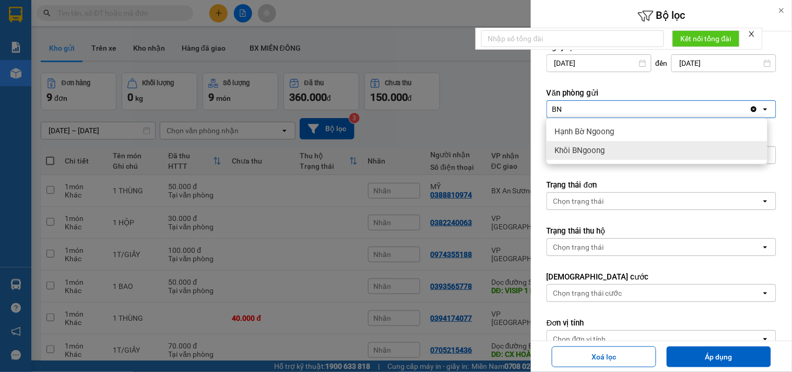
type input "BN"
click at [589, 153] on span "Khôi BNgoong" at bounding box center [580, 150] width 50 height 10
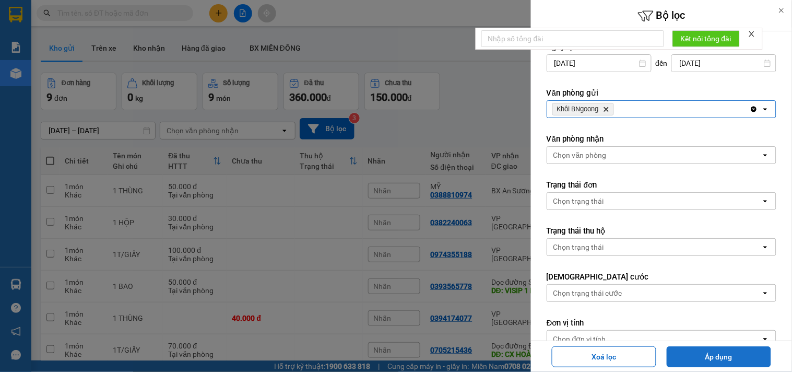
click at [696, 353] on button "Áp dụng" at bounding box center [718, 356] width 104 height 21
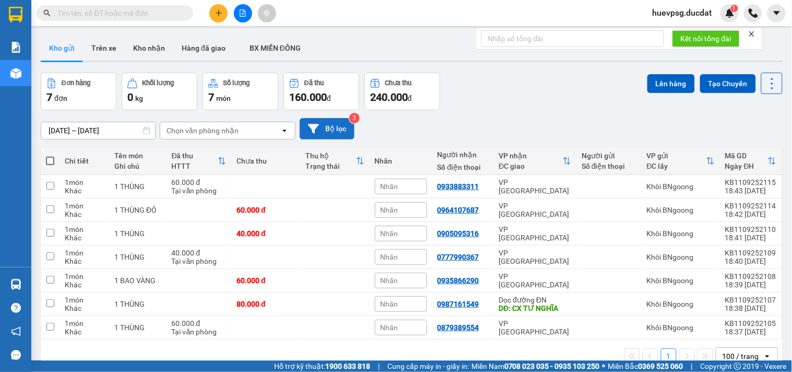
click at [331, 131] on button "Bộ lọc" at bounding box center [327, 128] width 55 height 21
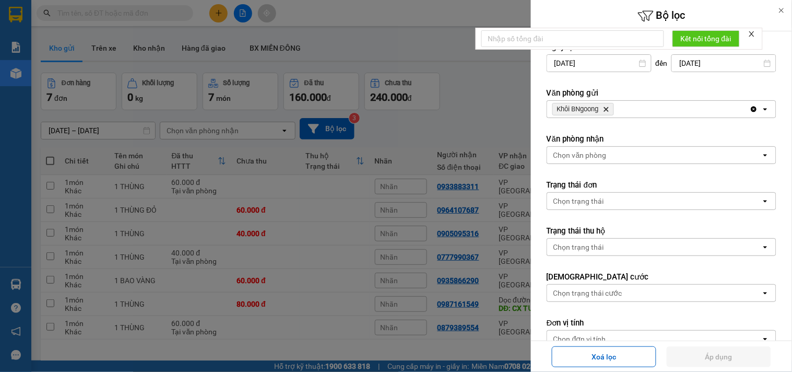
click at [608, 110] on icon "Khôi BNgoong, close by backspace" at bounding box center [606, 109] width 5 height 5
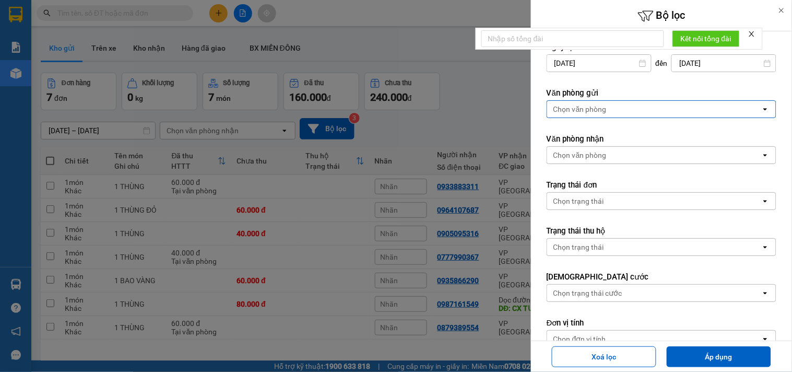
click at [609, 110] on div "Chọn văn phòng" at bounding box center [654, 109] width 214 height 17
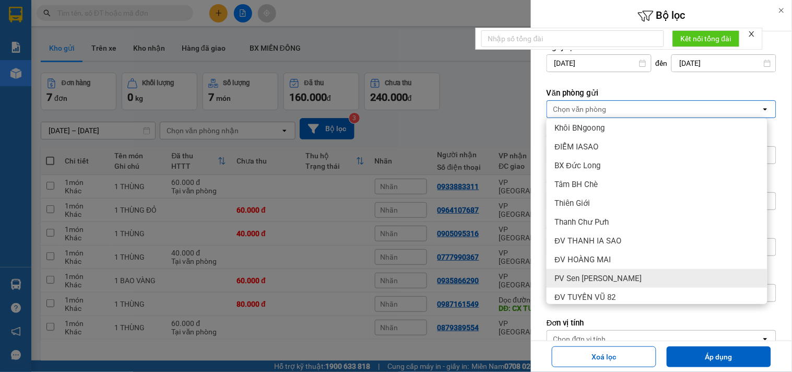
scroll to position [216, 0]
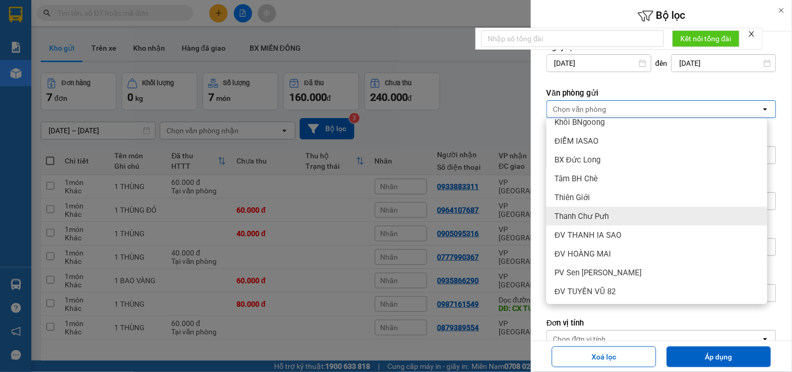
click at [607, 218] on span "Thanh Chư Pưh" at bounding box center [582, 216] width 54 height 10
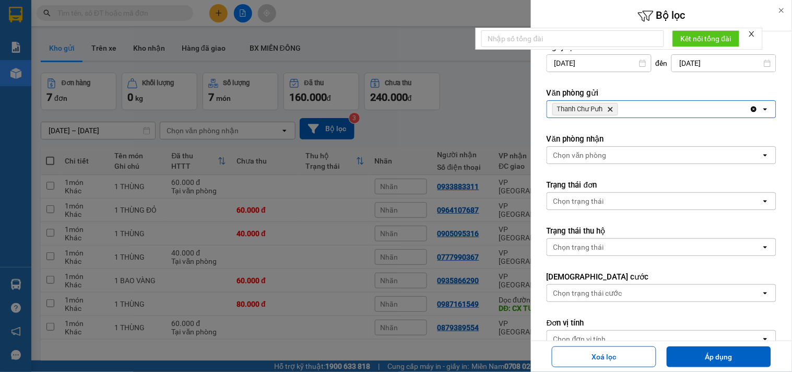
click at [652, 106] on div "Thanh Chư Pưh Delete" at bounding box center [648, 109] width 202 height 17
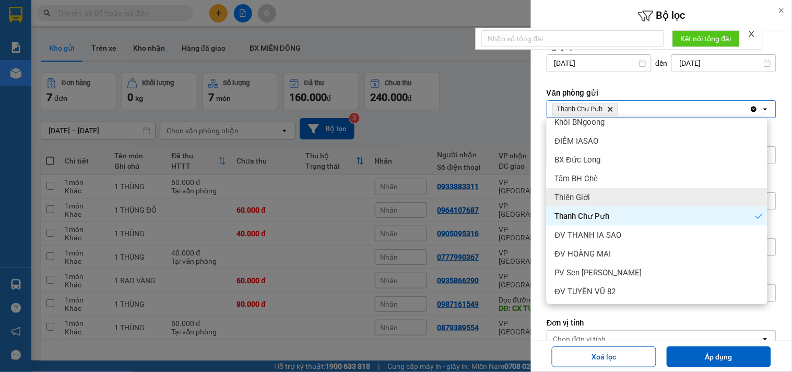
click at [593, 195] on div "Thiên Giới" at bounding box center [656, 197] width 221 height 19
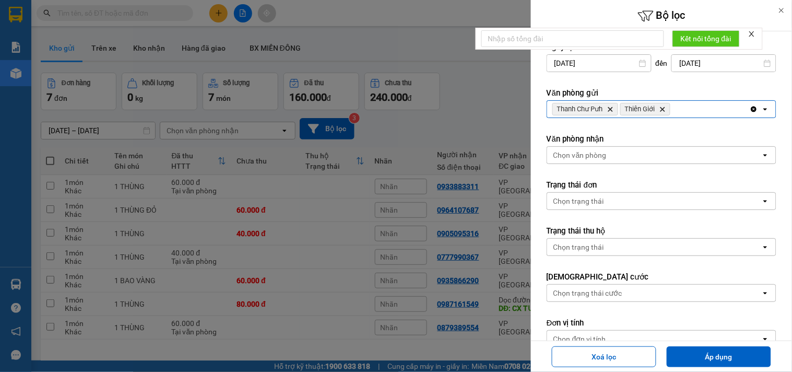
drag, startPoint x: 674, startPoint y: 116, endPoint x: 684, endPoint y: 107, distance: 12.9
click at [676, 115] on div "Thanh Chư Pưh Delete Thiên Giới Delete" at bounding box center [648, 109] width 202 height 17
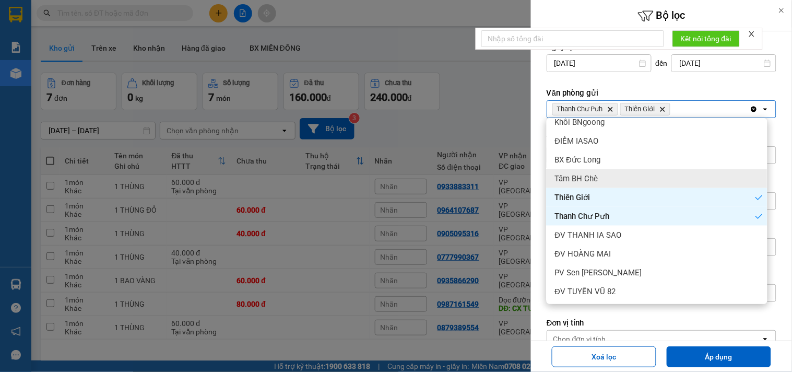
click at [597, 181] on span "Tâm BH Chè" at bounding box center [576, 178] width 43 height 10
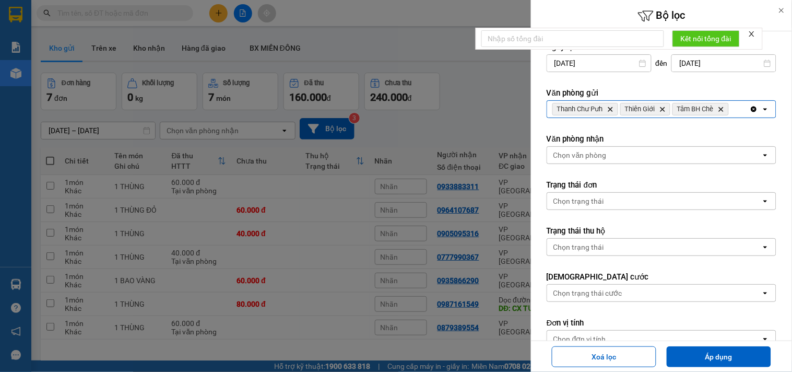
click at [749, 103] on div "Clear all open" at bounding box center [762, 109] width 26 height 17
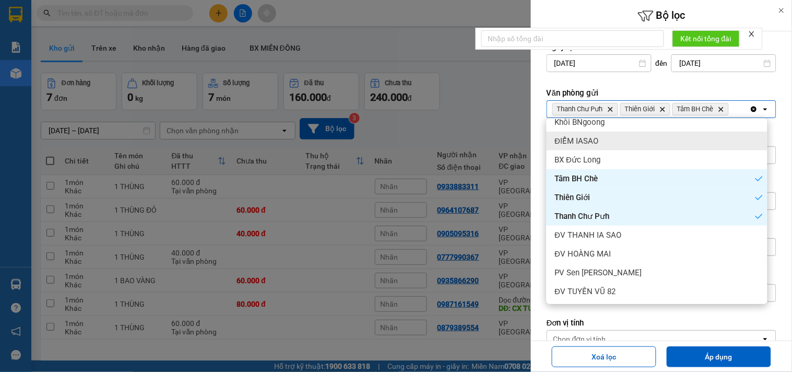
click at [624, 132] on div "ĐIỂM IASAO" at bounding box center [656, 140] width 221 height 19
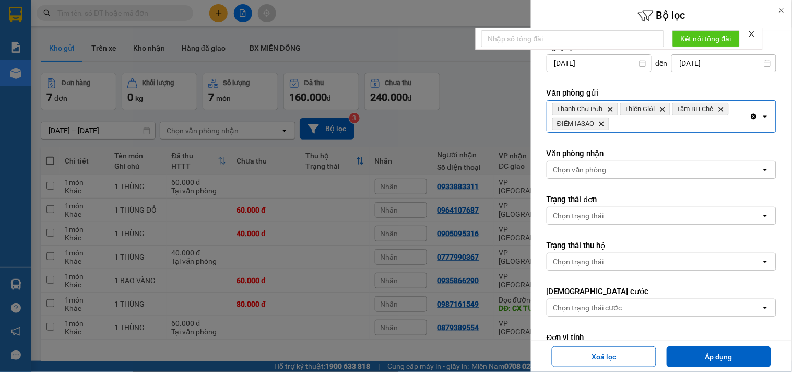
click at [681, 124] on div "Thanh Chư Pưh Delete Thiên Giới Delete Tâm BH Chè Delete ĐIỂM IASAO Delete" at bounding box center [648, 116] width 202 height 31
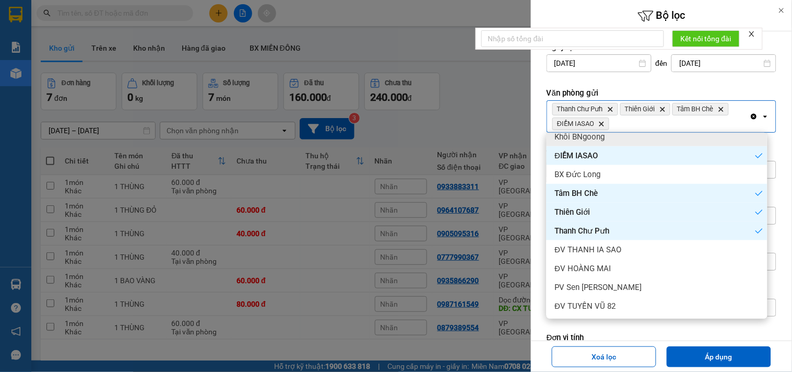
click at [630, 137] on div "Khôi BNgoong" at bounding box center [656, 136] width 221 height 19
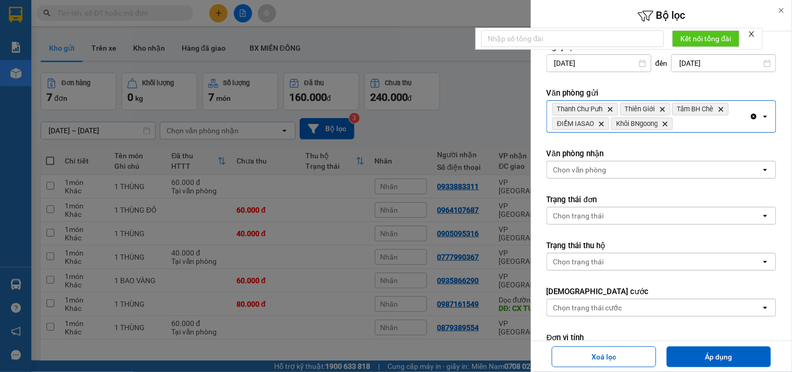
click at [700, 121] on div "Thanh Chư Pưh Delete Thiên Giới Delete Tâm BH Chè Delete ĐIỂM IASAO Delete Khôi…" at bounding box center [648, 116] width 202 height 31
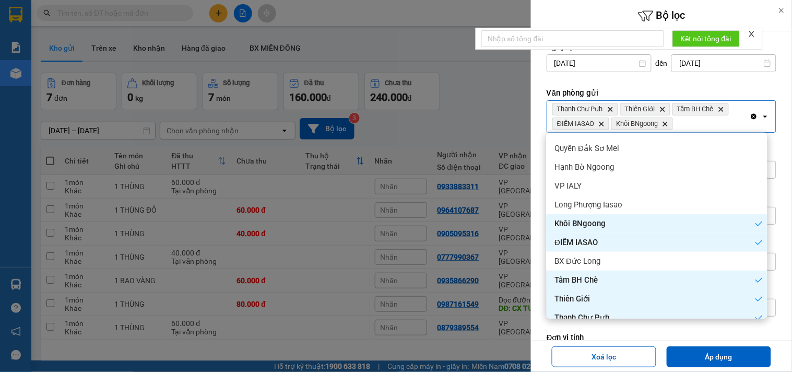
scroll to position [42, 0]
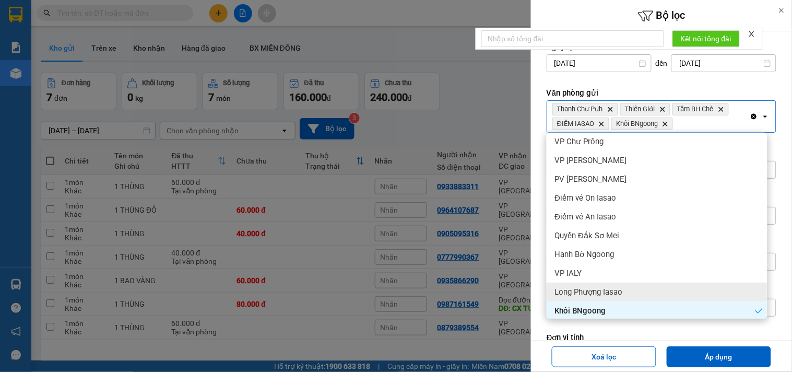
click at [573, 290] on span "Long Phượng Iasao" at bounding box center [589, 291] width 68 height 10
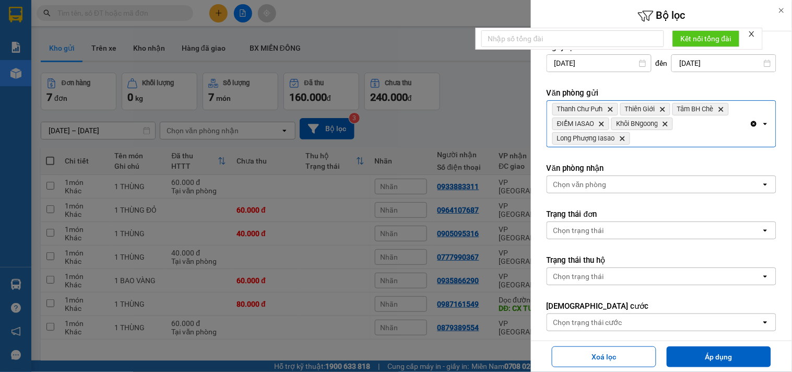
click at [684, 139] on div "Thanh Chư Pưh Delete Thiên Giới Delete Tâm BH Chè Delete ĐIỂM IASAO Delete Khôi…" at bounding box center [648, 124] width 202 height 46
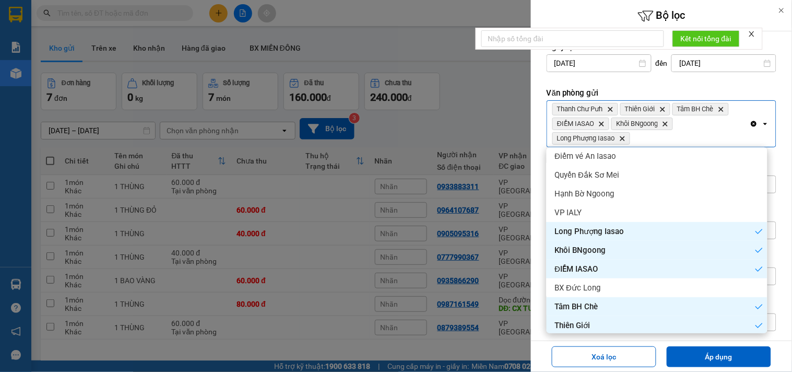
scroll to position [100, 0]
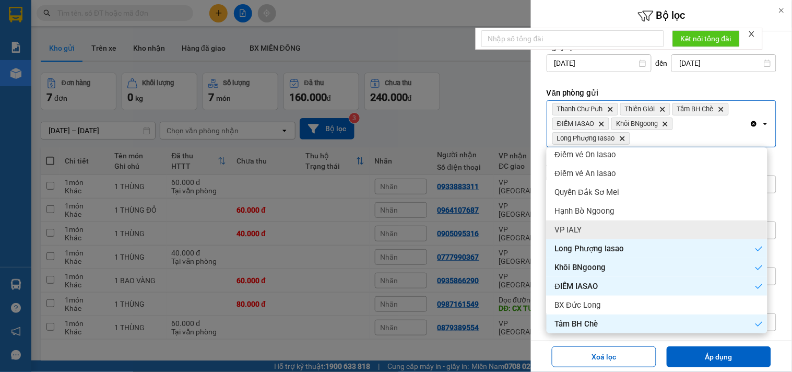
click at [596, 228] on div "VP IALY" at bounding box center [656, 229] width 221 height 19
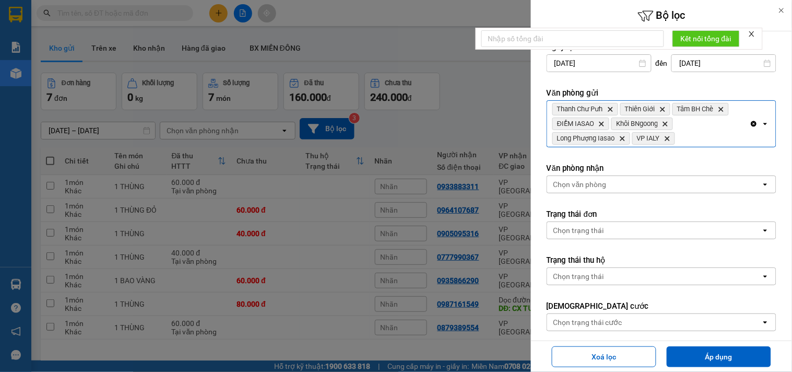
click at [699, 136] on div "Thanh Chư Pưh Delete Thiên Giới Delete Tâm BH Chè Delete ĐIỂM IASAO Delete Khôi…" at bounding box center [648, 124] width 202 height 46
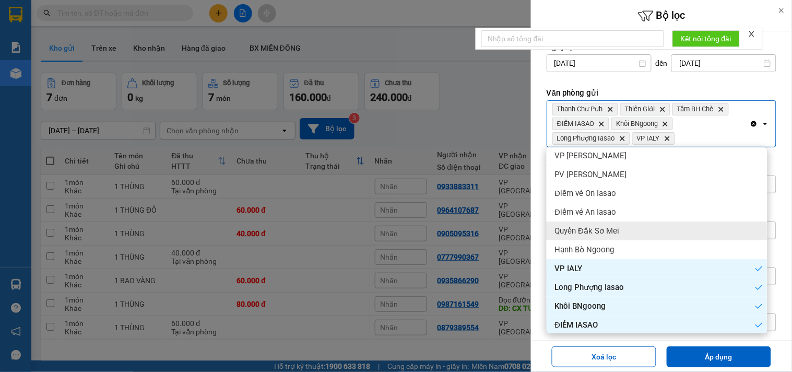
scroll to position [42, 0]
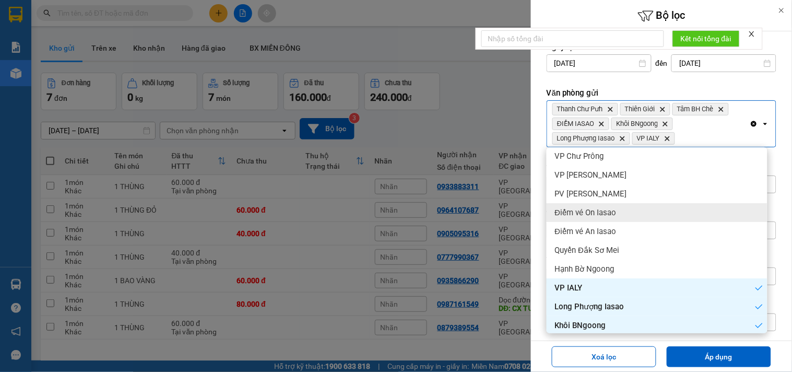
click at [609, 207] on span "Điểm vé On Iasao" at bounding box center [586, 212] width 62 height 10
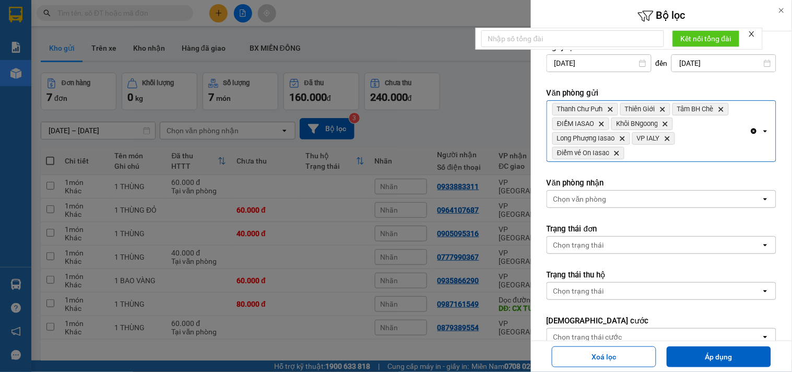
click at [682, 145] on div "Thanh Chư Pưh Delete Thiên Giới Delete Tâm BH Chè Delete ĐIỂM IASAO Delete Khôi…" at bounding box center [648, 131] width 202 height 61
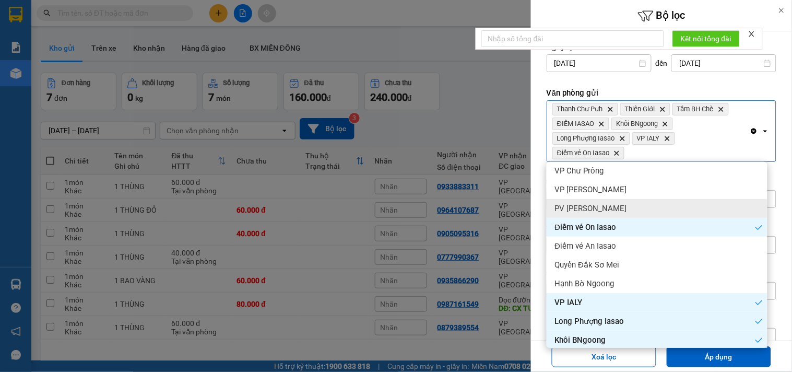
click at [618, 210] on div "PV [PERSON_NAME]" at bounding box center [656, 208] width 221 height 19
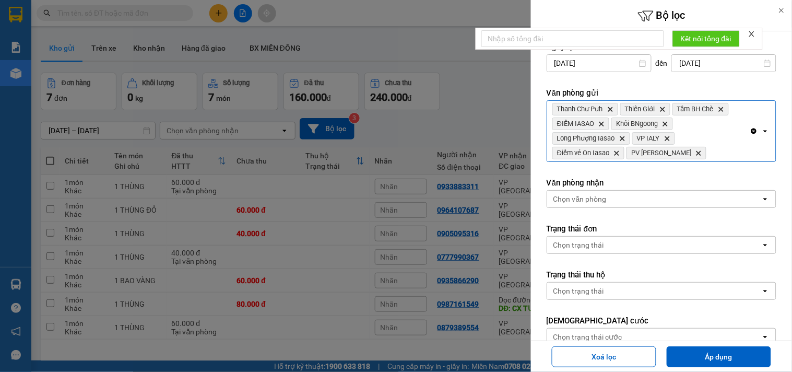
click at [699, 149] on div "Thanh Chư Pưh Delete Thiên Giới Delete Tâm BH Chè Delete ĐIỂM IASAO Delete Khôi…" at bounding box center [648, 131] width 202 height 61
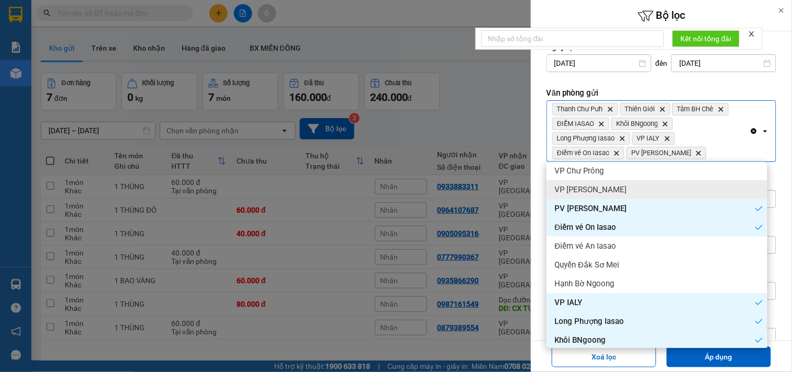
click at [615, 186] on div "VP [PERSON_NAME]" at bounding box center [656, 189] width 221 height 19
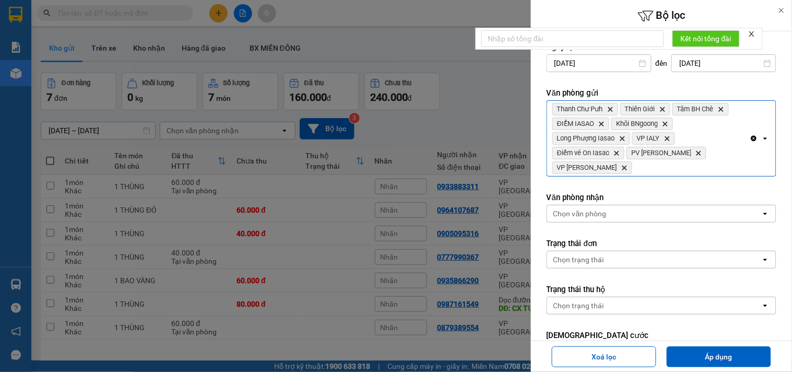
click at [719, 154] on div "Thanh Chư Pưh Delete Thiên Giới Delete Tâm BH Chè Delete ĐIỂM IASAO Delete Khôi…" at bounding box center [648, 138] width 202 height 75
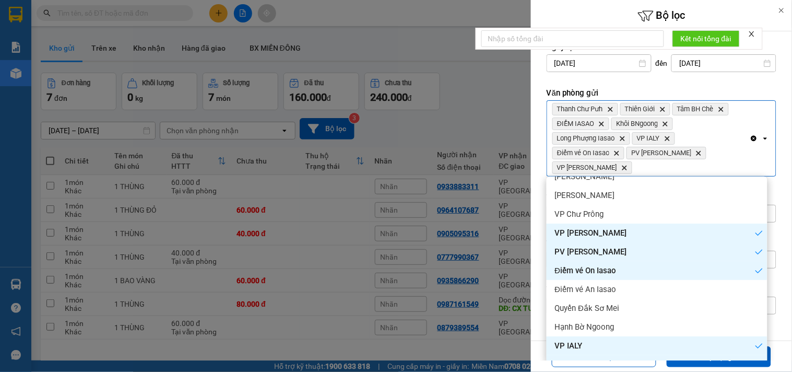
scroll to position [0, 0]
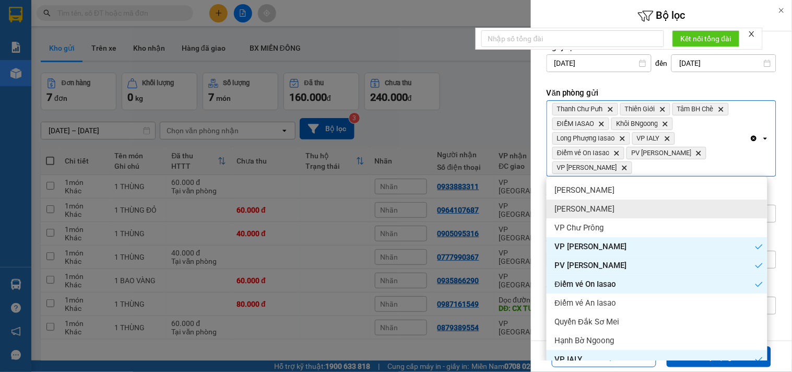
click at [615, 209] on div "[PERSON_NAME]" at bounding box center [656, 208] width 221 height 19
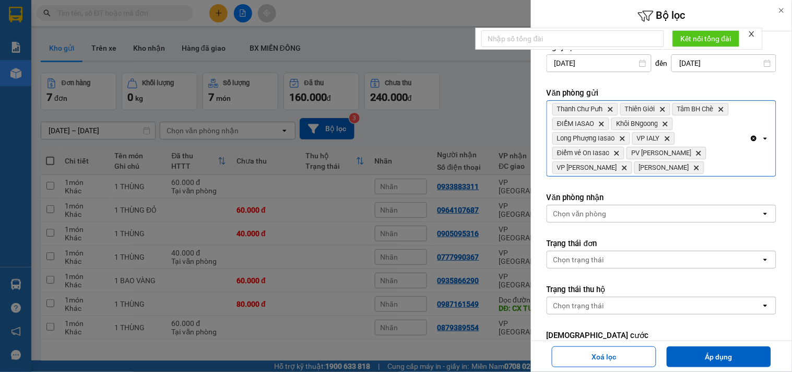
click at [721, 164] on div "Thanh Chư Pưh Delete Thiên Giới Delete Tâm BH Chè Delete ĐIỂM IASAO Delete Khôi…" at bounding box center [648, 138] width 202 height 75
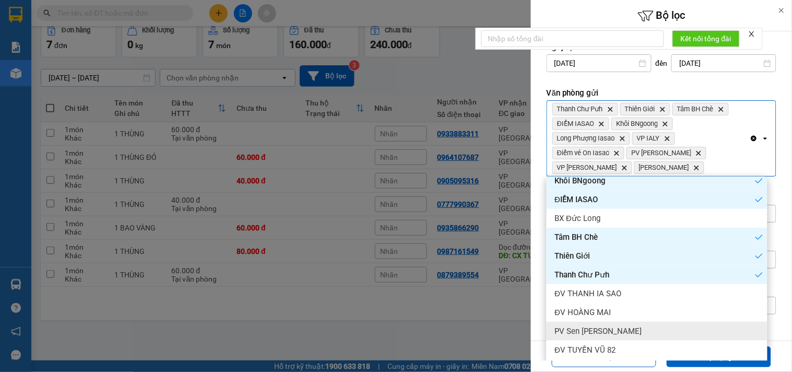
scroll to position [55, 0]
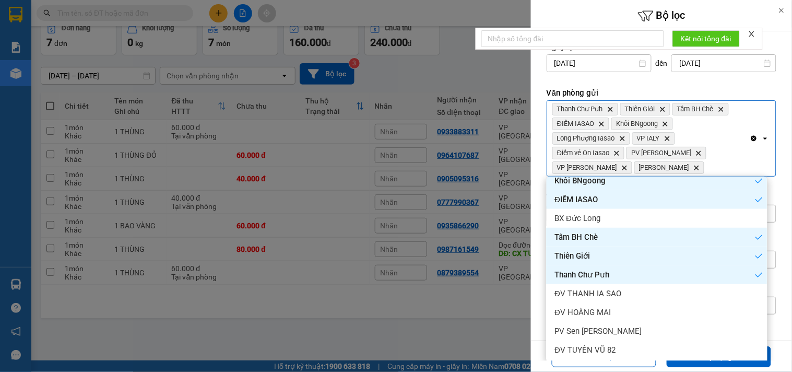
click at [741, 92] on label "Văn phòng gửi" at bounding box center [661, 93] width 230 height 10
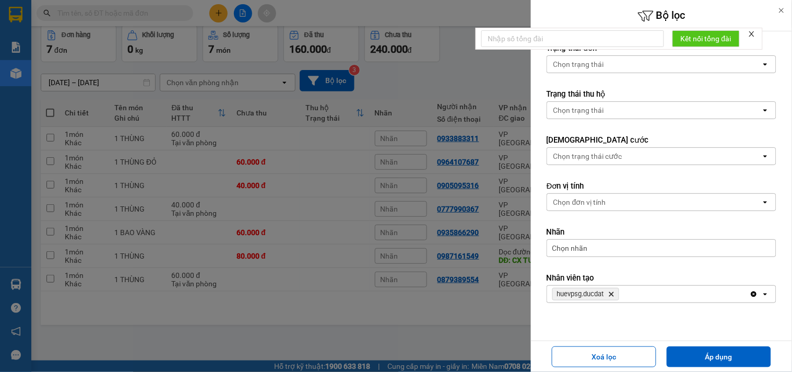
scroll to position [216, 0]
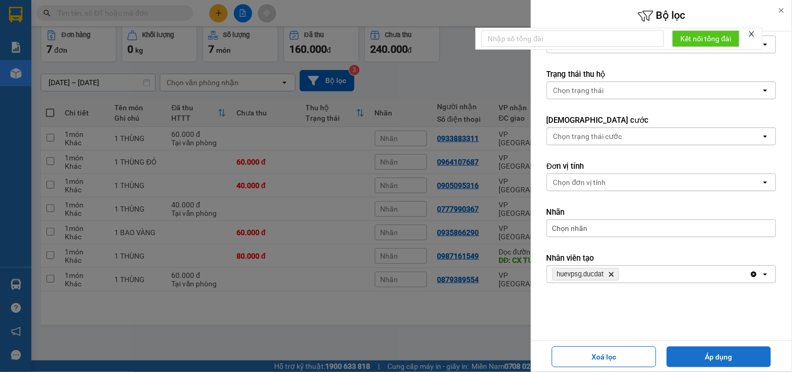
click at [689, 358] on button "Áp dụng" at bounding box center [718, 356] width 104 height 21
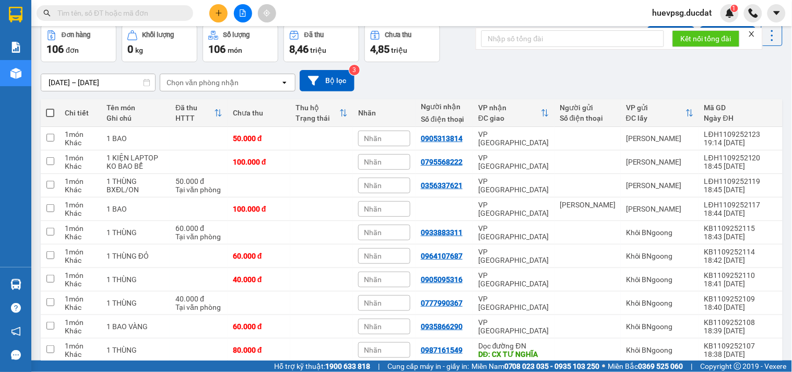
click at [197, 86] on div "Chọn văn phòng nhận" at bounding box center [202, 82] width 72 height 10
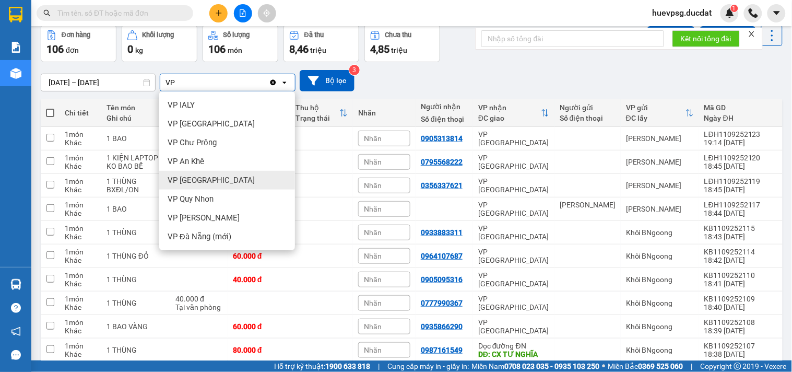
type input "VP"
click at [166, 174] on div "VP [GEOGRAPHIC_DATA]" at bounding box center [227, 180] width 136 height 19
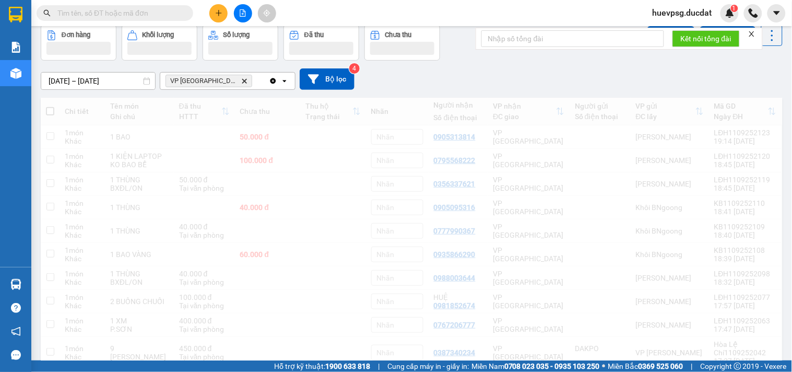
click at [241, 84] on div "VP [GEOGRAPHIC_DATA] Delete" at bounding box center [214, 81] width 109 height 17
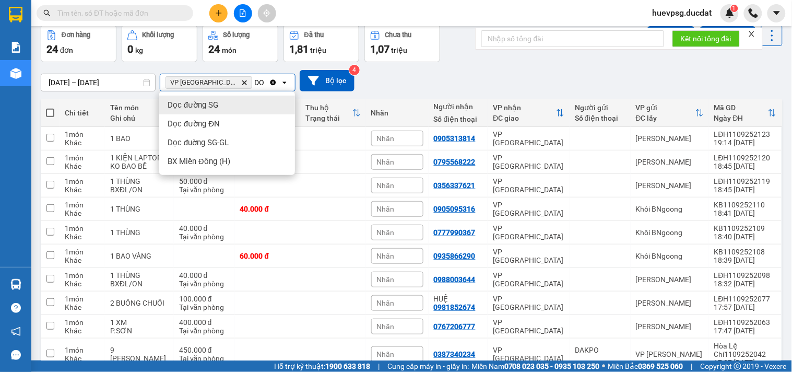
type input "DO"
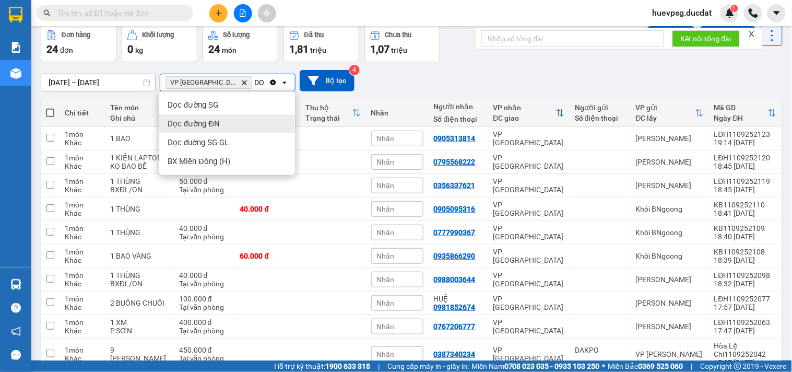
click at [223, 121] on div "Dọc đường ĐN" at bounding box center [227, 123] width 136 height 19
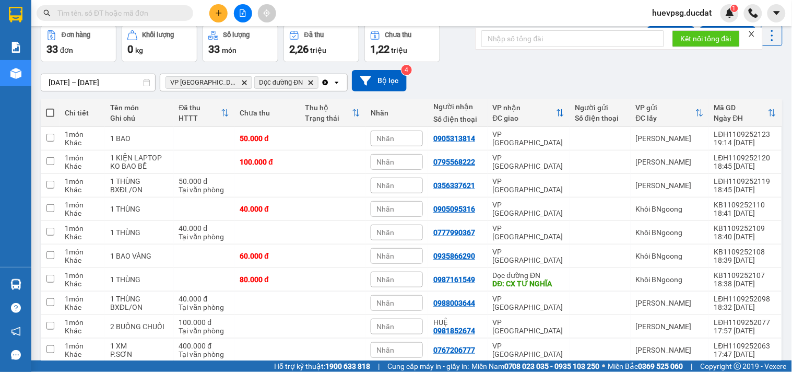
click at [50, 113] on span at bounding box center [50, 113] width 8 height 8
click at [50, 107] on input "checkbox" at bounding box center [50, 107] width 0 height 0
checkbox input "true"
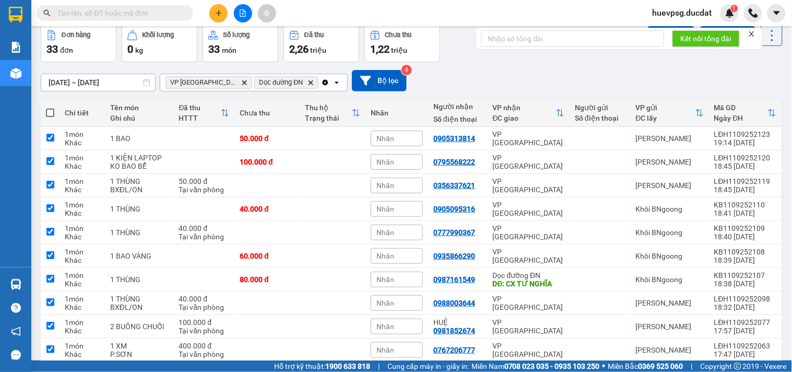
checkbox input "true"
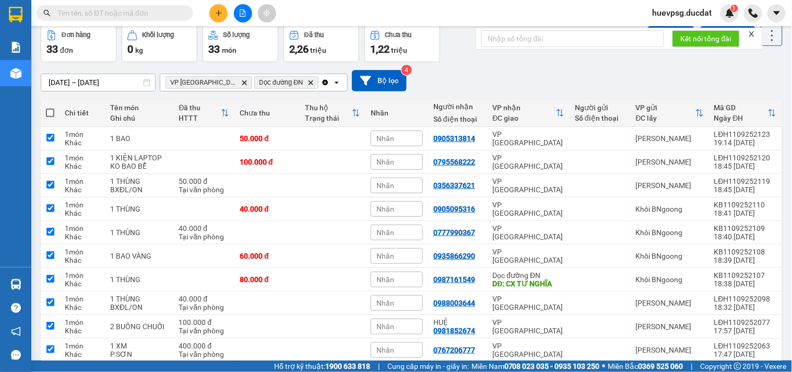
checkbox input "true"
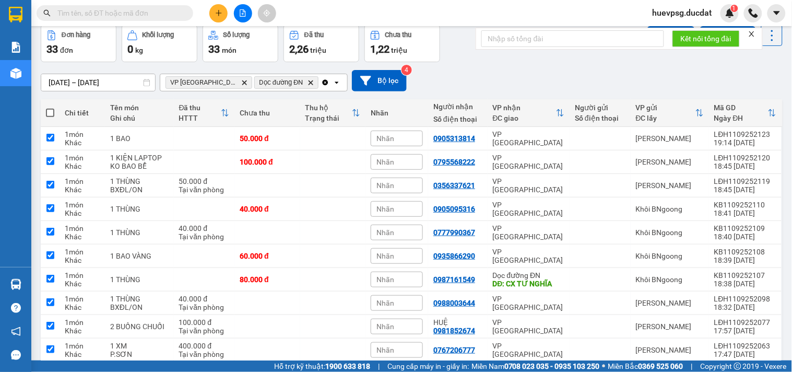
checkbox input "true"
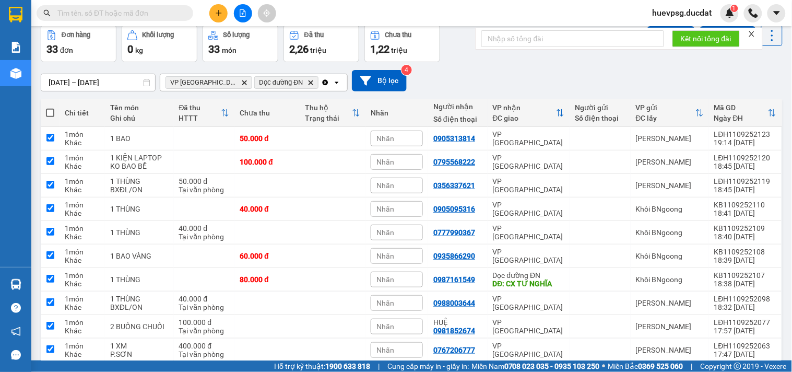
checkbox input "true"
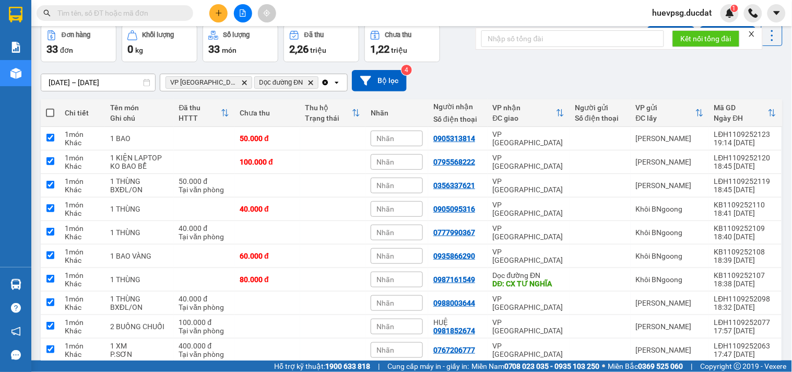
checkbox input "true"
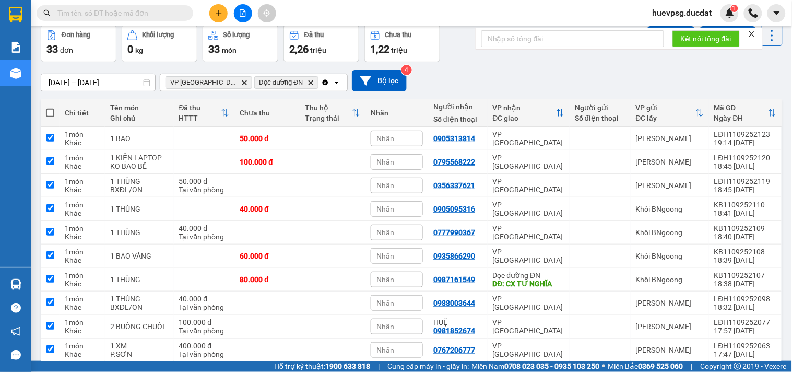
checkbox input "true"
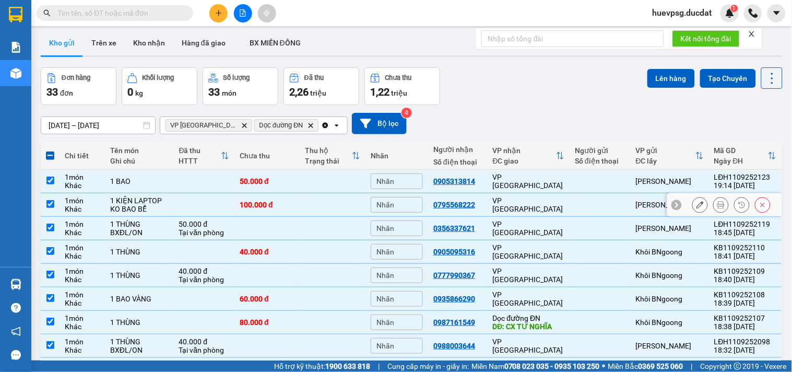
scroll to position [0, 0]
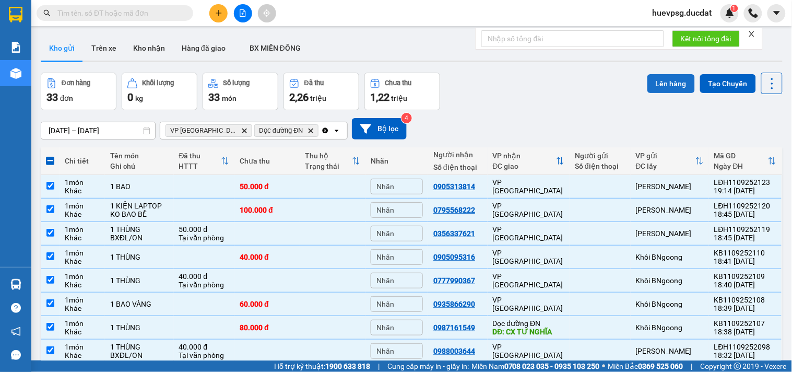
click at [675, 88] on button "Lên hàng" at bounding box center [670, 83] width 47 height 19
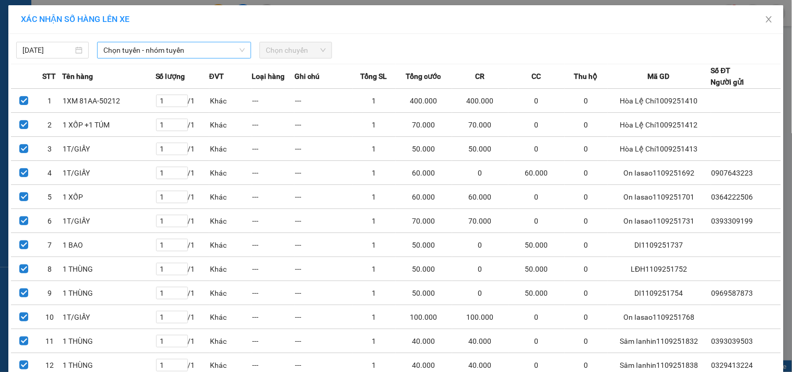
click at [175, 49] on span "Chọn tuyến - nhóm tuyến" at bounding box center [173, 50] width 141 height 16
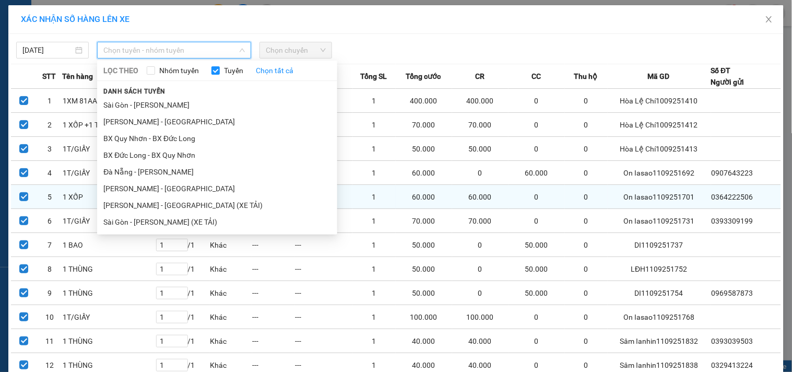
click at [109, 185] on li "[PERSON_NAME] - [GEOGRAPHIC_DATA]" at bounding box center [217, 188] width 240 height 17
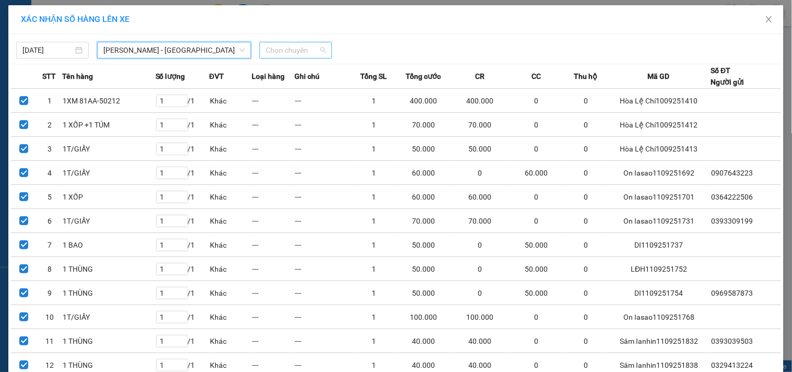
click at [277, 47] on span "Chọn chuyến" at bounding box center [296, 50] width 60 height 16
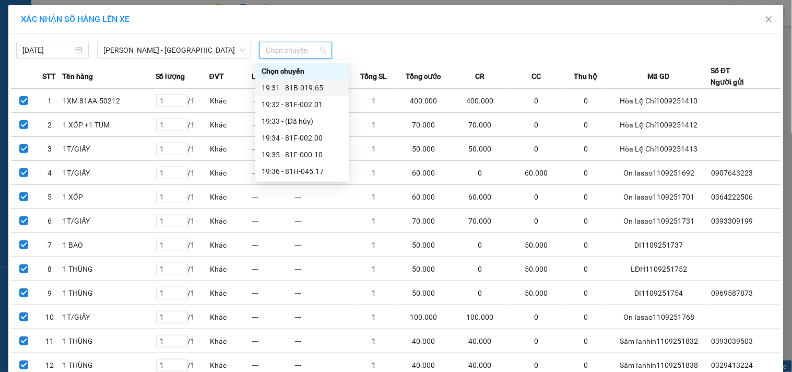
click at [290, 90] on div "19:31 - 81B-019.65" at bounding box center [301, 87] width 81 height 11
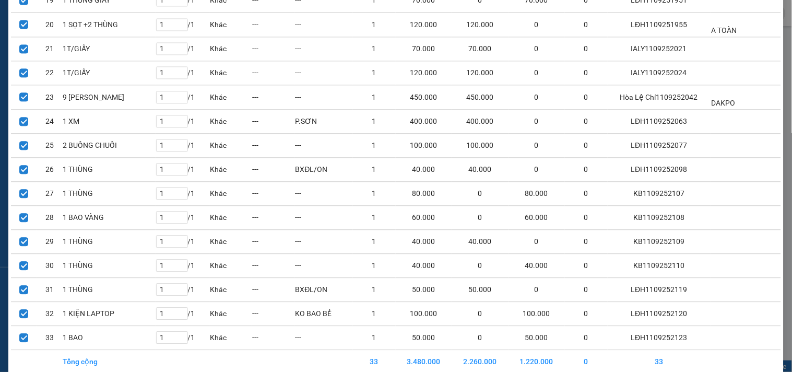
scroll to position [625, 0]
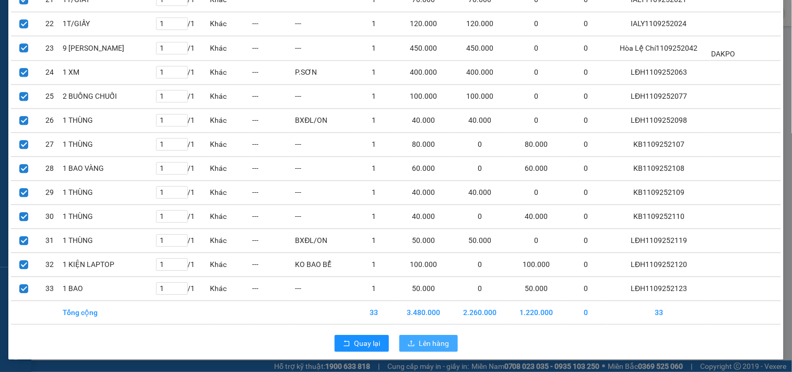
click at [419, 343] on span "Lên hàng" at bounding box center [434, 342] width 30 height 11
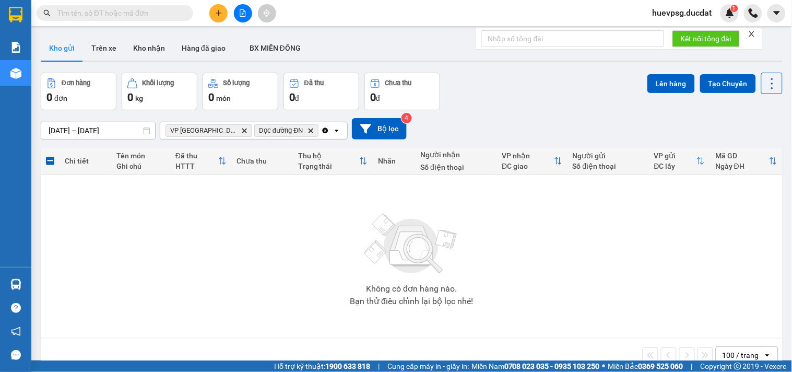
click at [322, 131] on icon "Clear all" at bounding box center [325, 130] width 6 height 6
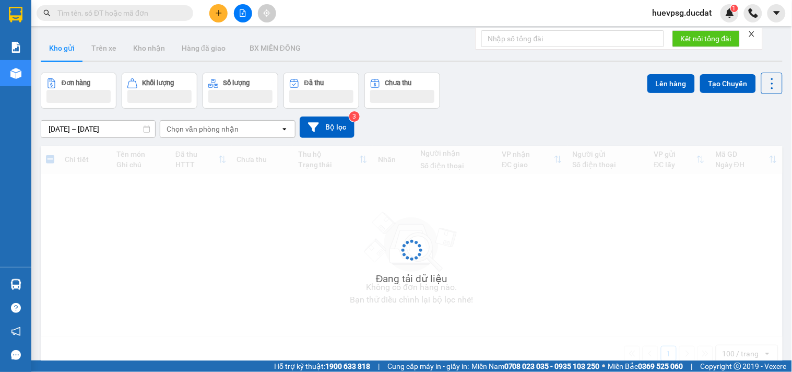
click at [262, 130] on div "Chọn văn phòng nhận" at bounding box center [220, 129] width 120 height 17
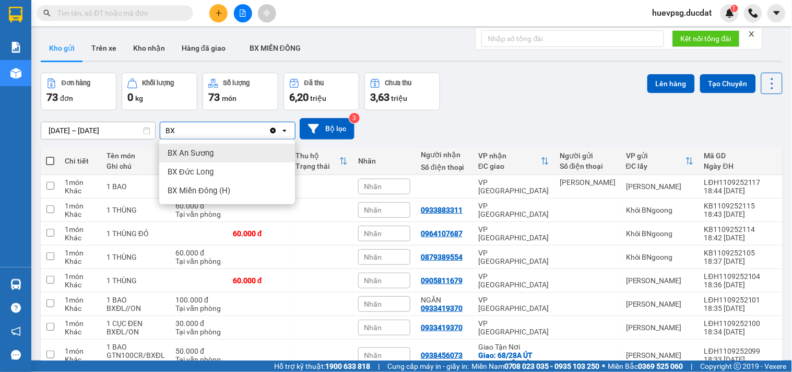
type input "BX"
click at [211, 154] on span "BX An Sương" at bounding box center [190, 153] width 46 height 10
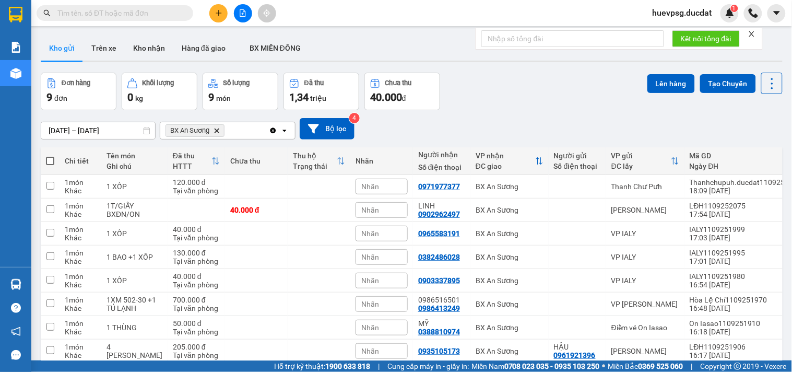
click at [47, 161] on span at bounding box center [50, 161] width 8 height 8
click at [50, 155] on input "checkbox" at bounding box center [50, 155] width 0 height 0
checkbox input "true"
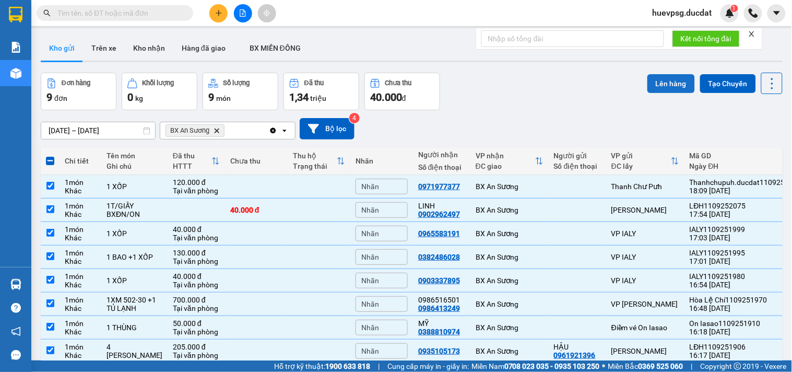
click at [666, 89] on button "Lên hàng" at bounding box center [670, 83] width 47 height 19
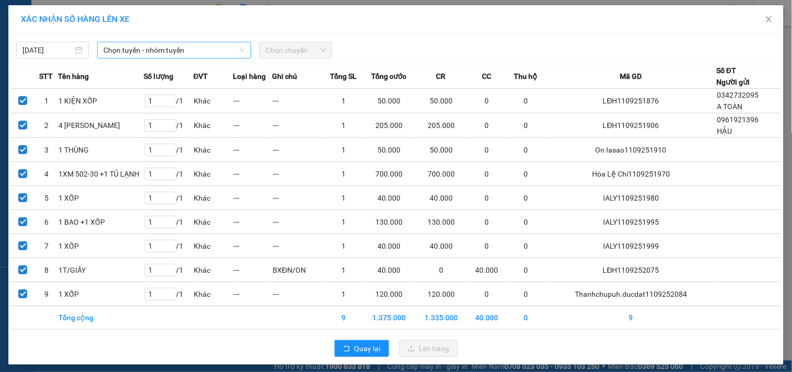
click at [178, 47] on span "Chọn tuyến - nhóm tuyến" at bounding box center [173, 50] width 141 height 16
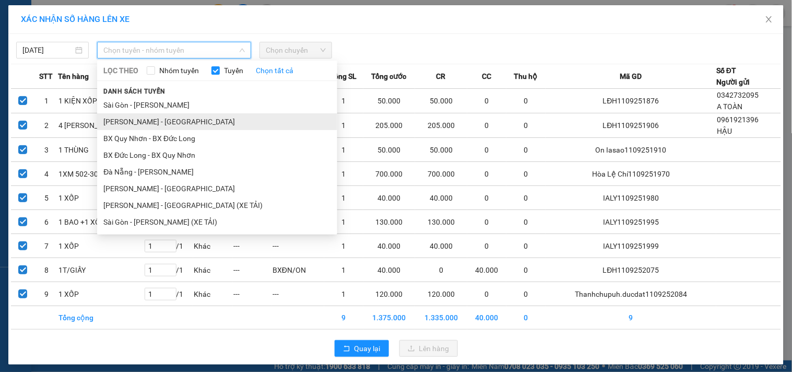
click at [133, 120] on li "[PERSON_NAME] - [GEOGRAPHIC_DATA]" at bounding box center [217, 121] width 240 height 17
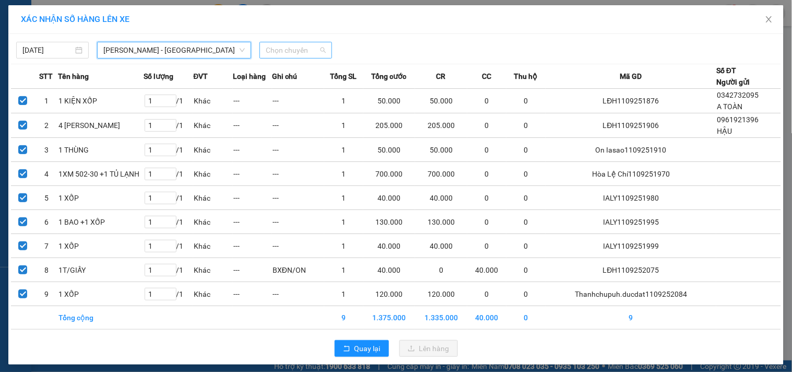
click at [276, 48] on span "Chọn chuyến" at bounding box center [296, 50] width 60 height 16
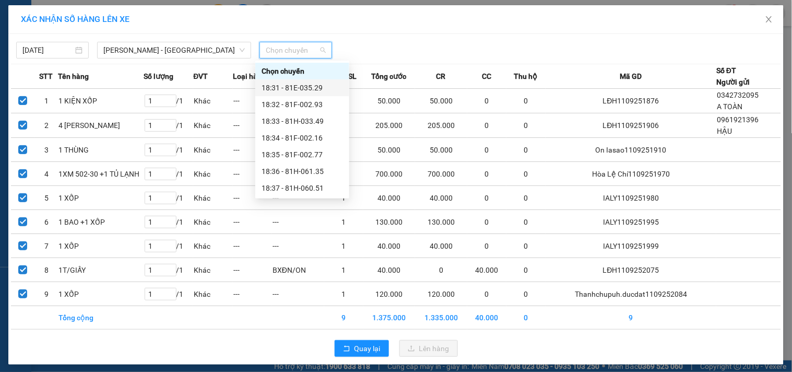
click at [285, 83] on div "18:31 - 81E-035.29" at bounding box center [301, 87] width 81 height 11
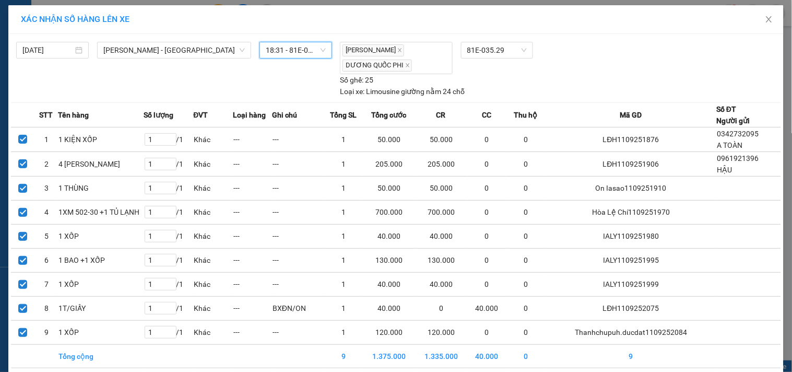
scroll to position [45, 0]
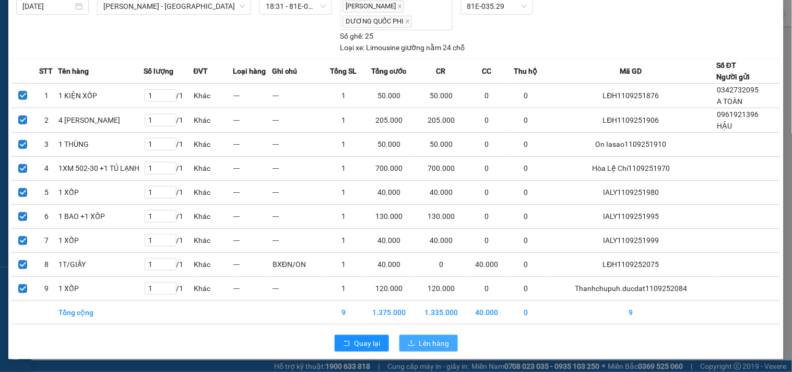
click at [435, 349] on button "Lên hàng" at bounding box center [428, 342] width 58 height 17
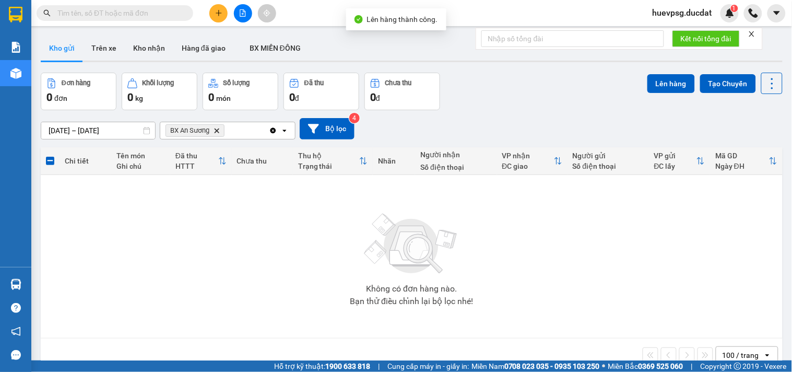
click at [270, 132] on icon "Clear all" at bounding box center [273, 130] width 8 height 8
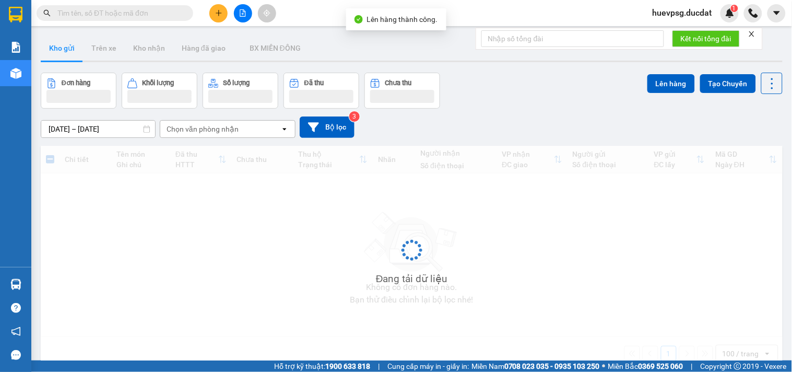
click at [258, 131] on div "Chọn văn phòng nhận" at bounding box center [220, 129] width 120 height 17
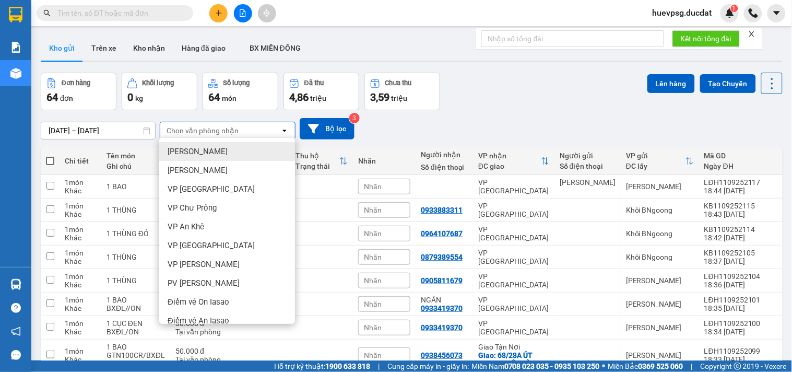
click at [49, 161] on span at bounding box center [50, 161] width 8 height 8
click at [50, 155] on input "checkbox" at bounding box center [50, 155] width 0 height 0
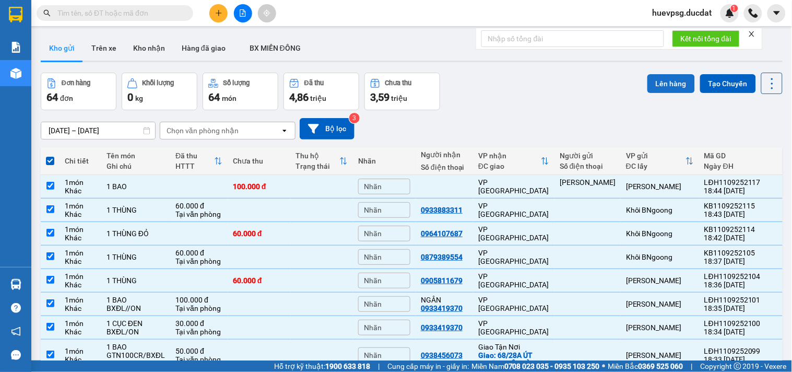
click at [650, 82] on button "Lên hàng" at bounding box center [670, 83] width 47 height 19
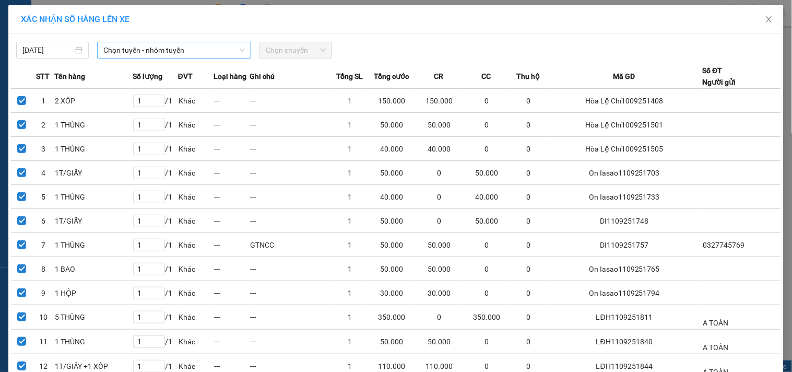
click at [211, 47] on span "Chọn tuyến - nhóm tuyến" at bounding box center [173, 50] width 141 height 16
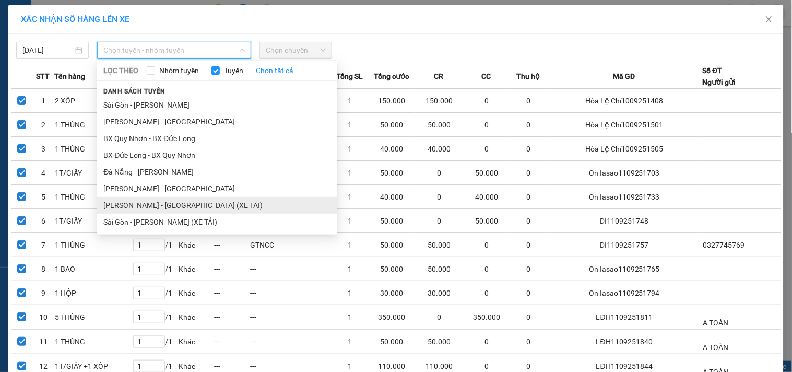
click at [134, 202] on li "[PERSON_NAME] - [GEOGRAPHIC_DATA] (XE TẢI)" at bounding box center [217, 205] width 240 height 17
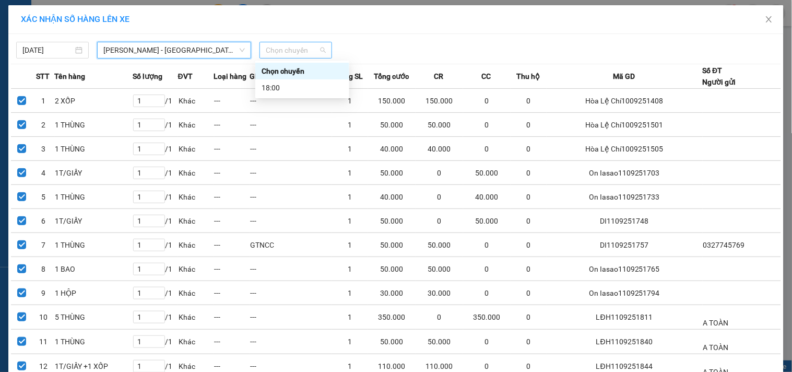
click at [305, 53] on span "Chọn chuyến" at bounding box center [296, 50] width 60 height 16
click at [288, 87] on div "18:00" at bounding box center [301, 87] width 81 height 11
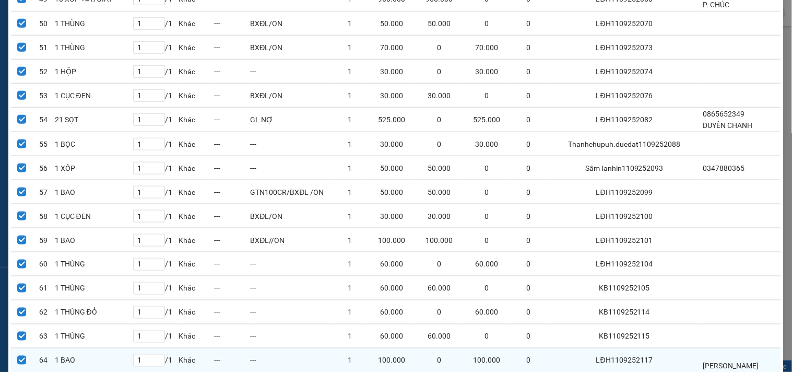
scroll to position [1356, 0]
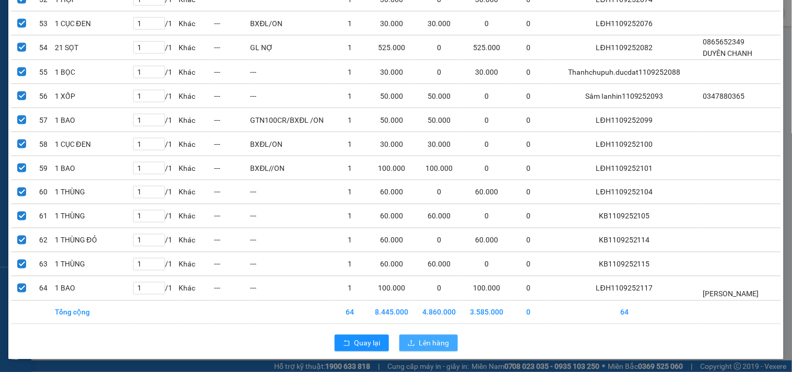
click at [430, 342] on span "Lên hàng" at bounding box center [434, 342] width 30 height 11
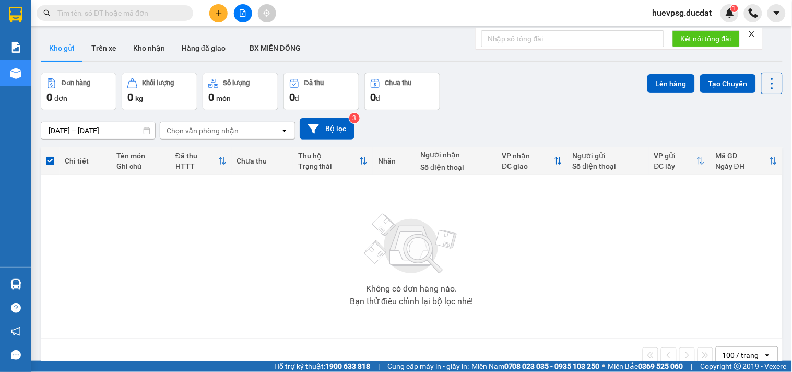
click at [522, 90] on div "Đơn hàng 0 đơn Khối lượng 0 kg Số lượng 0 món Đã thu 0 đ Chưa thu 0 đ Lên hàng …" at bounding box center [411, 92] width 741 height 38
click at [385, 222] on img at bounding box center [411, 243] width 104 height 73
